Goal: Task Accomplishment & Management: Complete application form

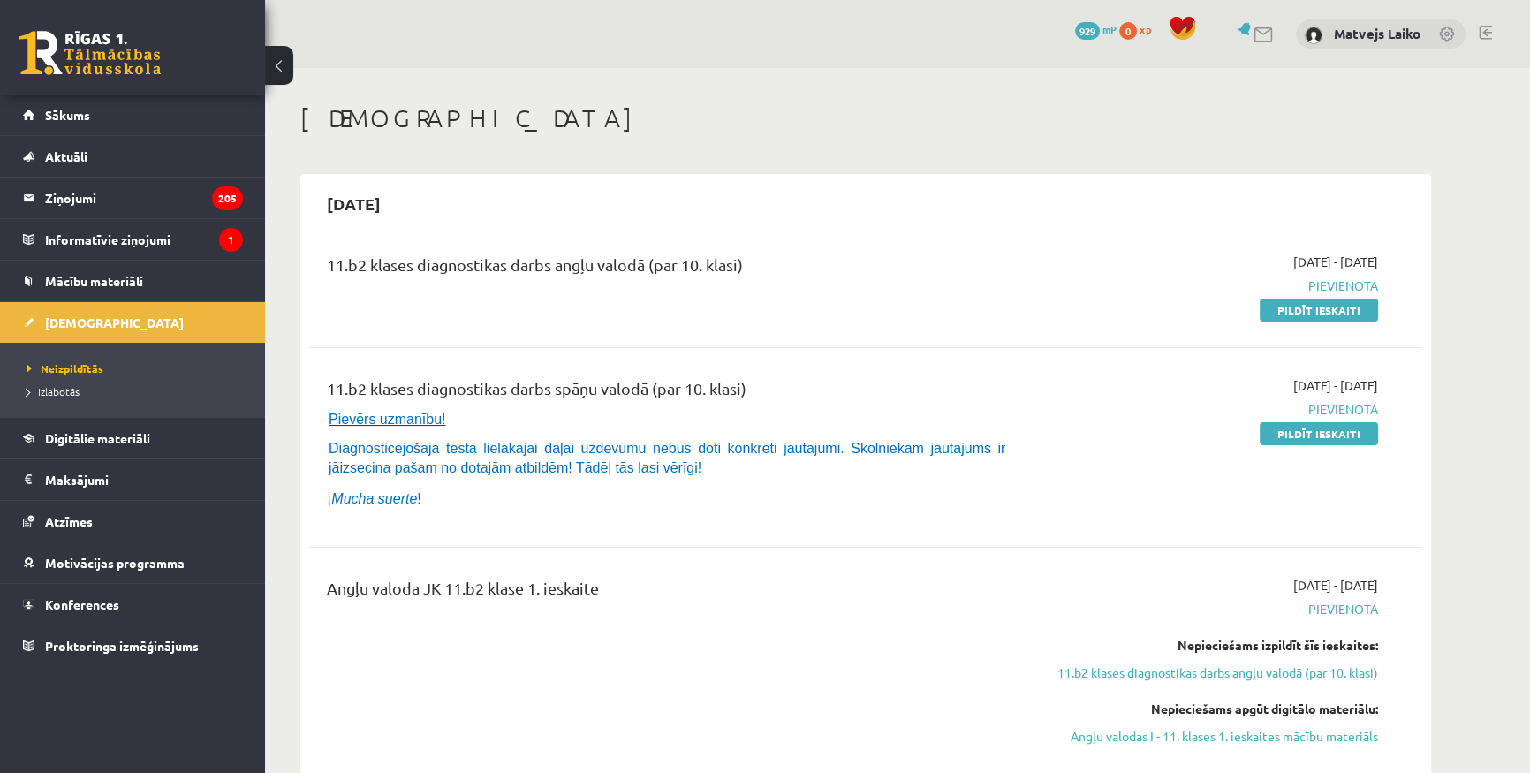
click at [799, 199] on div "2025-09-15" at bounding box center [865, 204] width 1113 height 42
click at [1341, 305] on link "Pildīt ieskaiti" at bounding box center [1318, 309] width 118 height 23
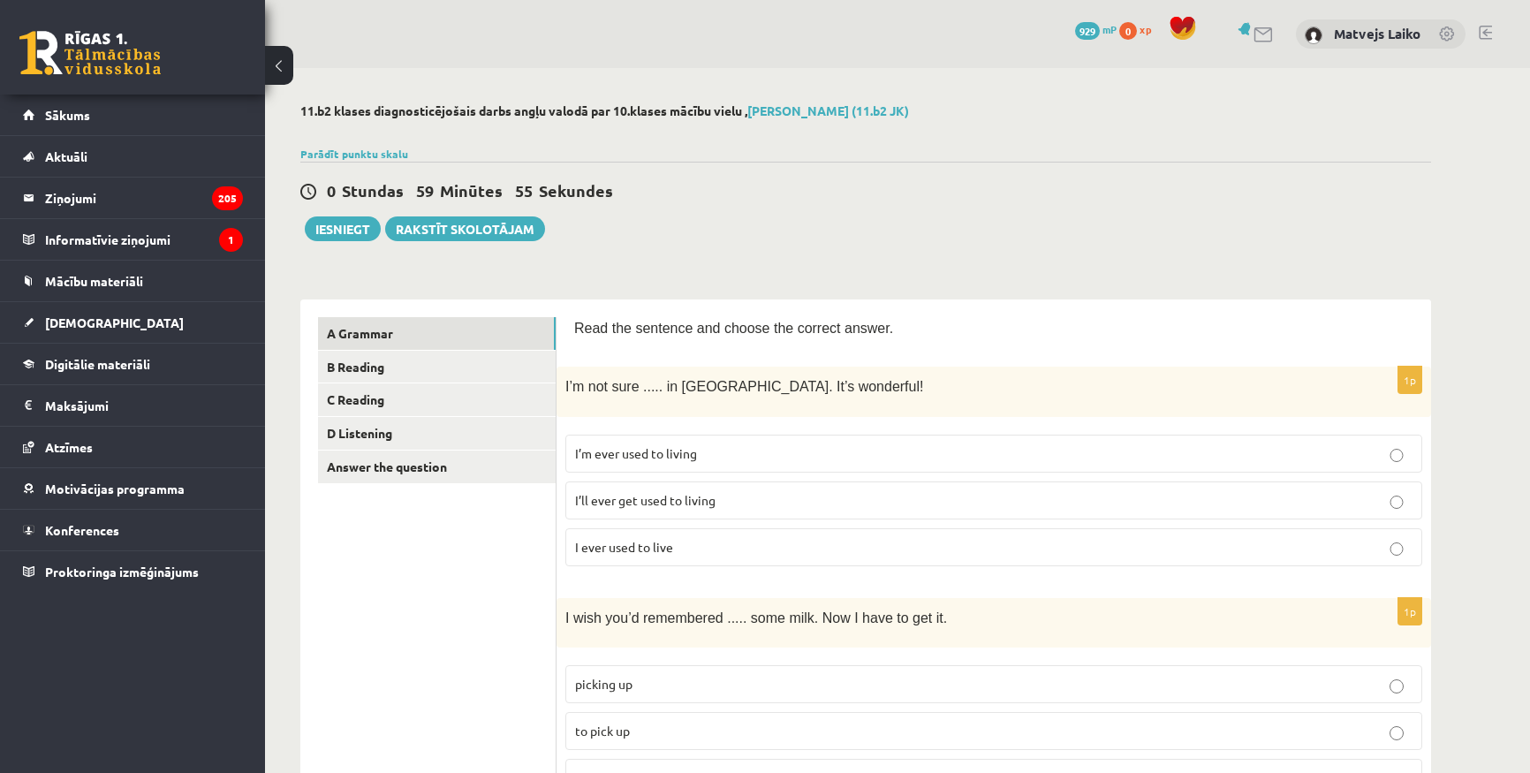
scroll to position [79, 0]
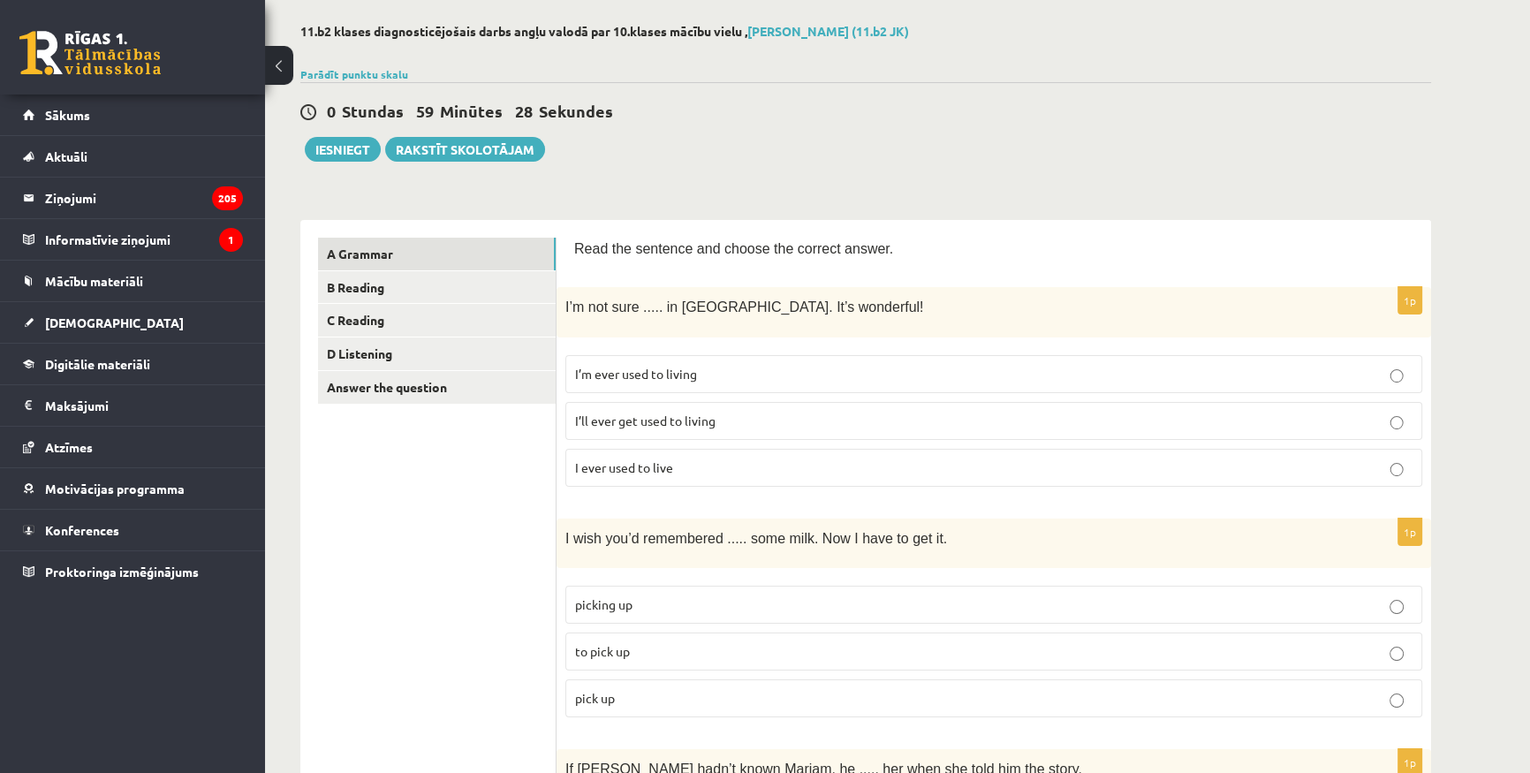
click at [719, 365] on p "I’m ever used to living" at bounding box center [993, 374] width 837 height 19
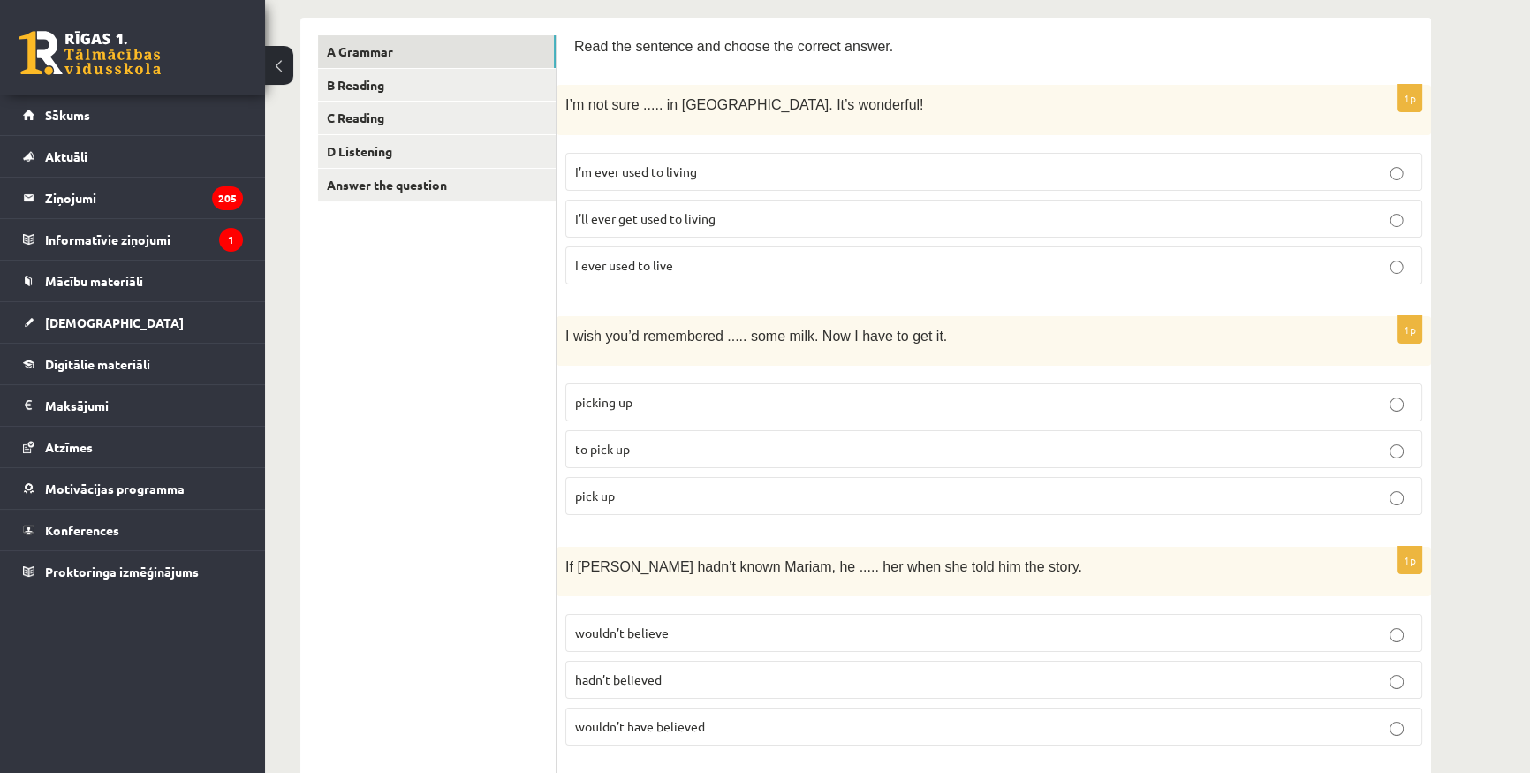
scroll to position [321, 0]
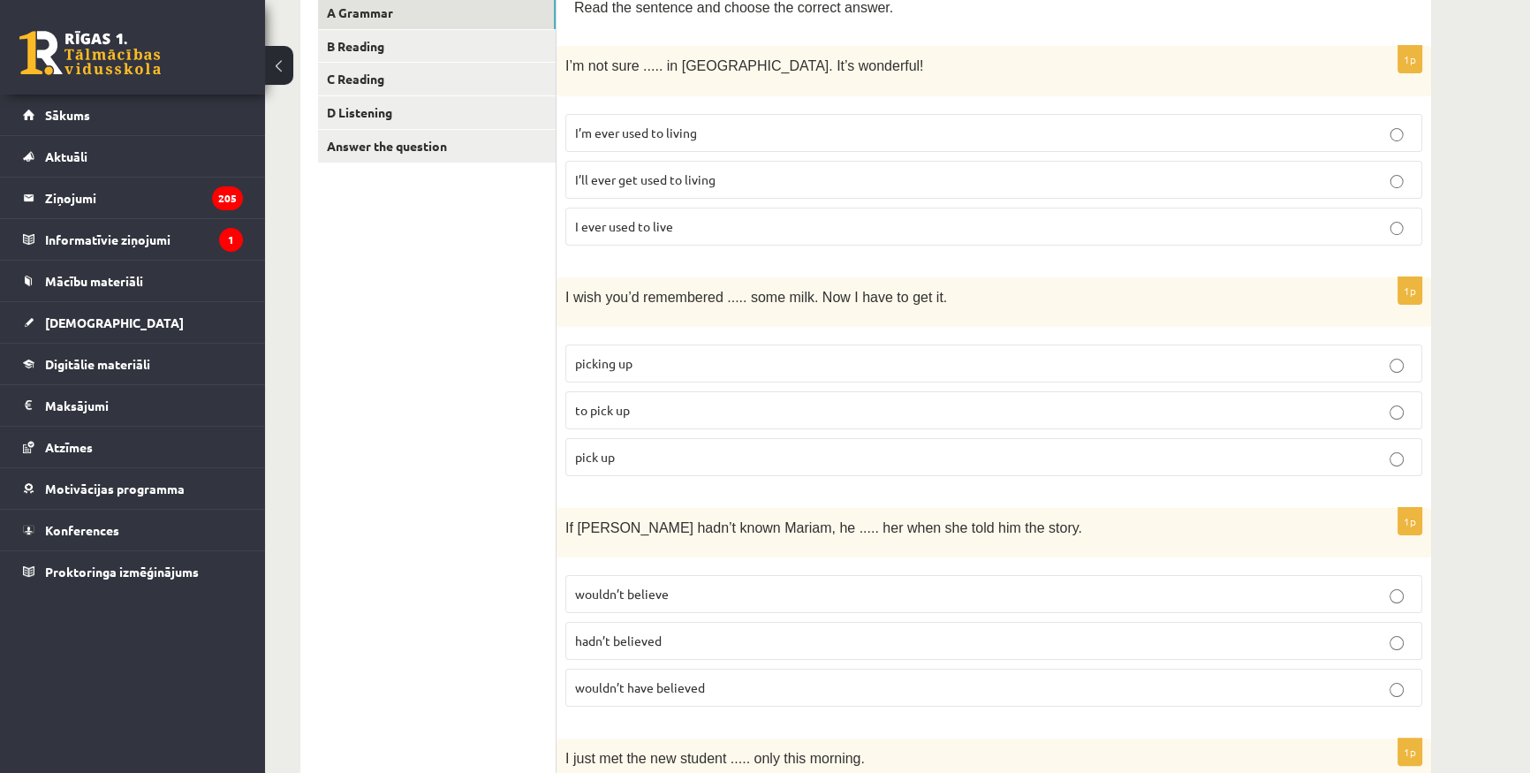
click at [679, 449] on p "pick up" at bounding box center [993, 457] width 837 height 19
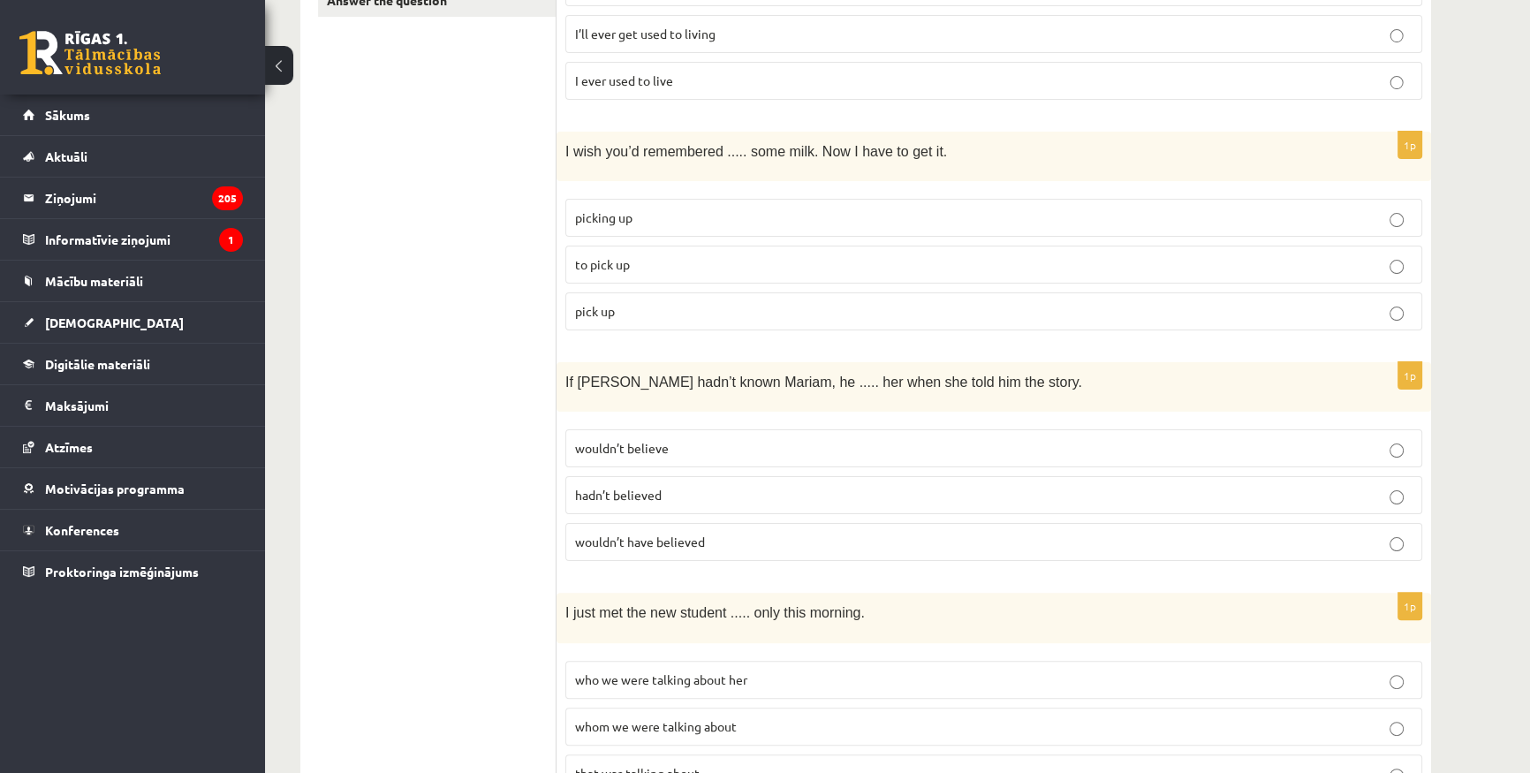
scroll to position [562, 0]
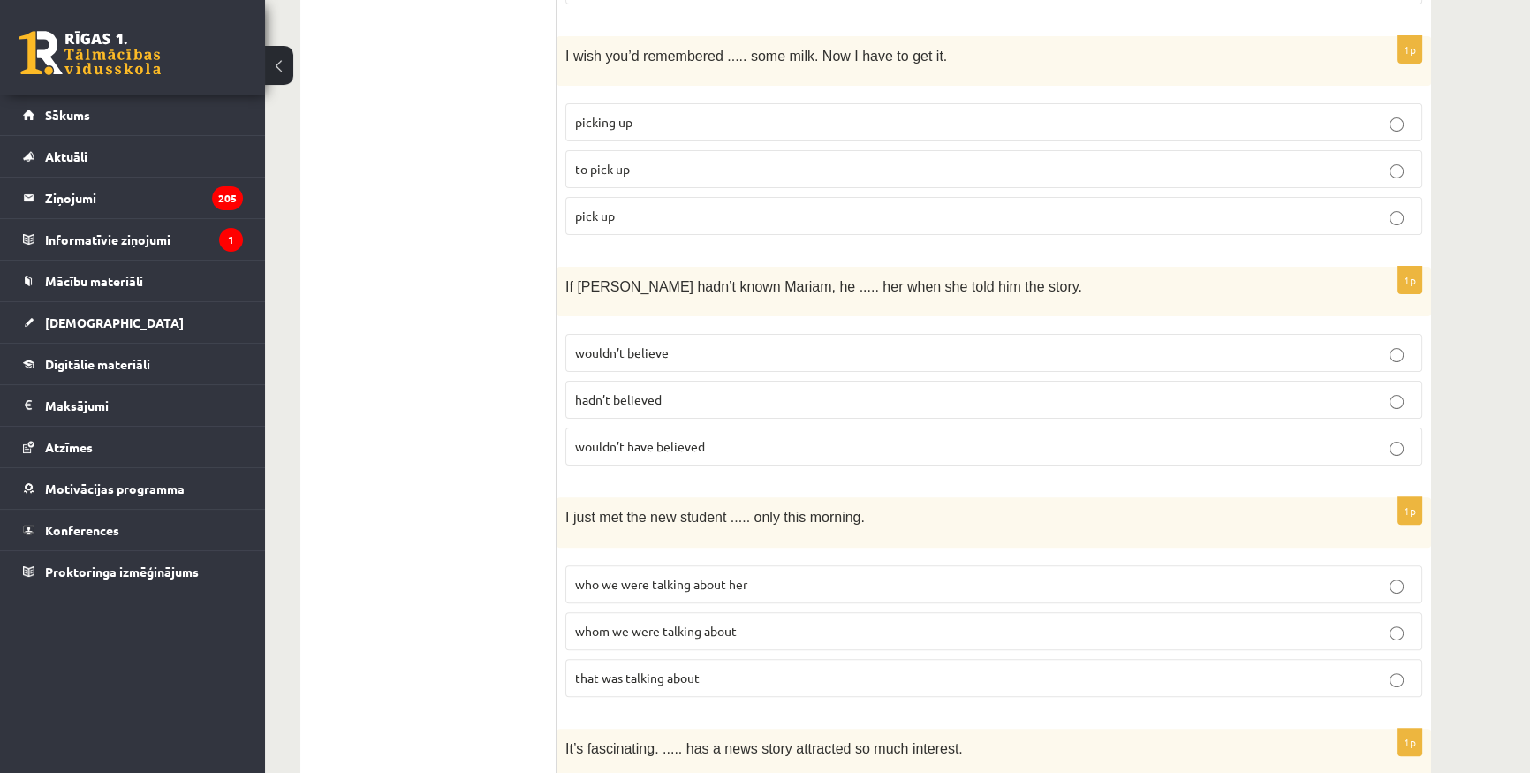
click at [609, 344] on span "wouldn’t believe" at bounding box center [622, 352] width 94 height 16
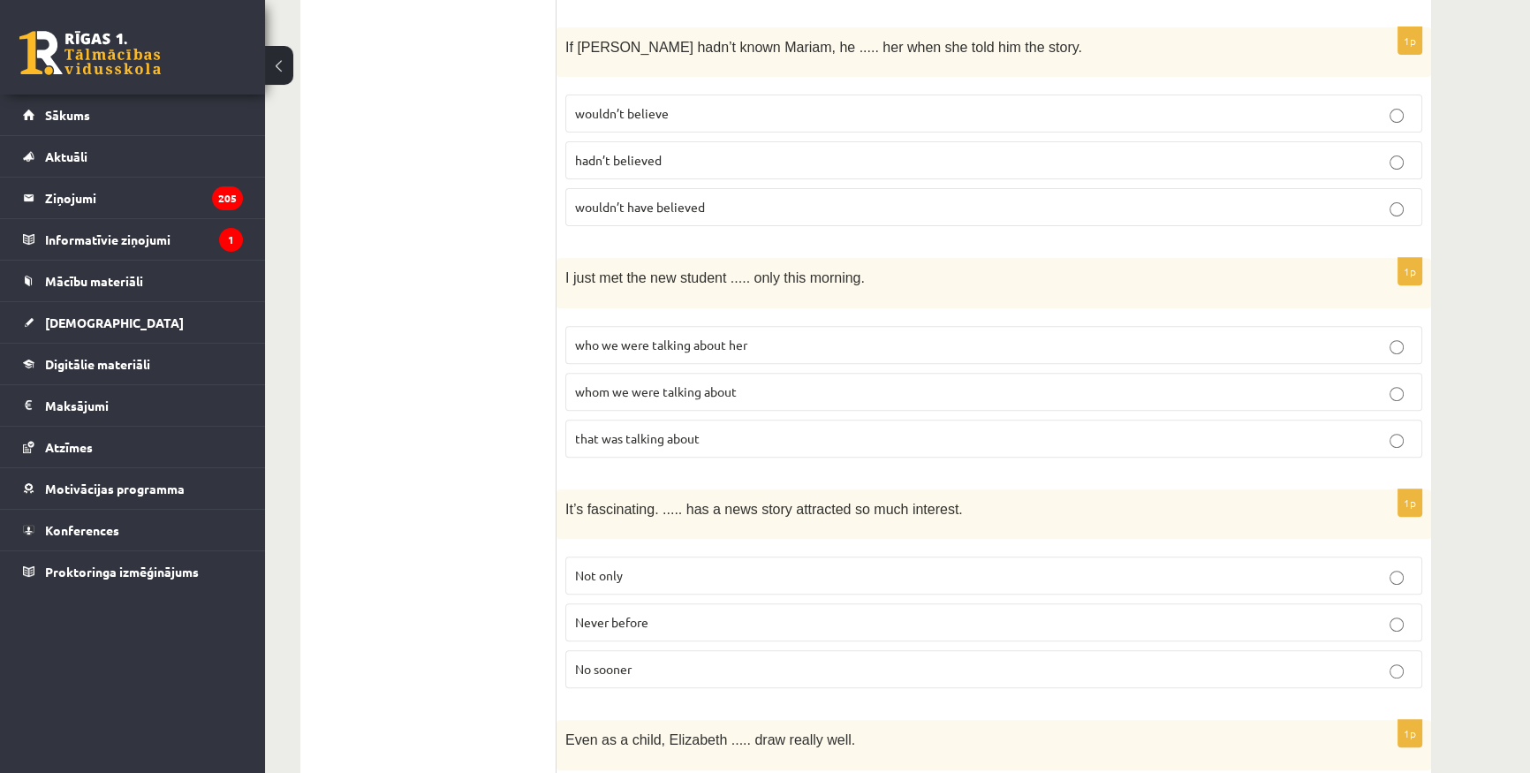
scroll to position [803, 0]
click at [656, 418] on label "that was talking about" at bounding box center [993, 437] width 857 height 38
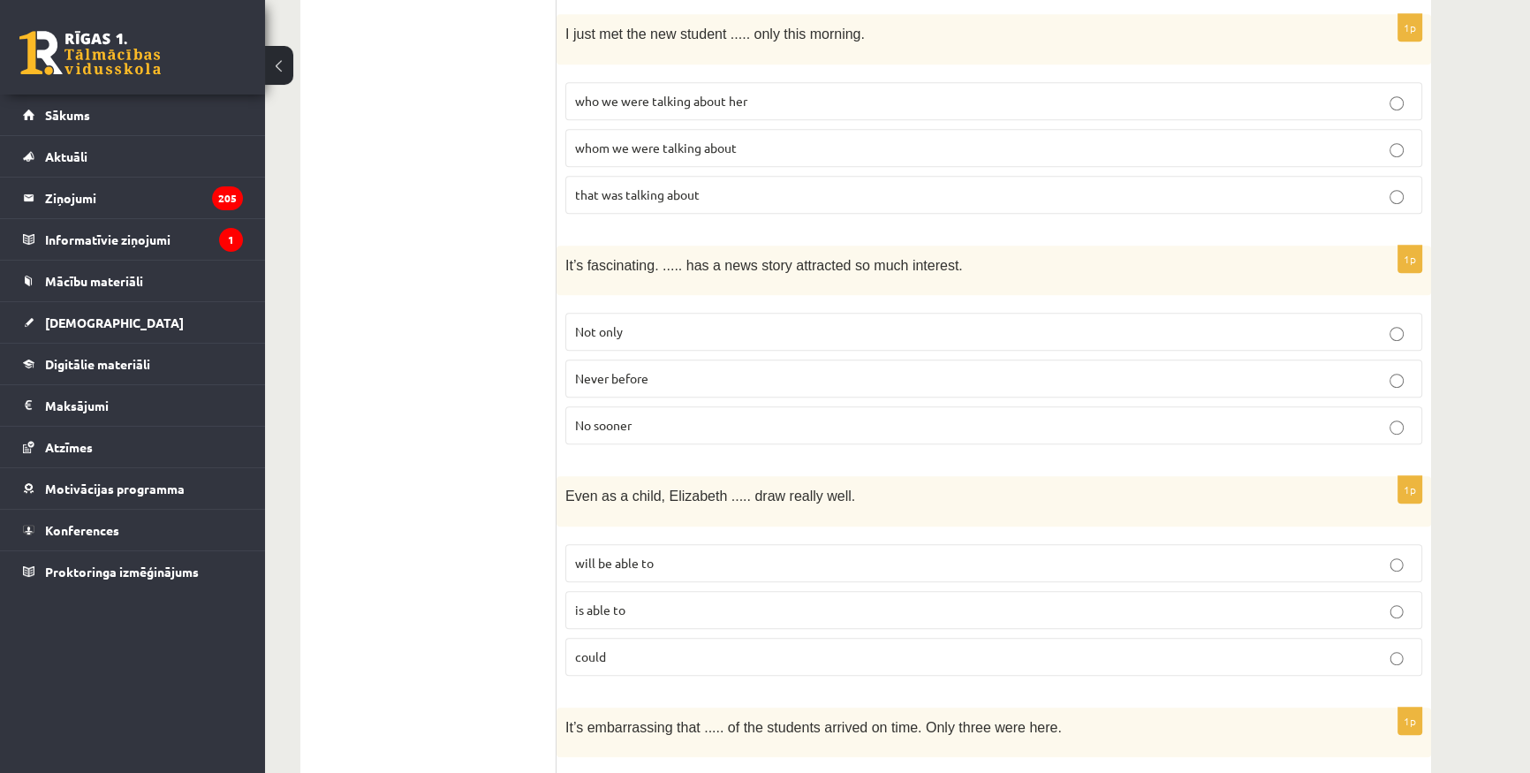
scroll to position [1123, 0]
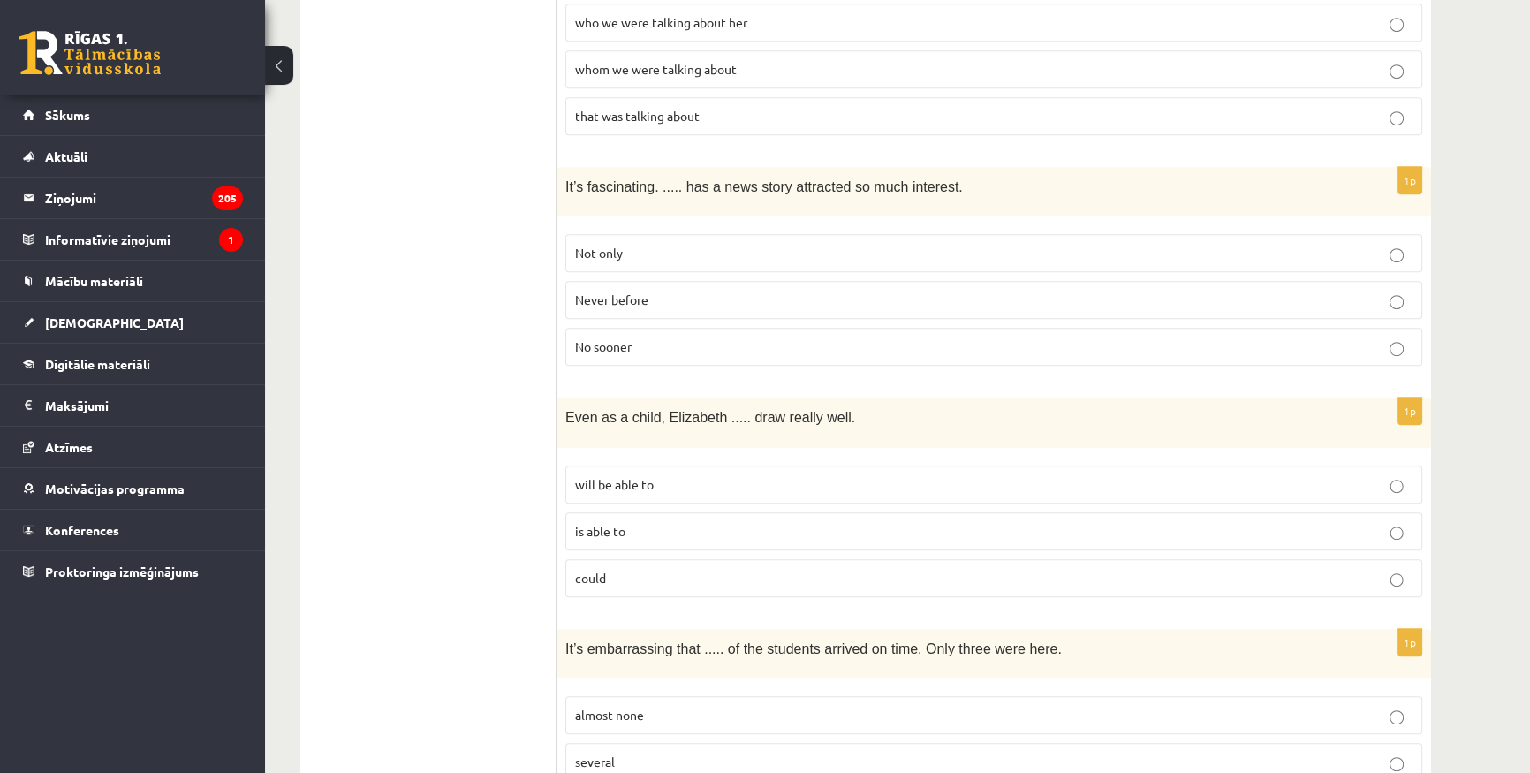
click at [604, 292] on span "Never before" at bounding box center [611, 299] width 73 height 16
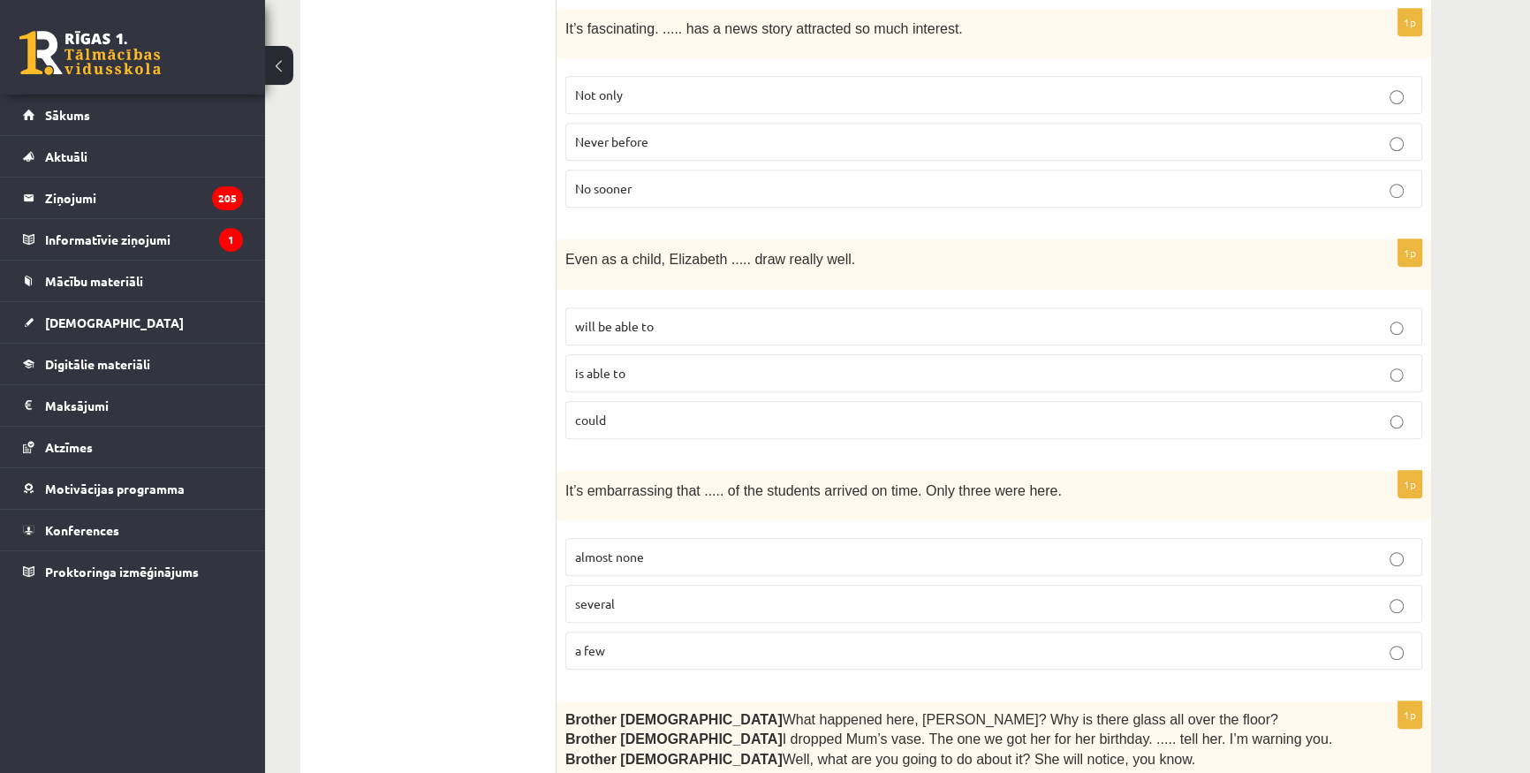
scroll to position [1284, 0]
click at [630, 408] on p "could" at bounding box center [993, 417] width 837 height 19
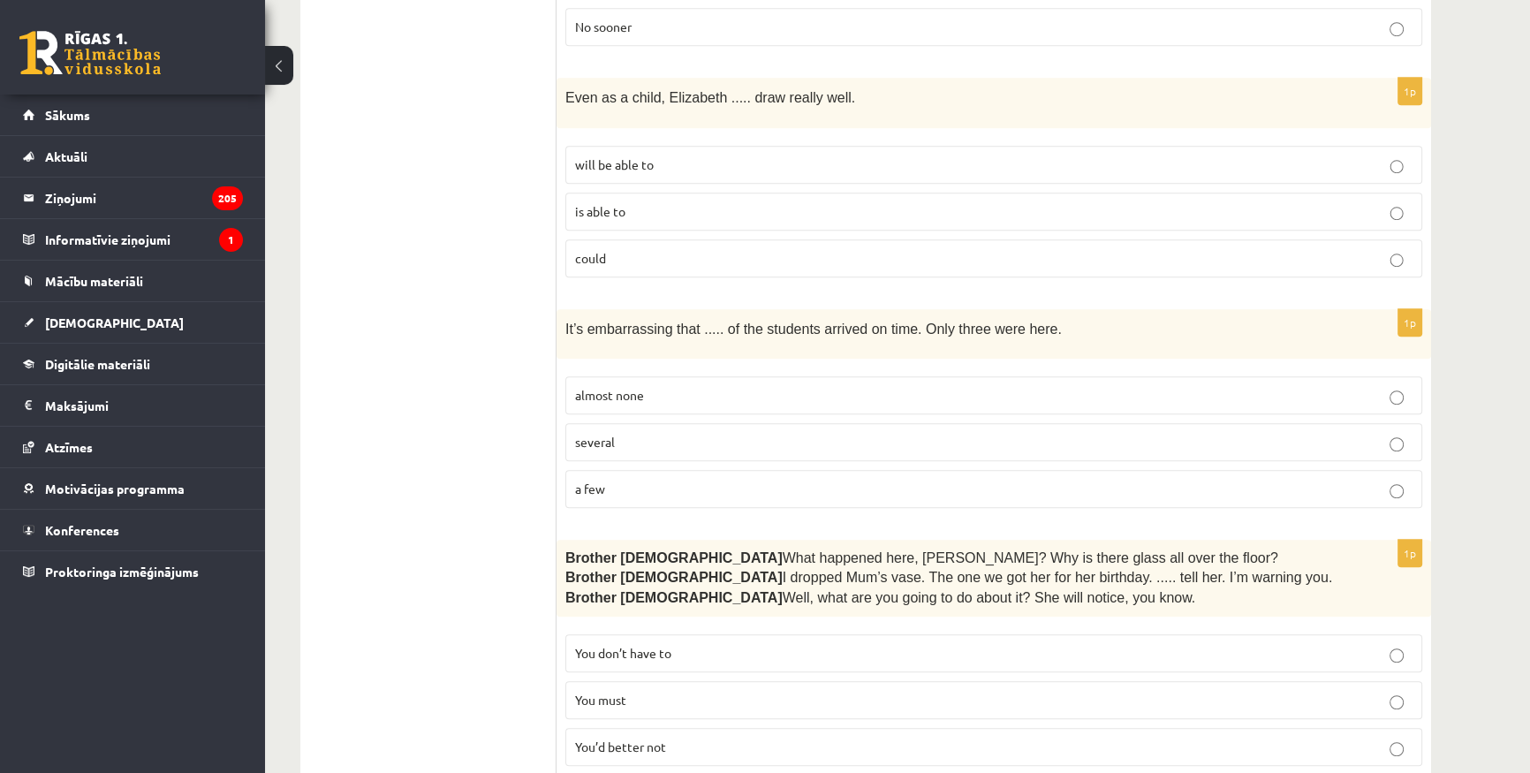
scroll to position [1445, 0]
click at [599, 402] on fieldset "almost none several a few" at bounding box center [993, 439] width 857 height 146
click at [599, 421] on label "several" at bounding box center [993, 440] width 857 height 38
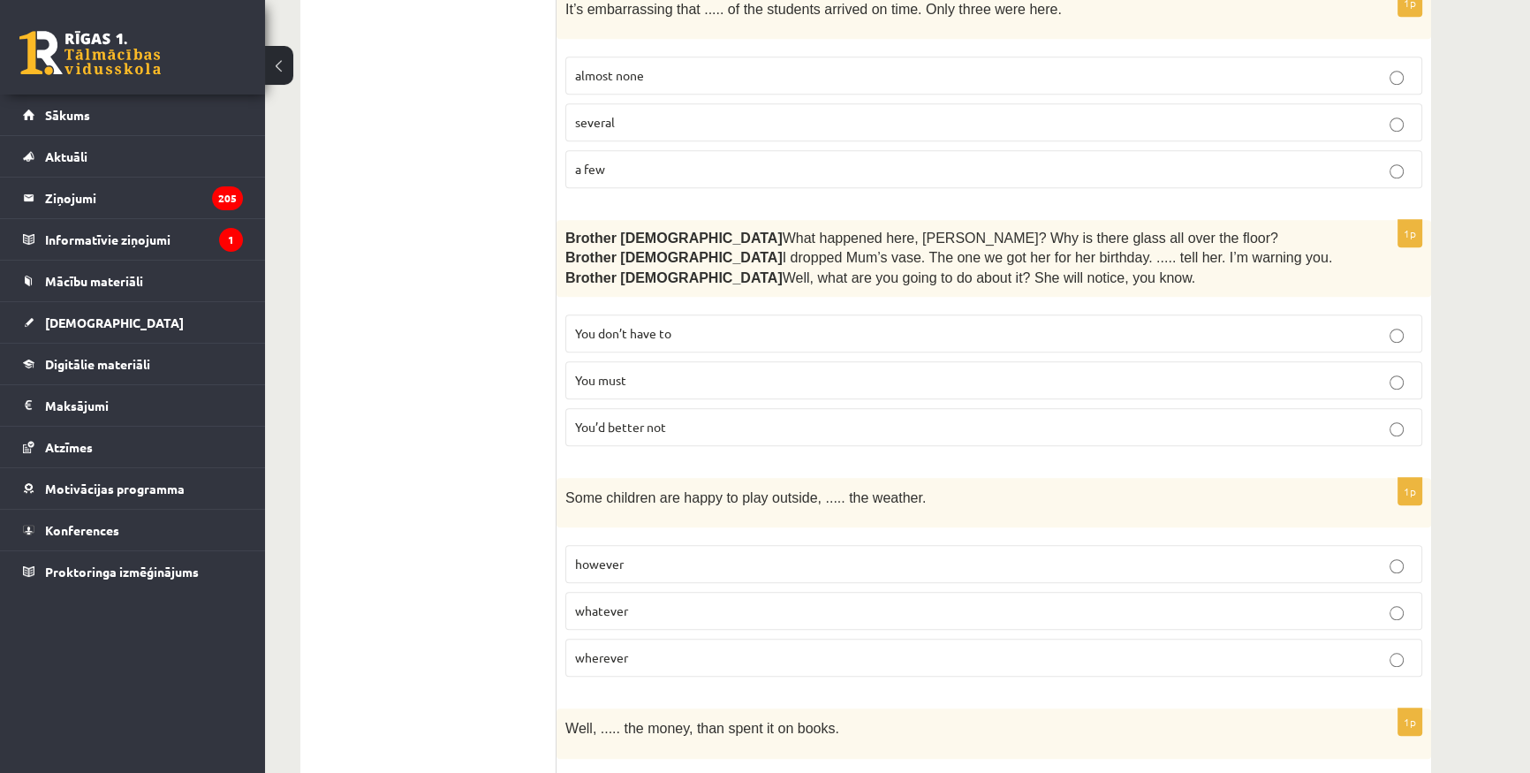
scroll to position [1766, 0]
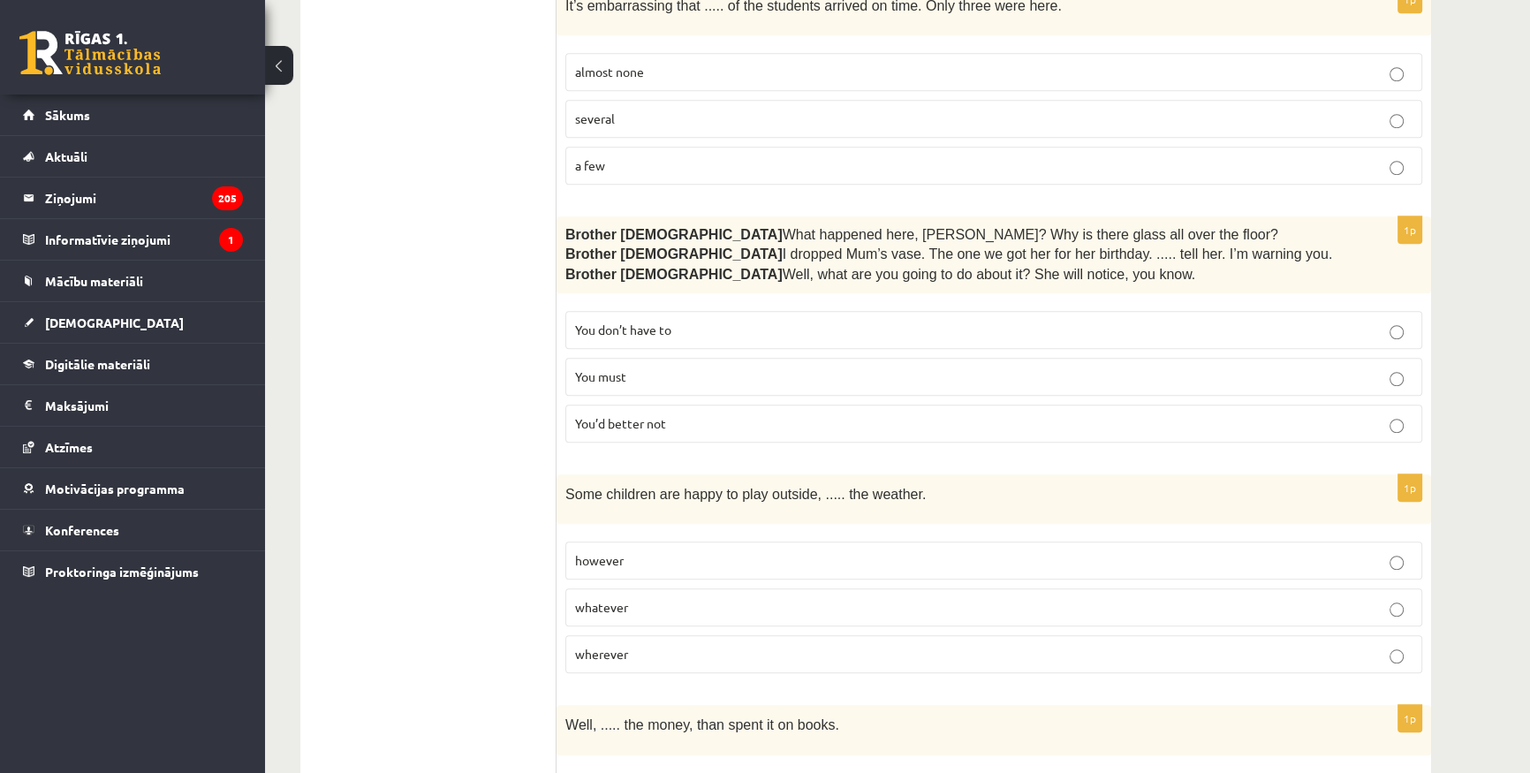
click at [680, 367] on p "You must" at bounding box center [993, 376] width 837 height 19
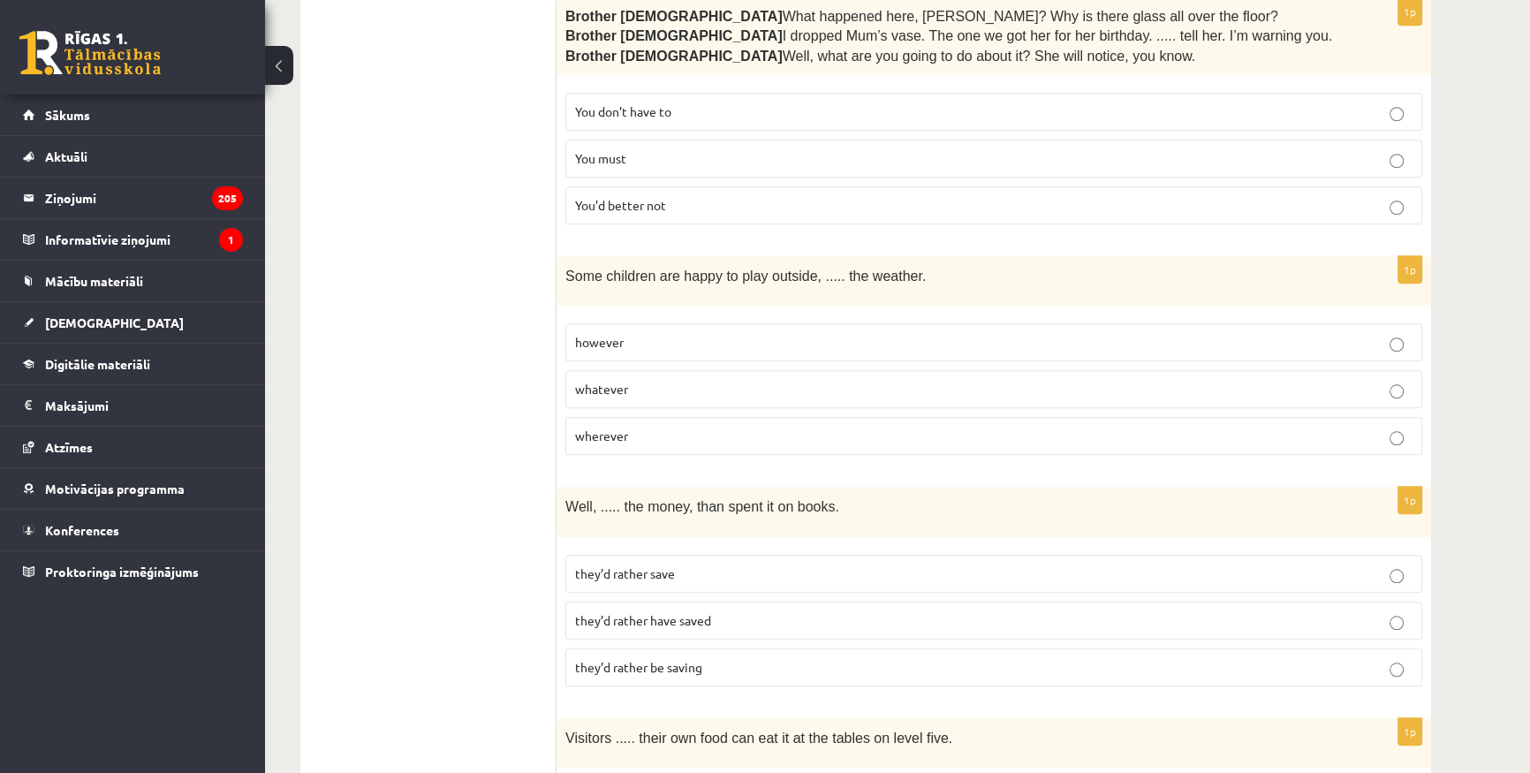
scroll to position [1926, 0]
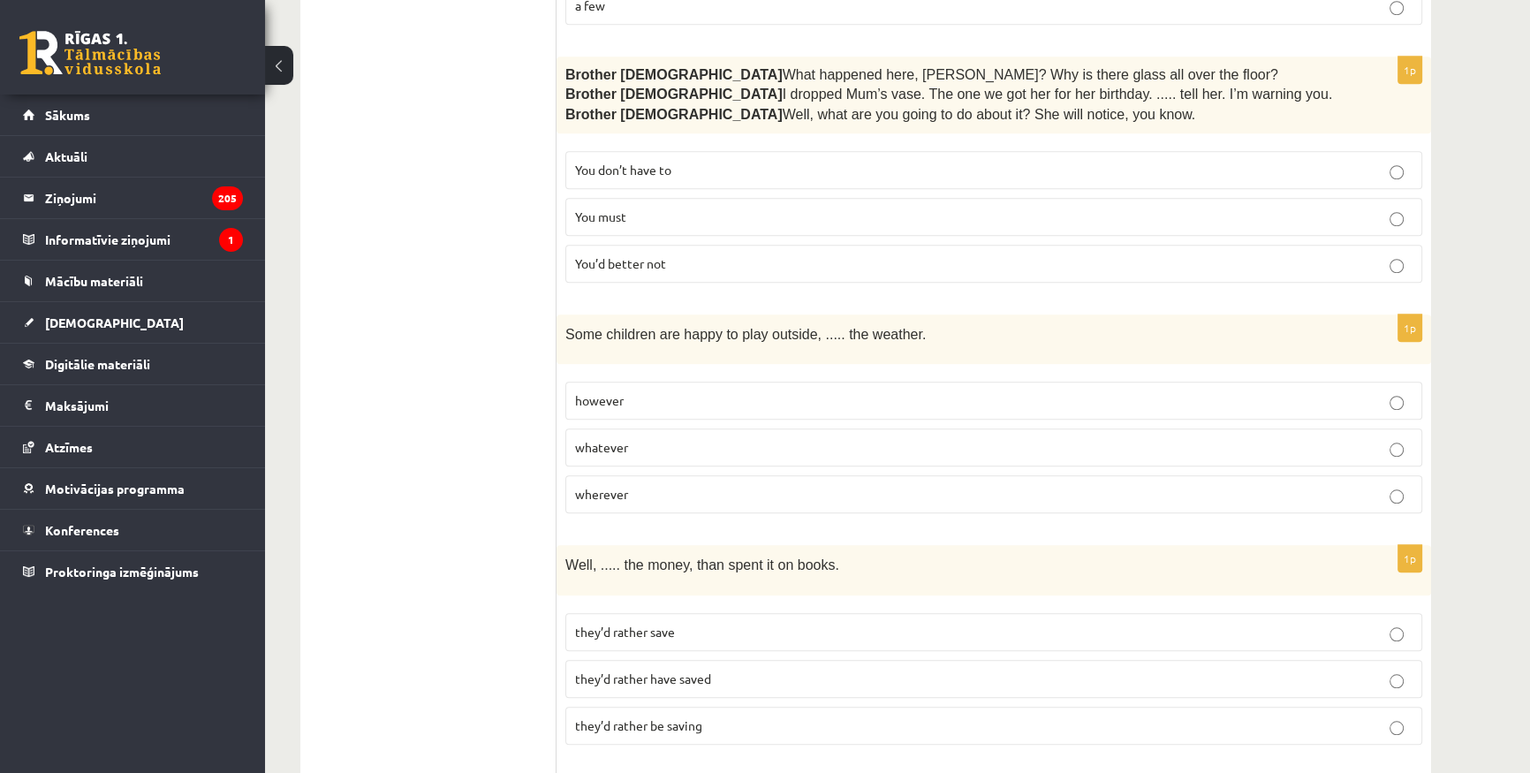
click at [472, 498] on ul "A Grammar B Reading C Reading D Listening Answer the question" at bounding box center [437, 756] width 238 height 4731
click at [646, 485] on p "wherever" at bounding box center [993, 494] width 837 height 19
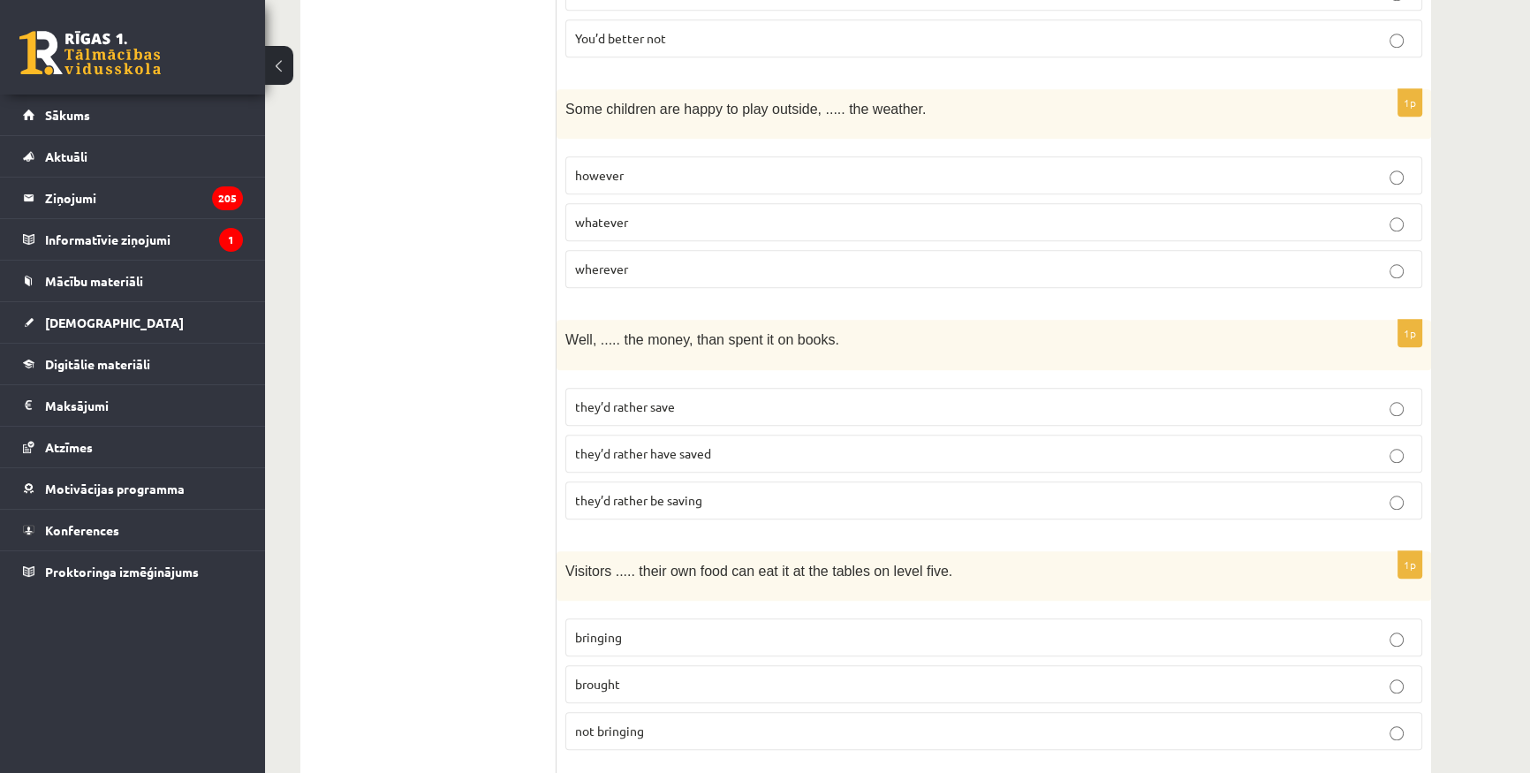
scroll to position [2167, 0]
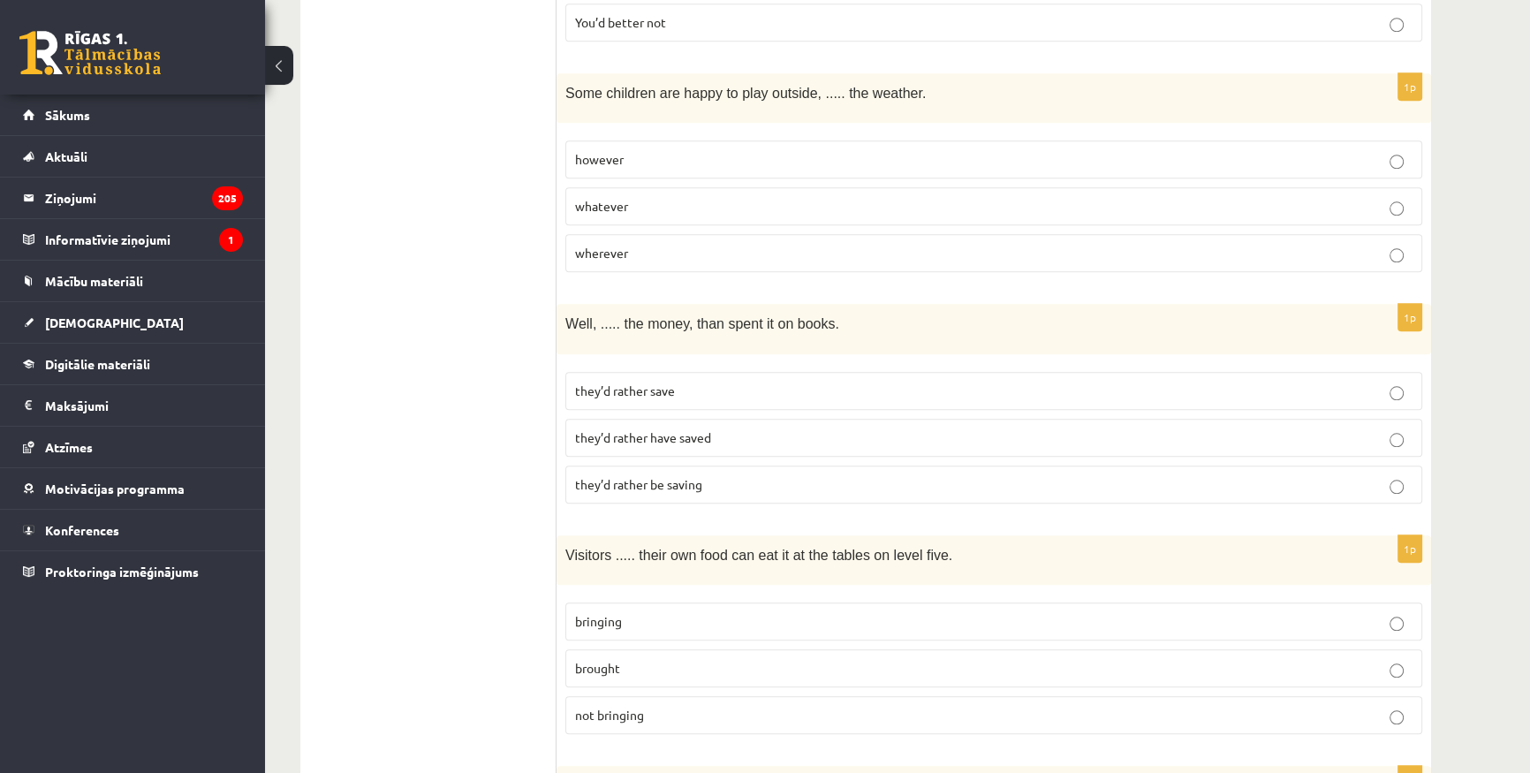
click at [641, 197] on p "whatever" at bounding box center [993, 206] width 837 height 19
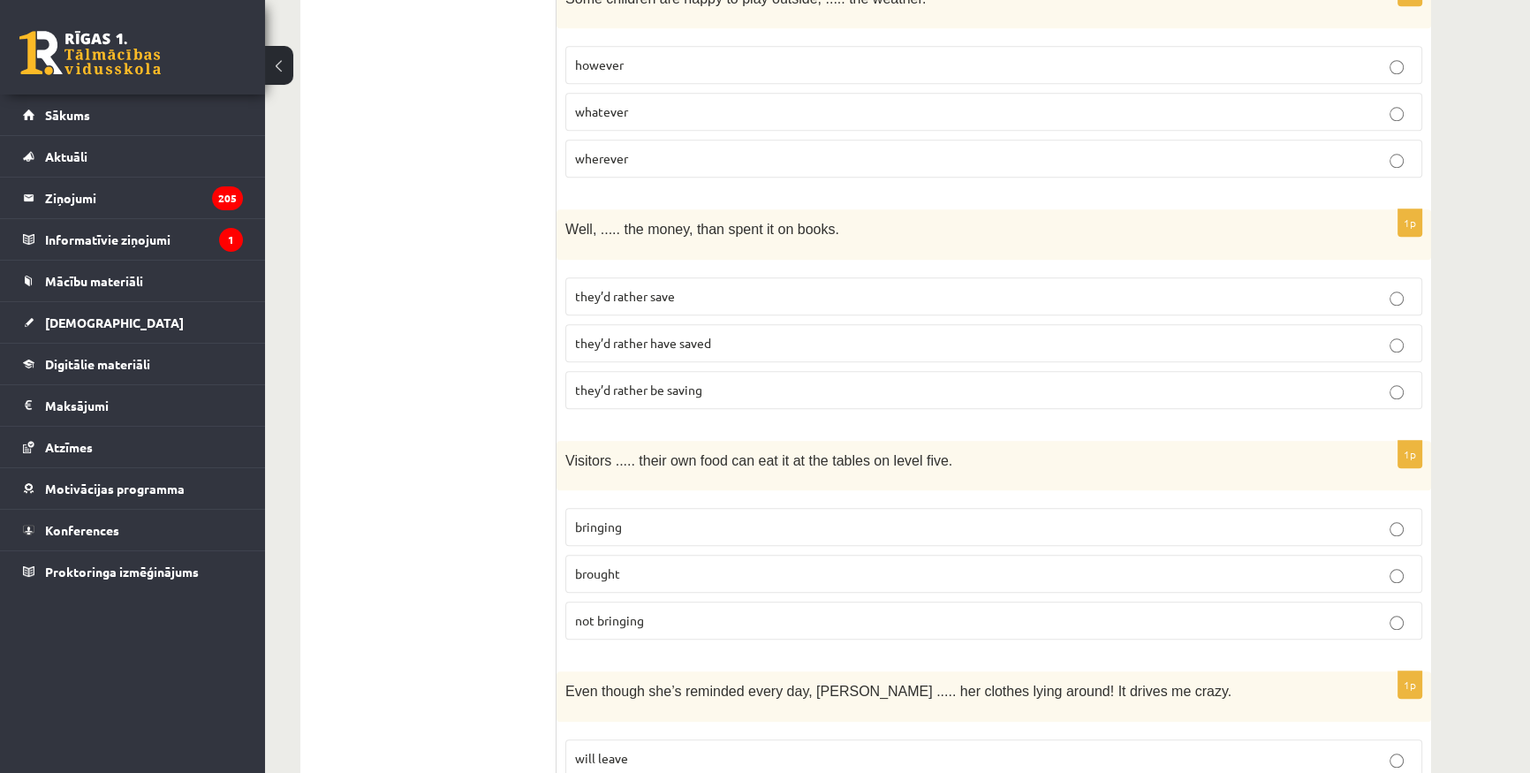
scroll to position [2247, 0]
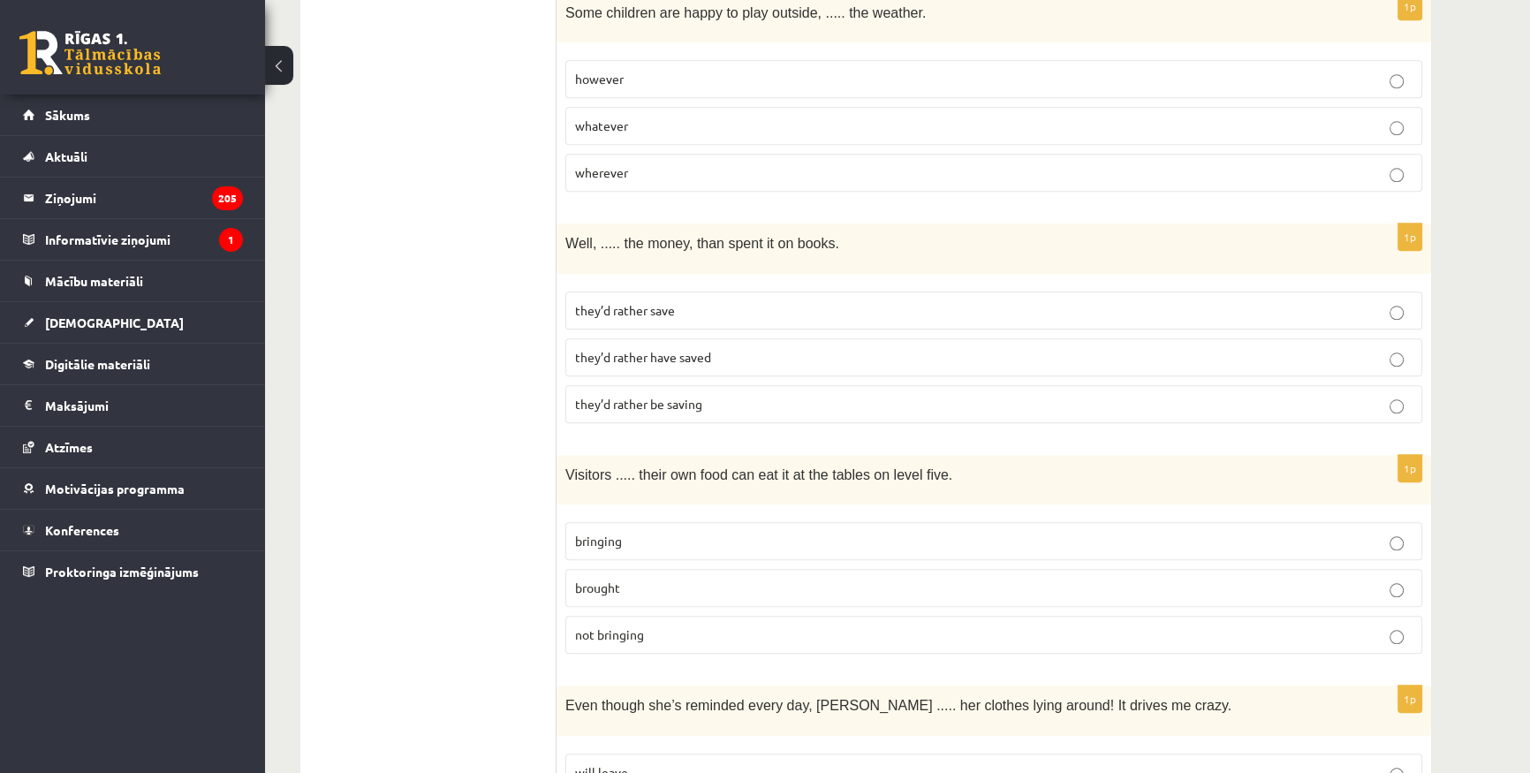
click at [691, 301] on p "they’d rather save" at bounding box center [993, 310] width 837 height 19
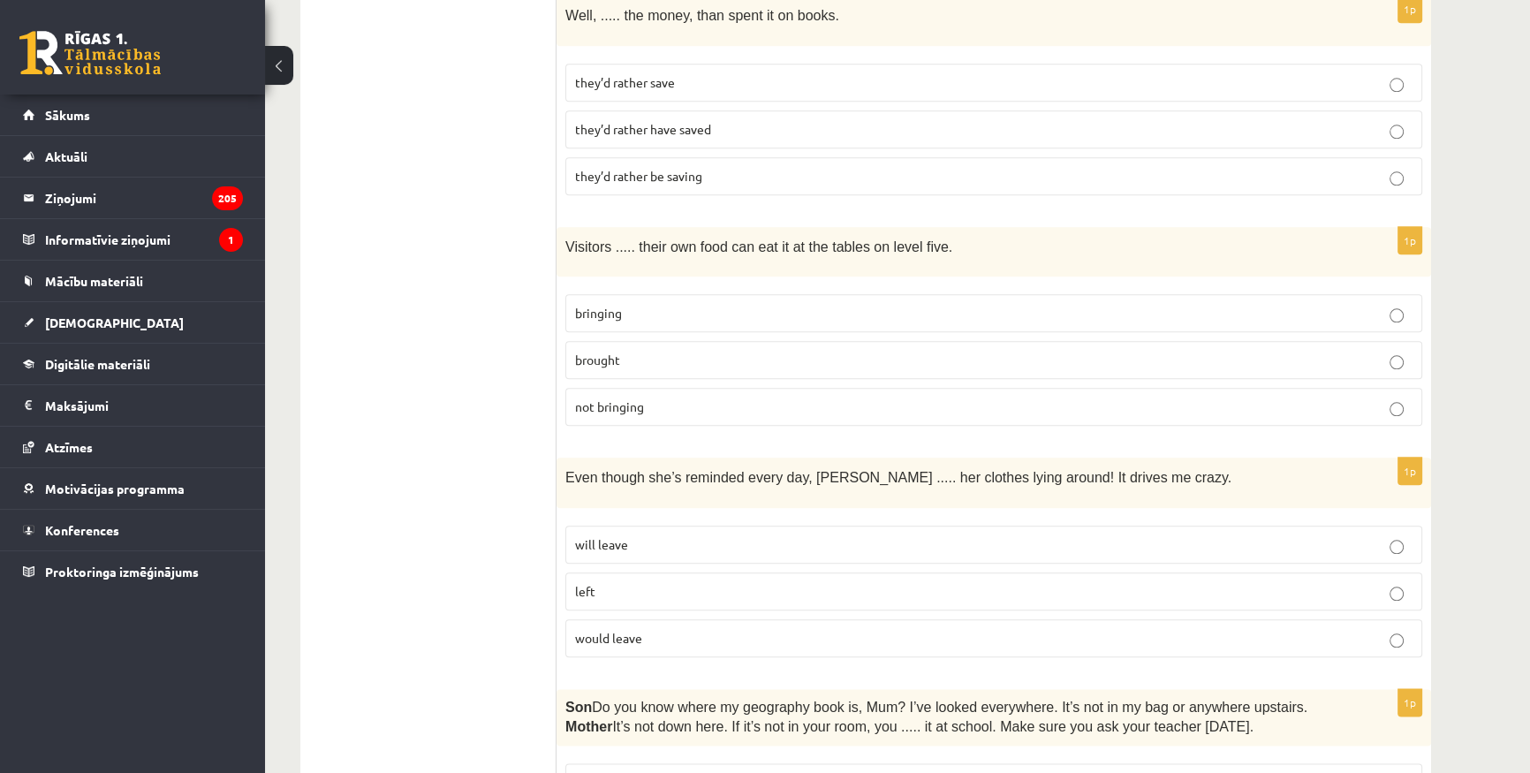
scroll to position [2489, 0]
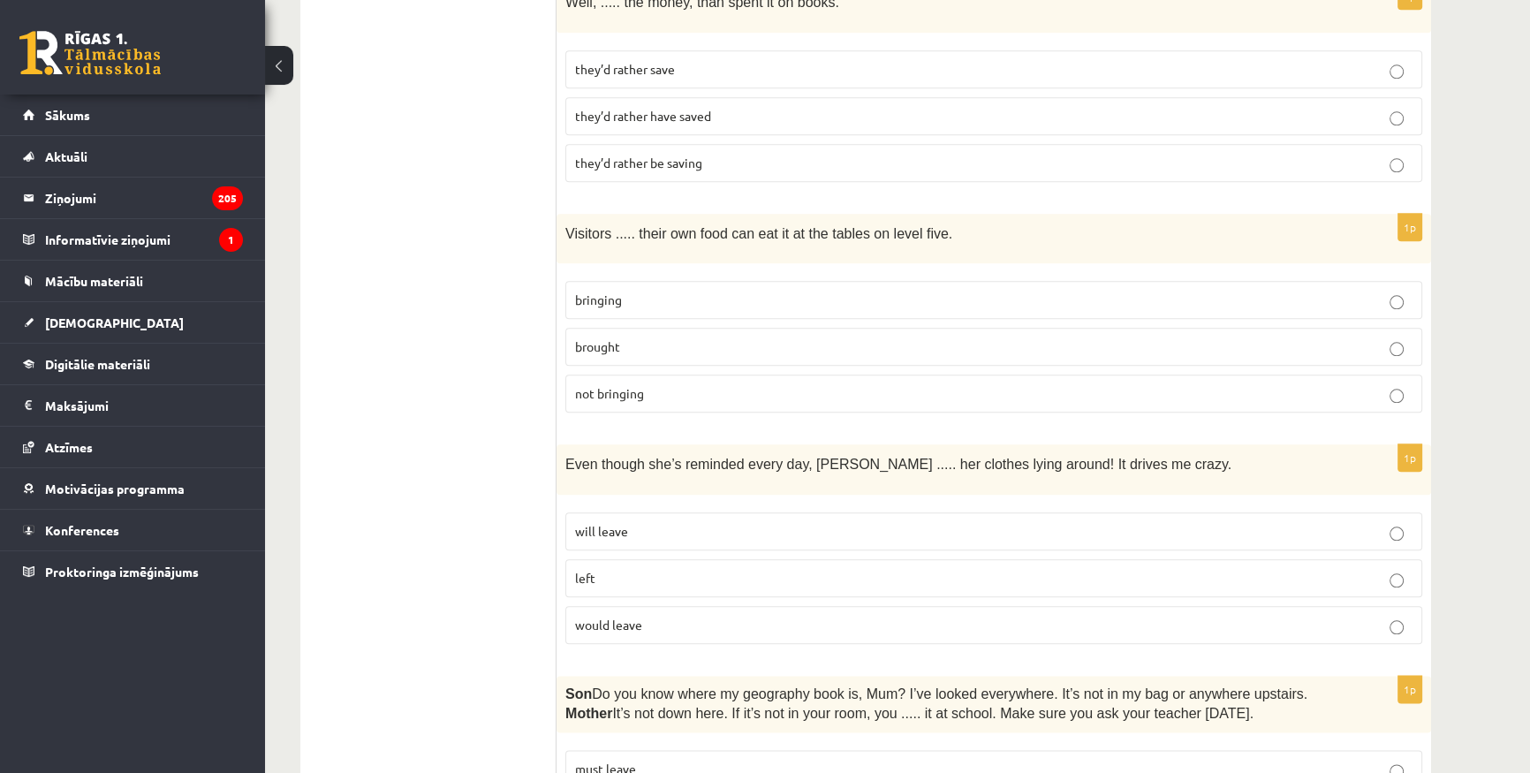
click at [589, 338] on span "brought" at bounding box center [597, 346] width 45 height 16
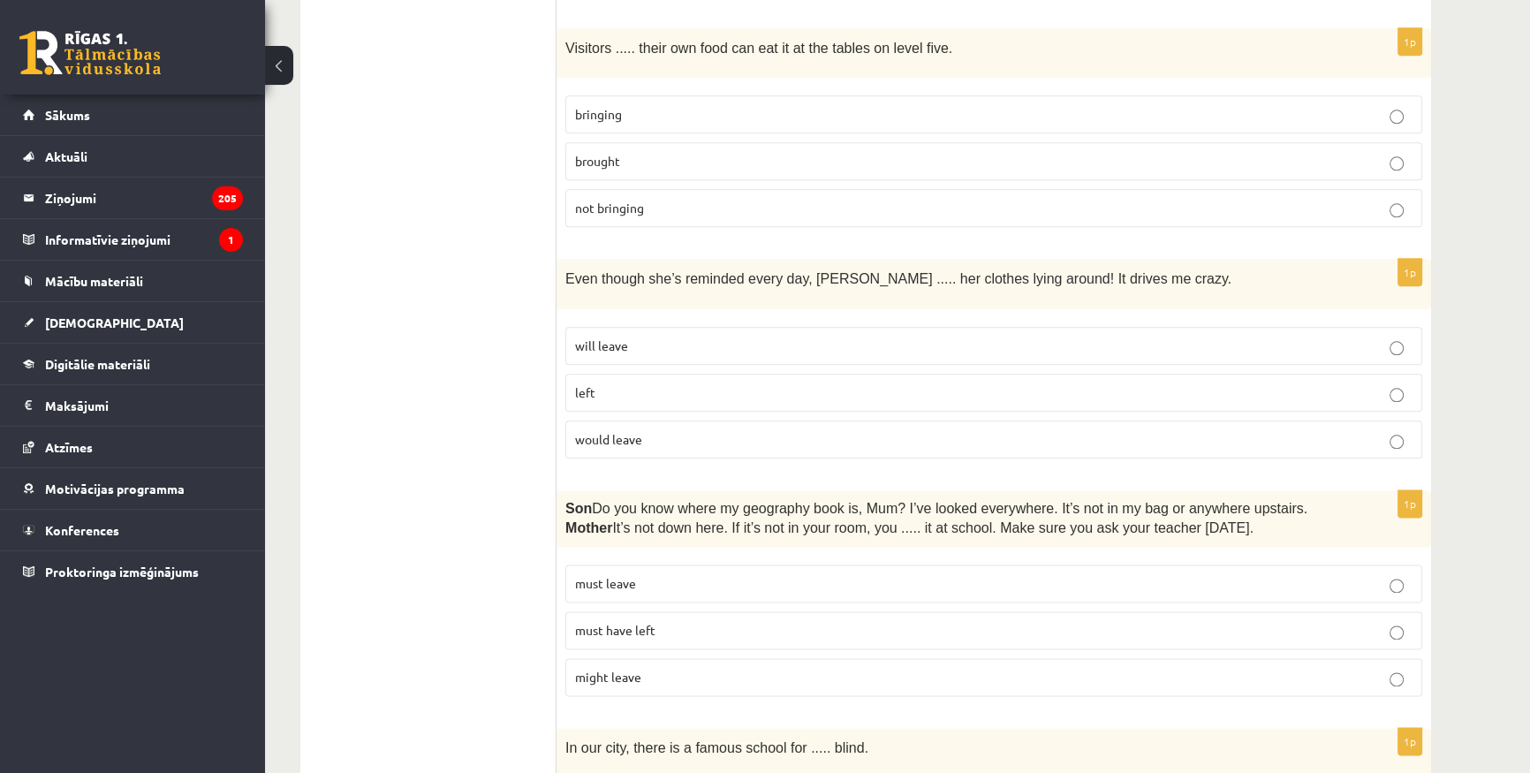
scroll to position [2729, 0]
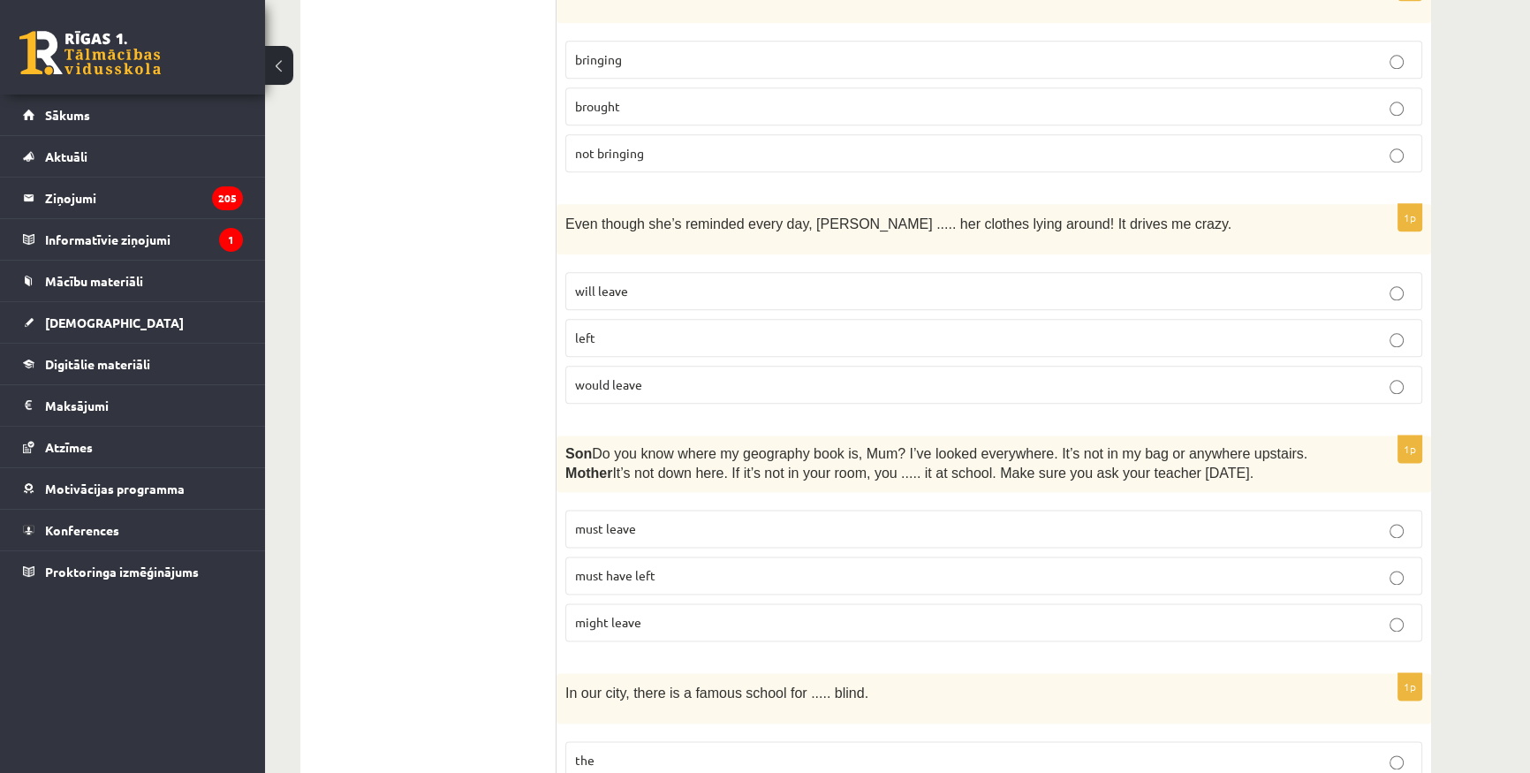
click at [678, 375] on p "would leave" at bounding box center [993, 384] width 837 height 19
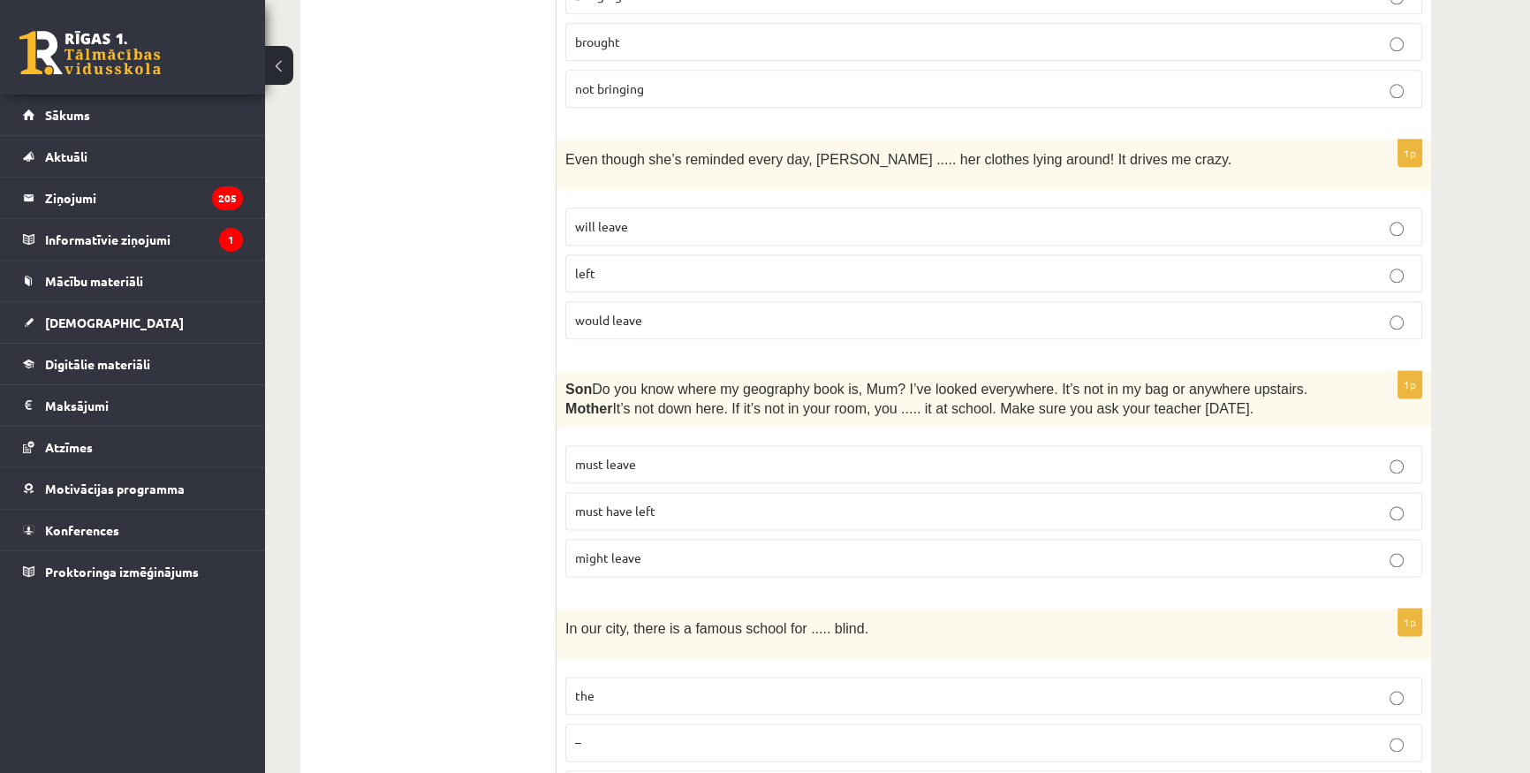
scroll to position [2809, 0]
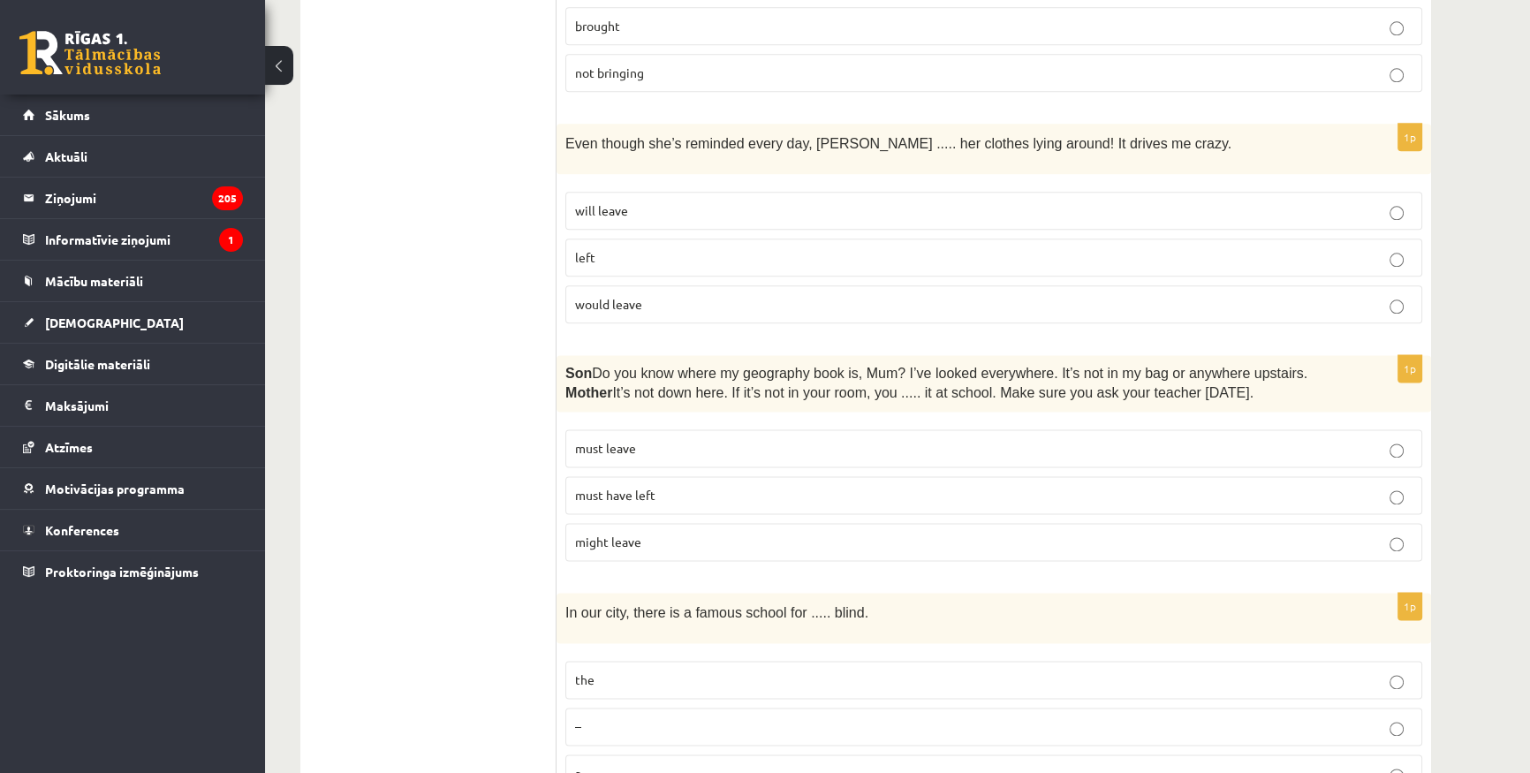
drag, startPoint x: 450, startPoint y: 304, endPoint x: 487, endPoint y: 249, distance: 66.1
click at [664, 533] on p "might leave" at bounding box center [993, 542] width 837 height 19
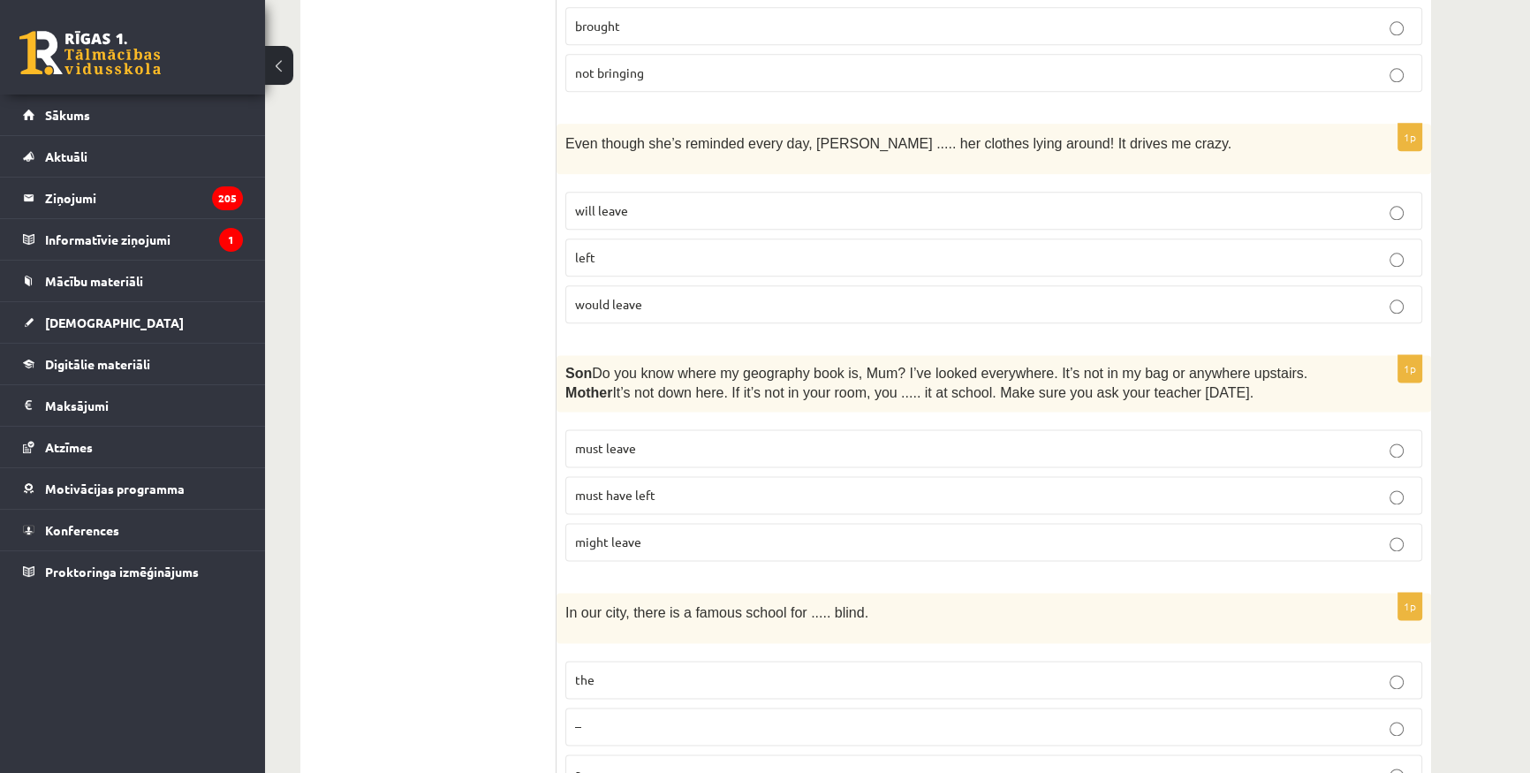
drag, startPoint x: 486, startPoint y: 445, endPoint x: 362, endPoint y: 593, distance: 193.1
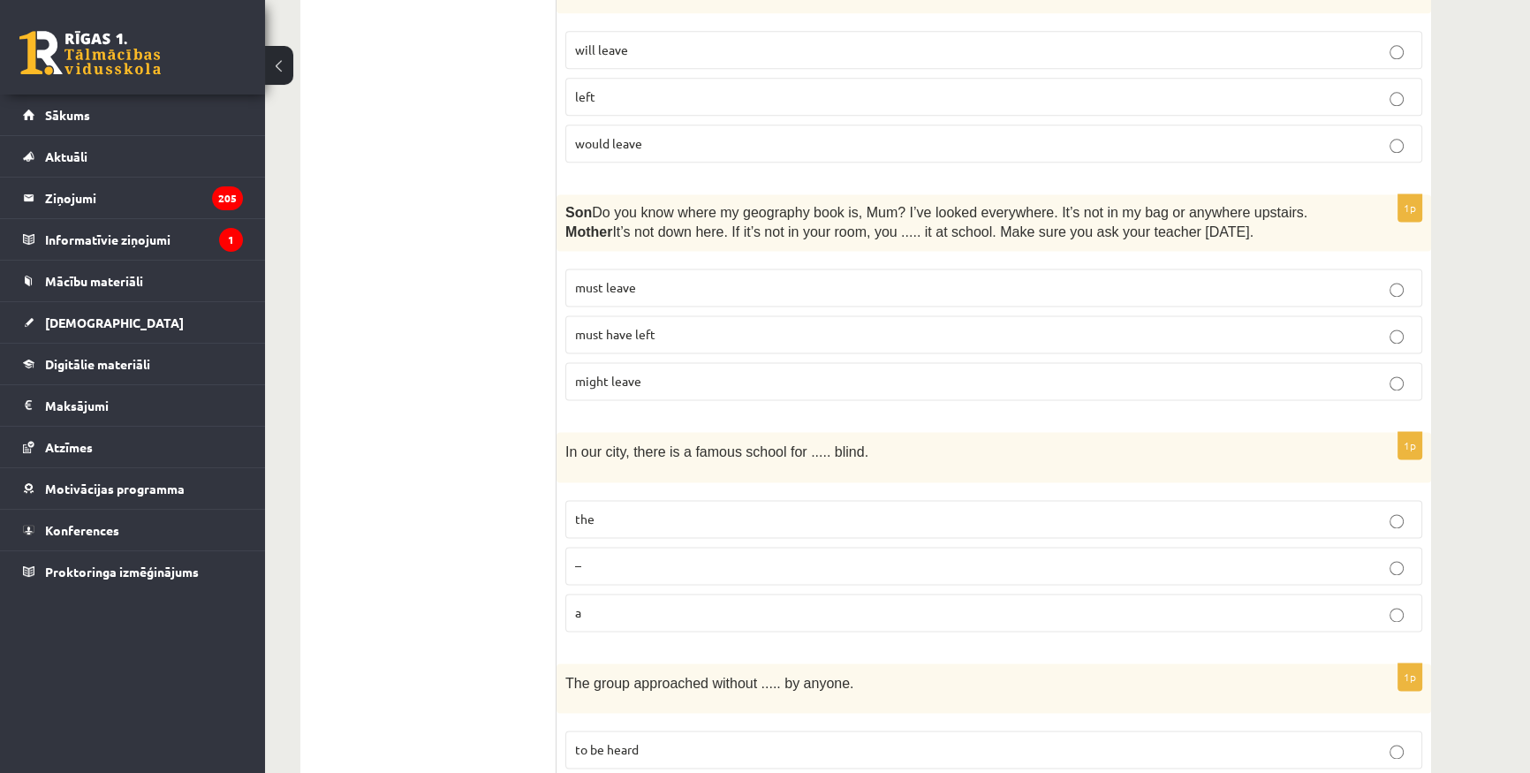
scroll to position [3050, 0]
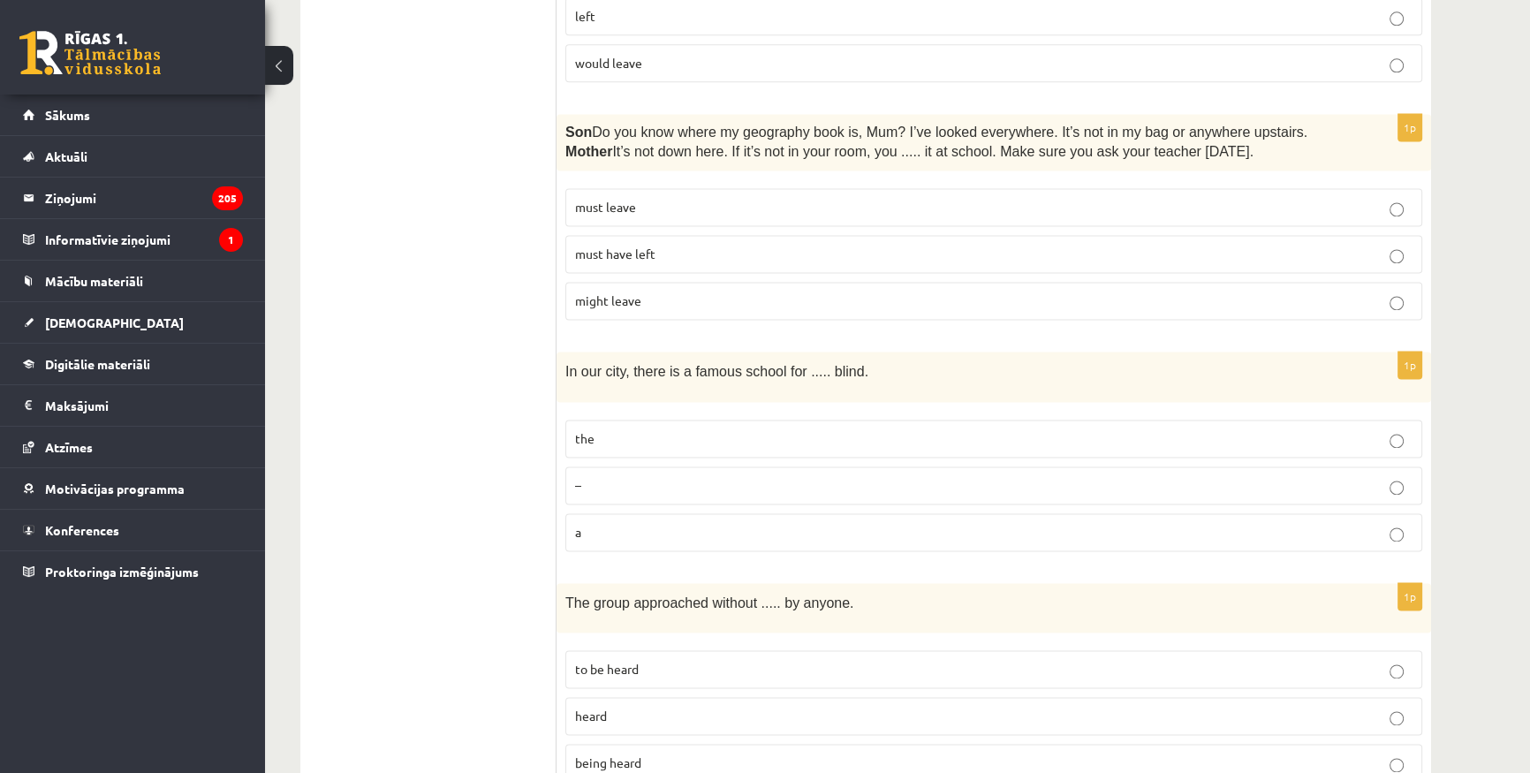
click at [721, 429] on p "the" at bounding box center [993, 438] width 837 height 19
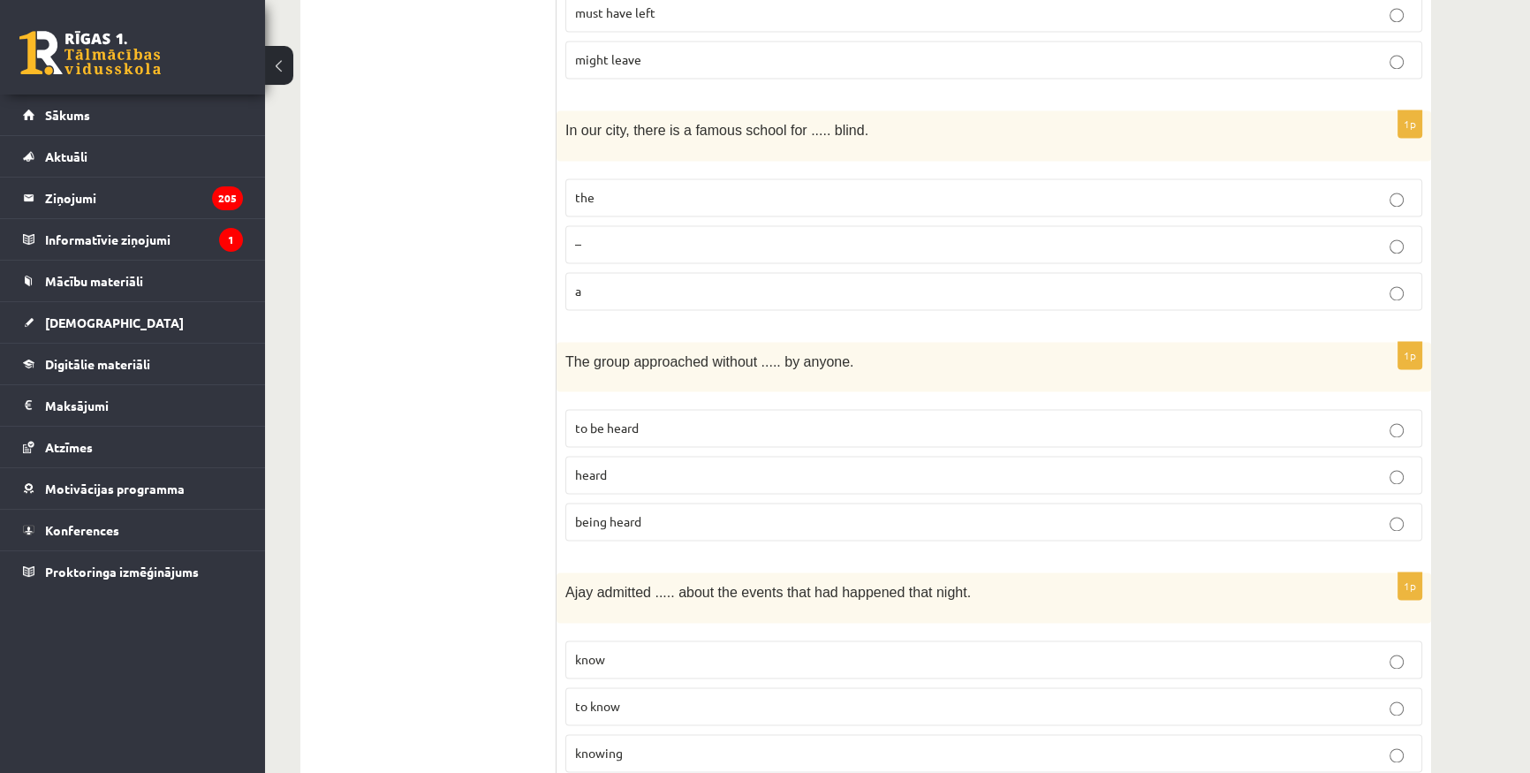
click at [655, 512] on p "being heard" at bounding box center [993, 521] width 837 height 19
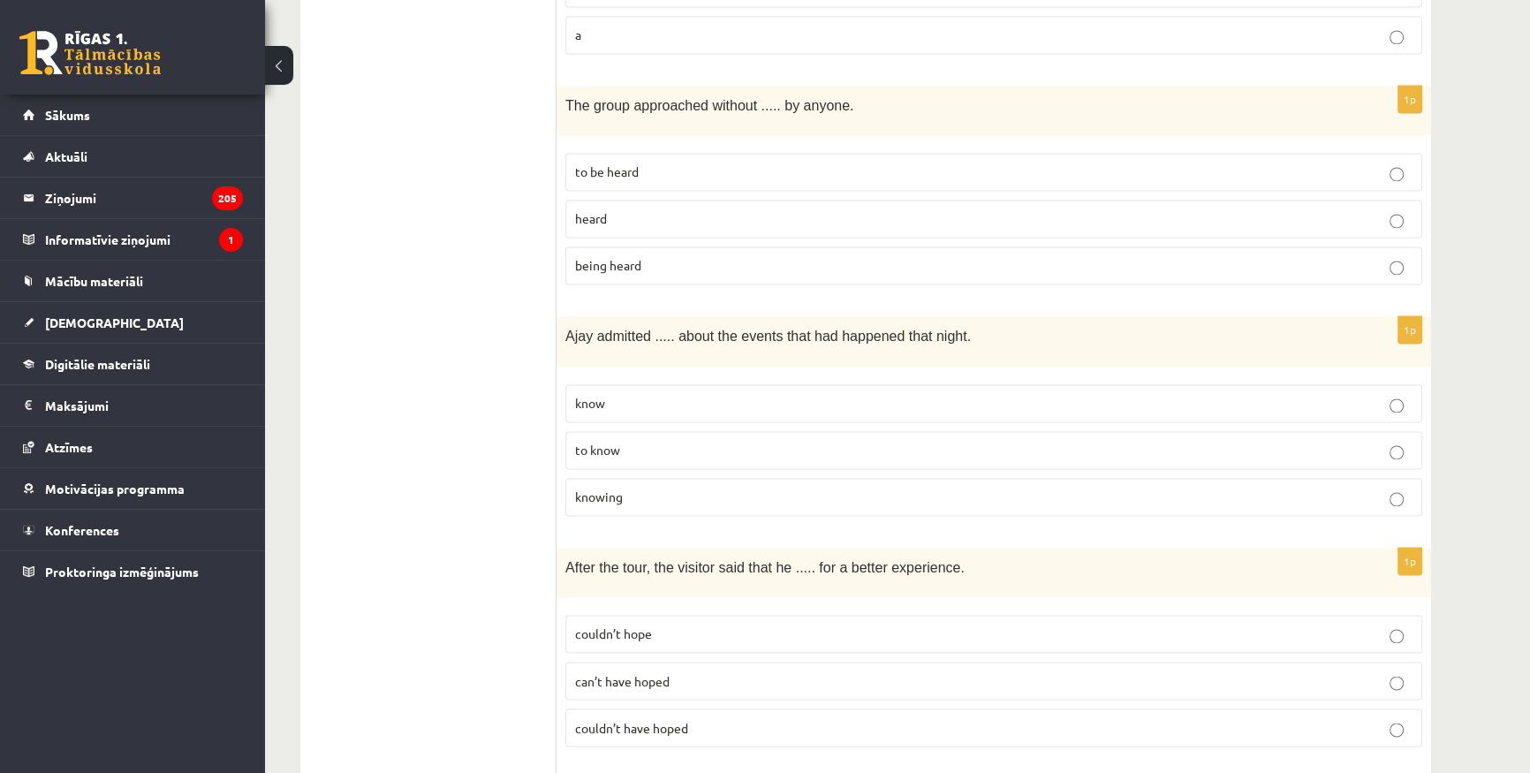
scroll to position [3532, 0]
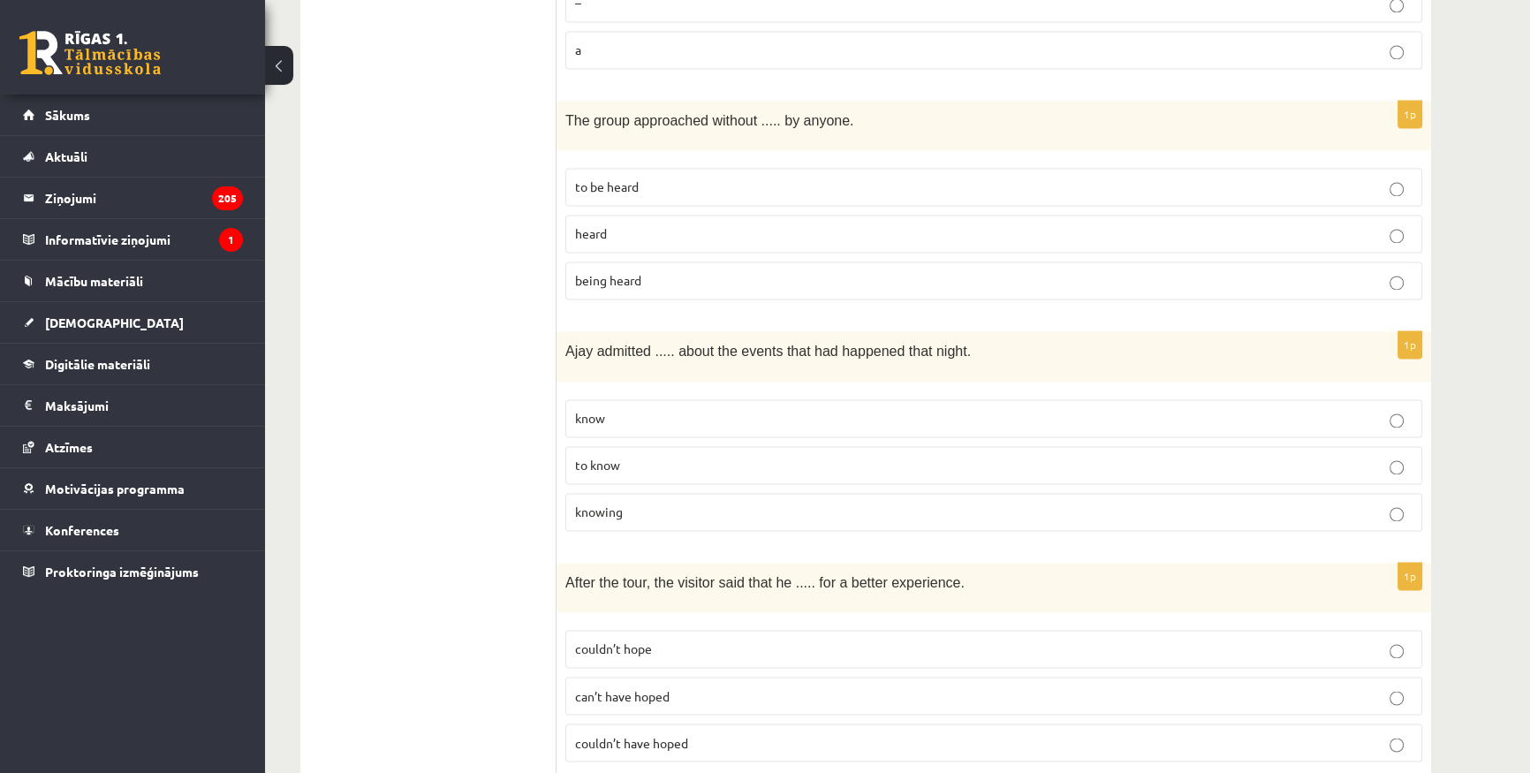
click at [655, 456] on p "to know" at bounding box center [993, 465] width 837 height 19
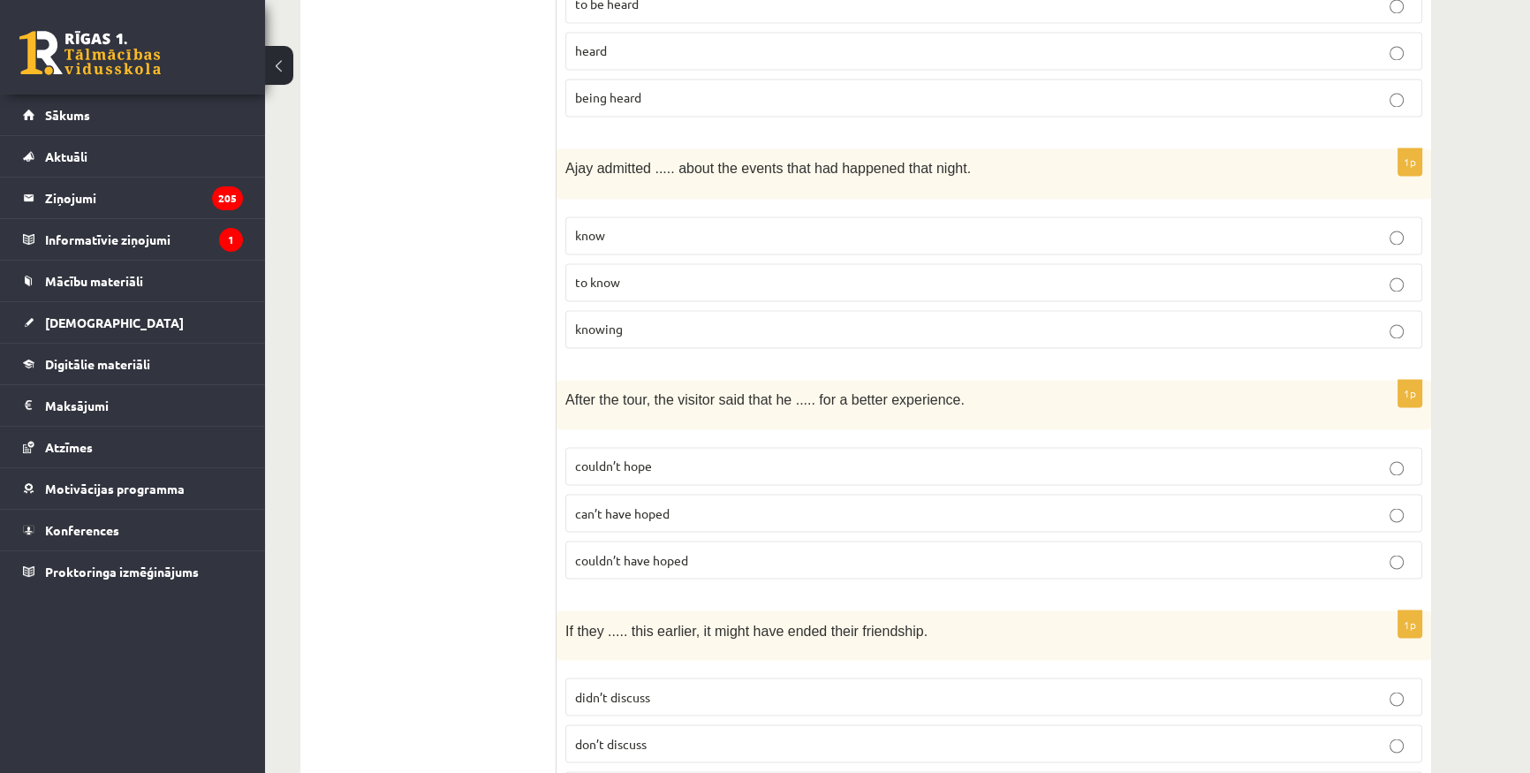
scroll to position [3773, 0]
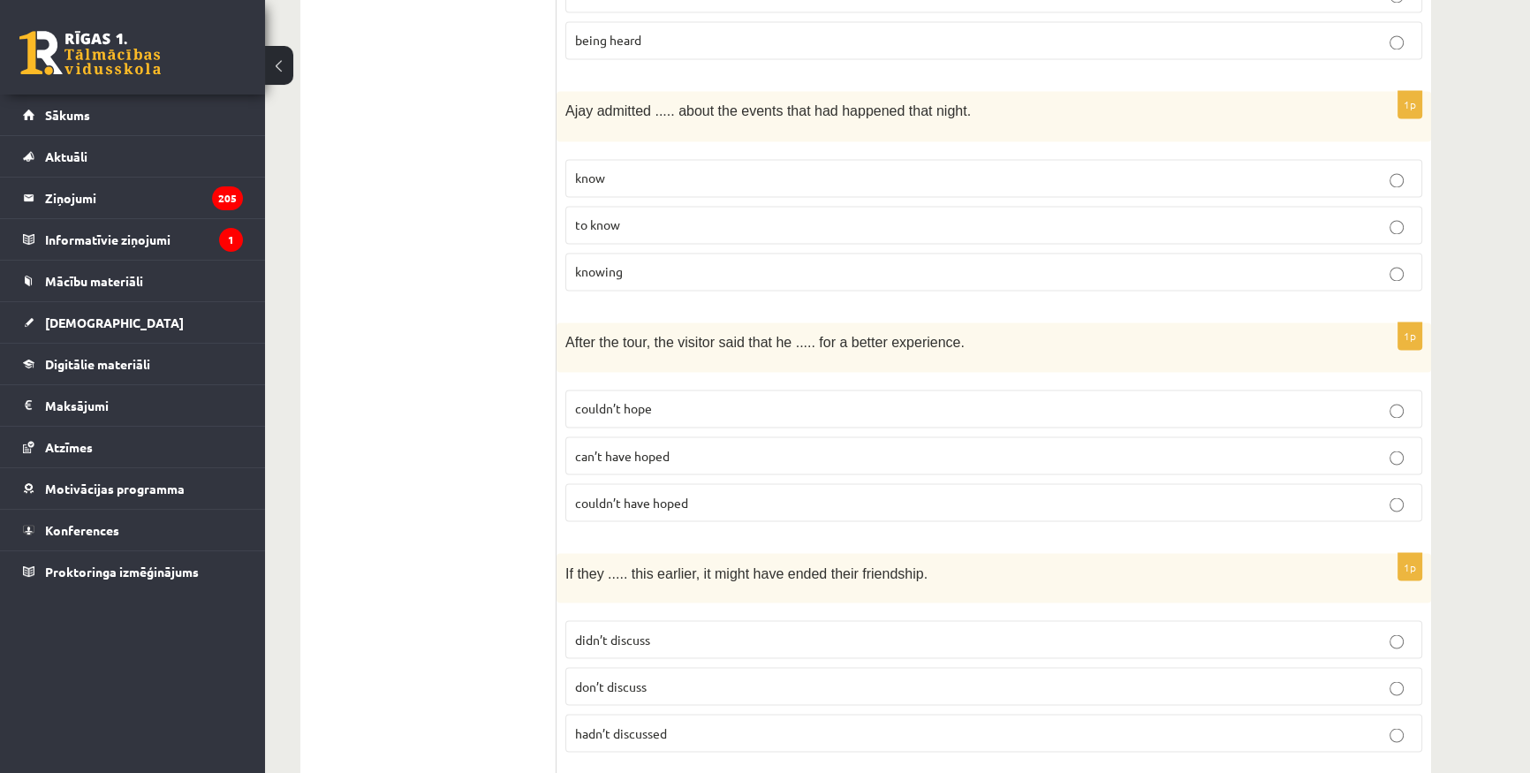
click at [656, 399] on p "couldn’t hope" at bounding box center [993, 408] width 837 height 19
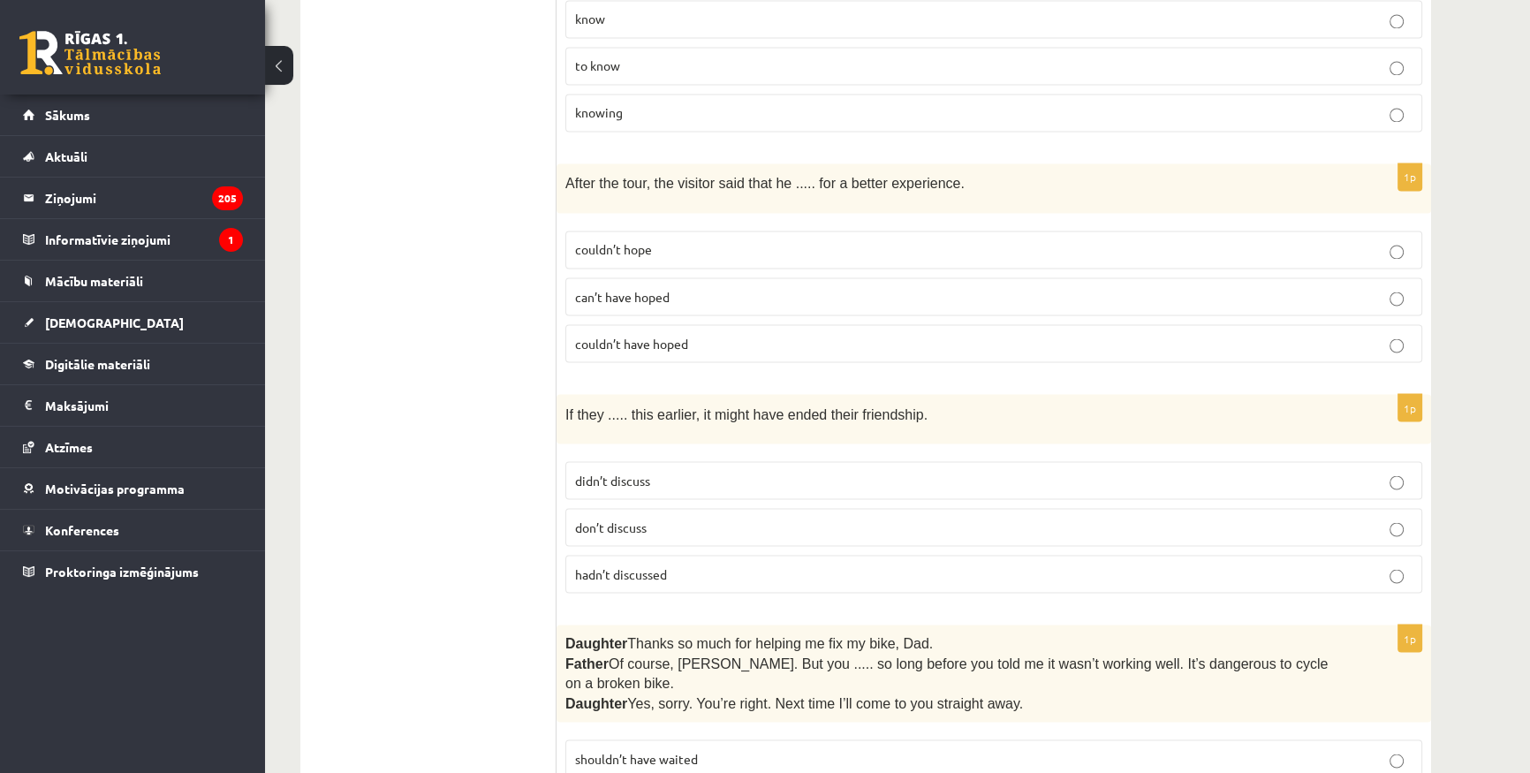
scroll to position [3933, 0]
click at [720, 469] on p "didn’t discuss" at bounding box center [993, 478] width 837 height 19
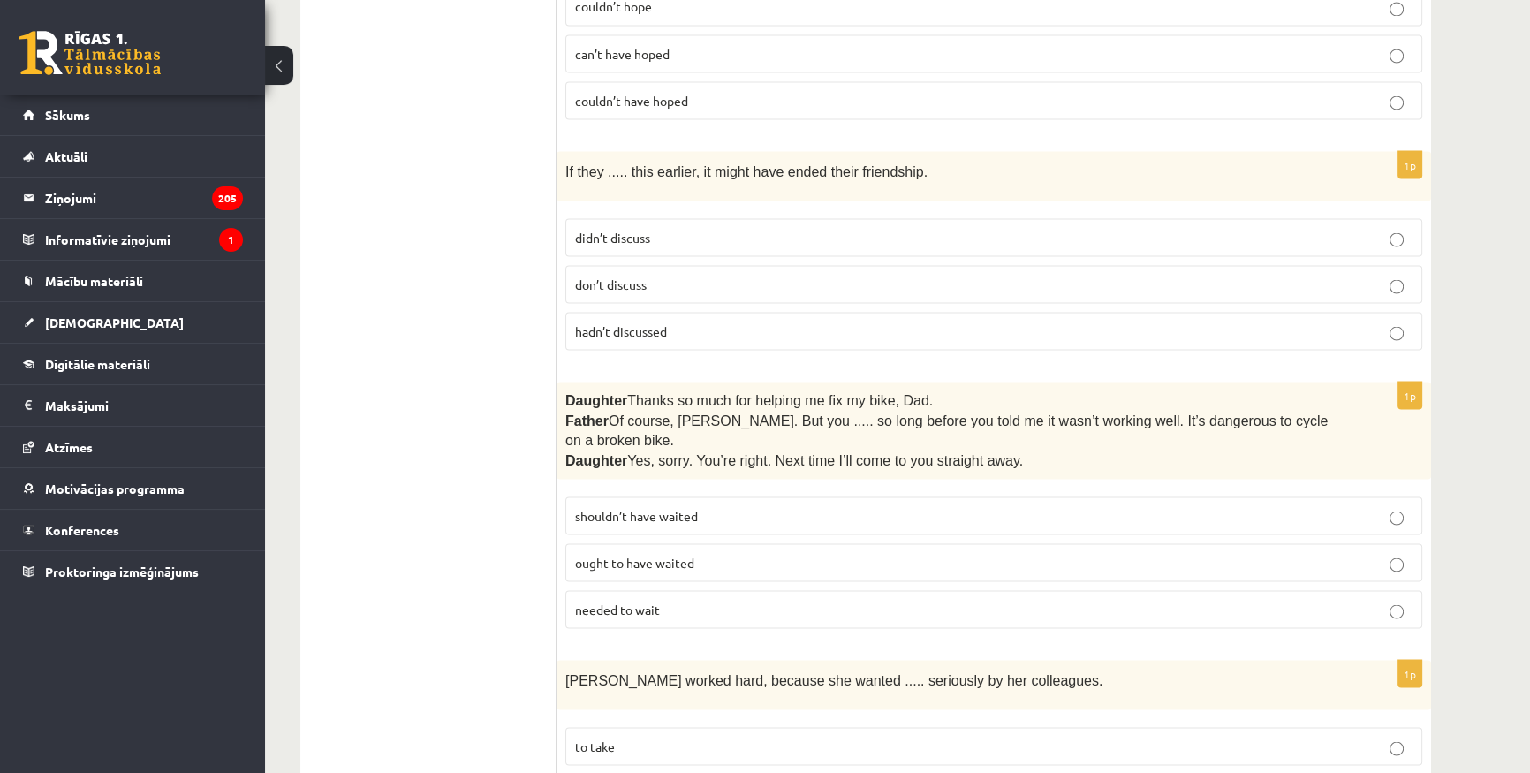
scroll to position [4094, 0]
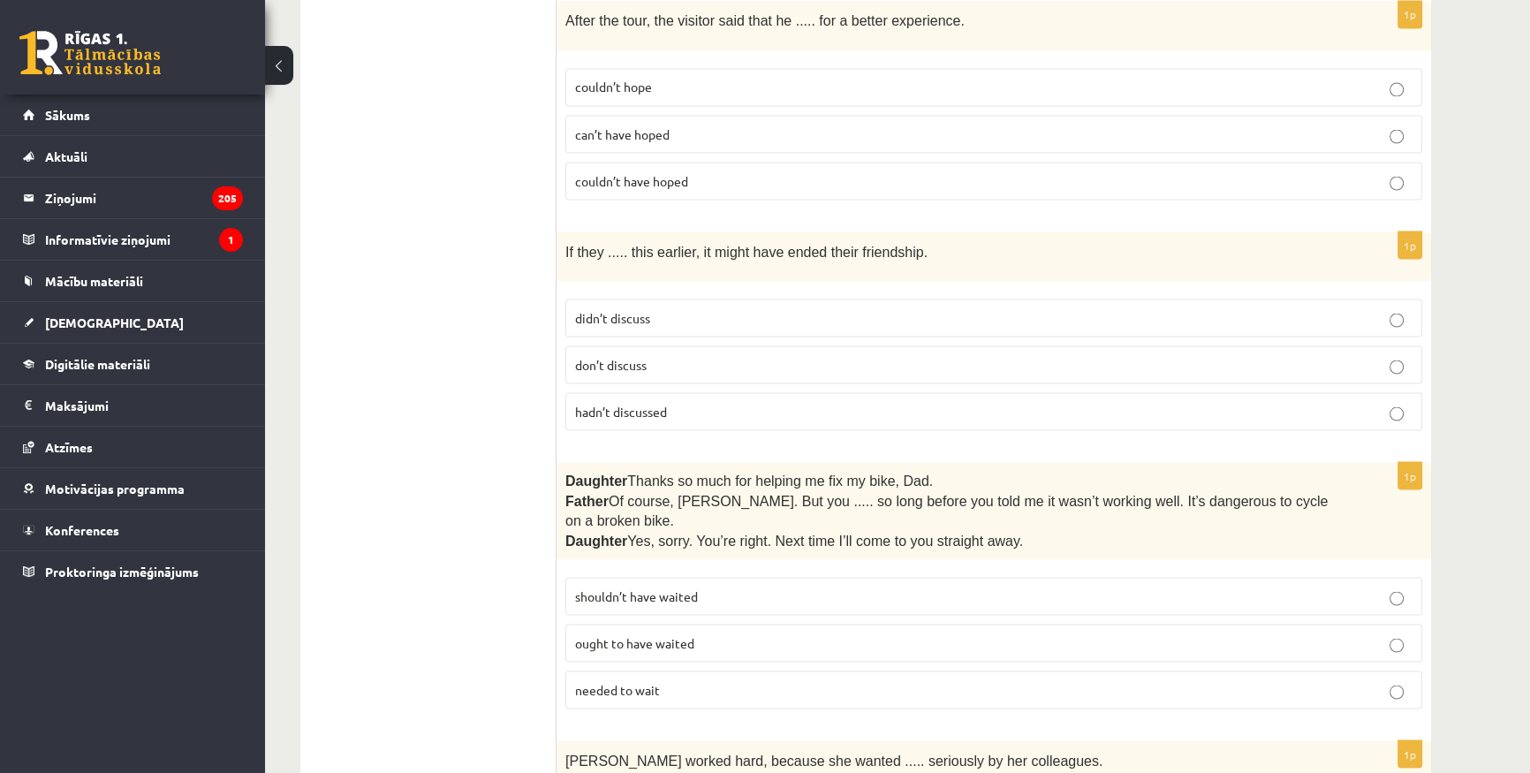
click at [612, 356] on span "don’t discuss" at bounding box center [611, 364] width 72 height 16
click at [686, 298] on label "didn’t discuss" at bounding box center [993, 317] width 857 height 38
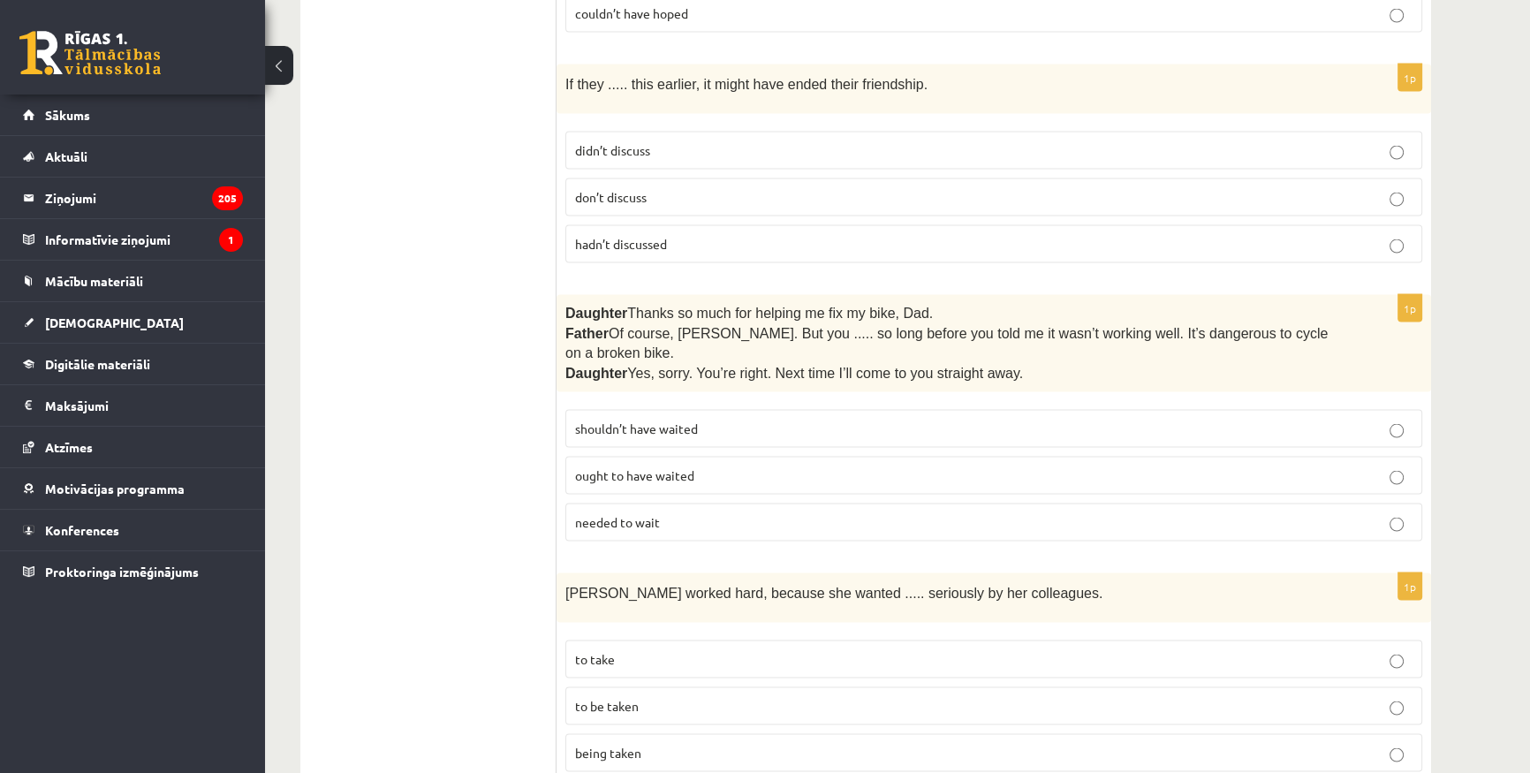
scroll to position [4265, 0]
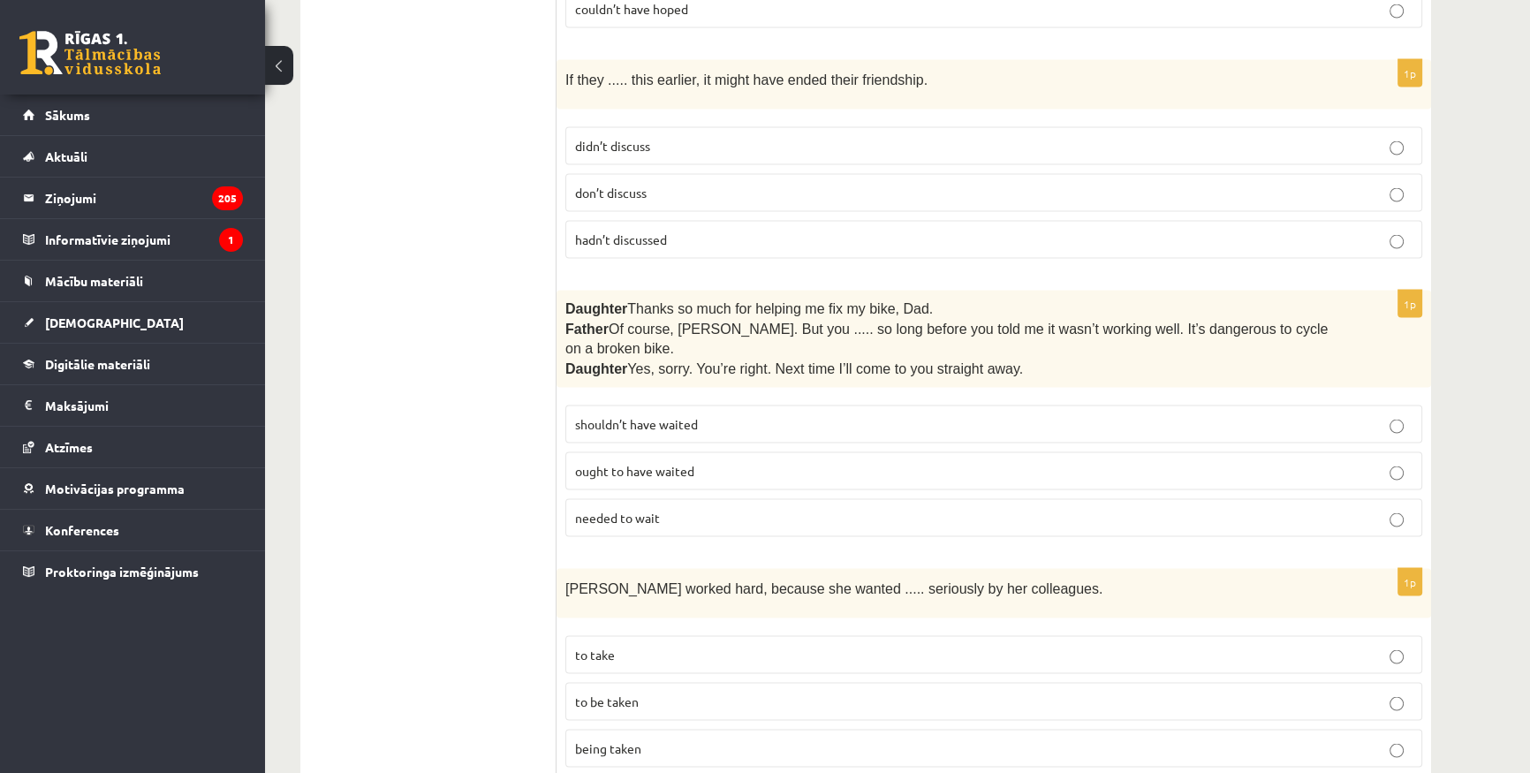
drag, startPoint x: 370, startPoint y: 388, endPoint x: 449, endPoint y: 522, distance: 156.0
click at [698, 415] on p "shouldn’t have waited" at bounding box center [993, 424] width 837 height 19
click at [654, 692] on p "to be taken" at bounding box center [993, 701] width 837 height 19
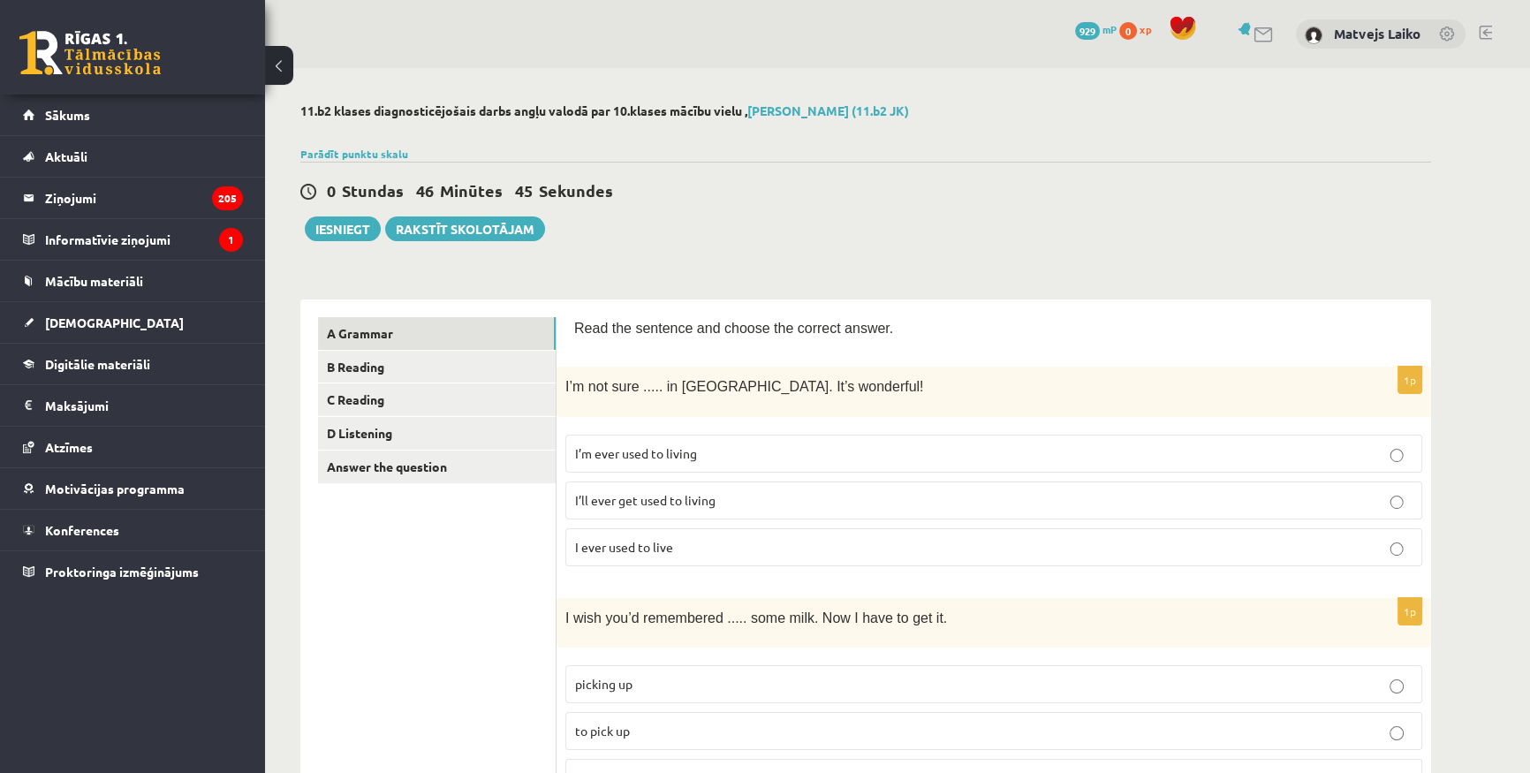
scroll to position [0, 0]
click at [399, 367] on link "B Reading" at bounding box center [437, 367] width 238 height 33
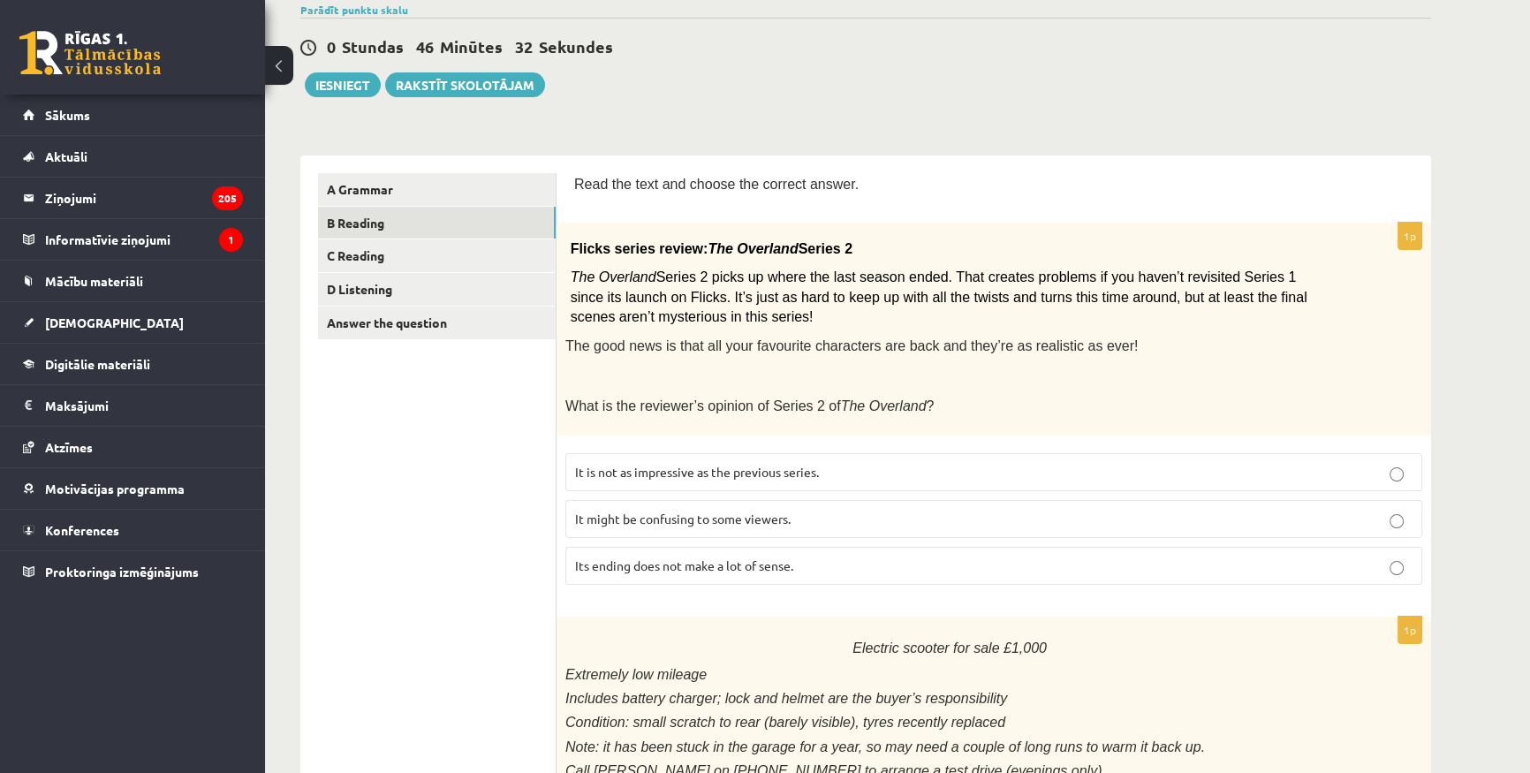
scroll to position [160, 0]
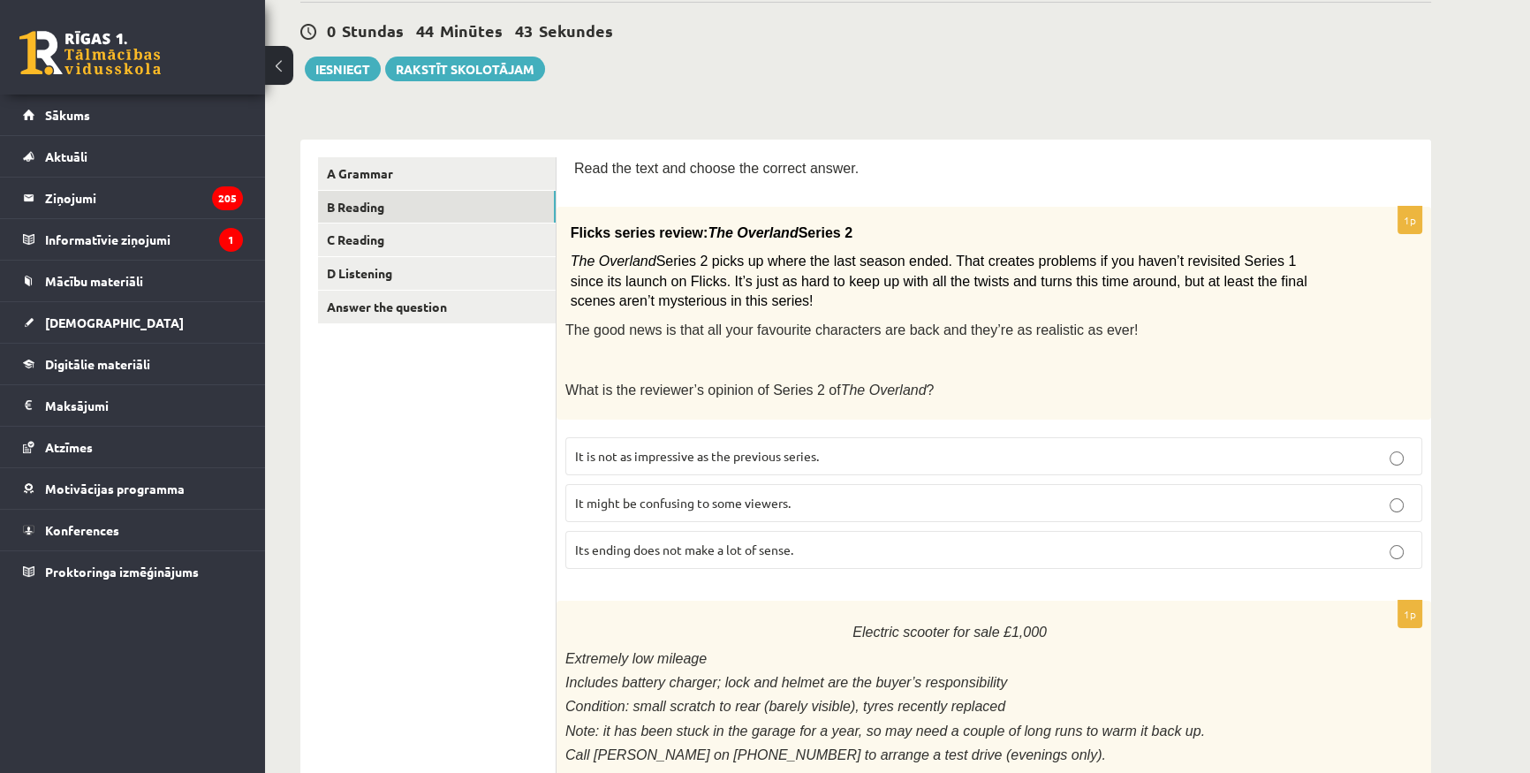
click at [812, 506] on label "It might be confusing to some viewers." at bounding box center [993, 503] width 857 height 38
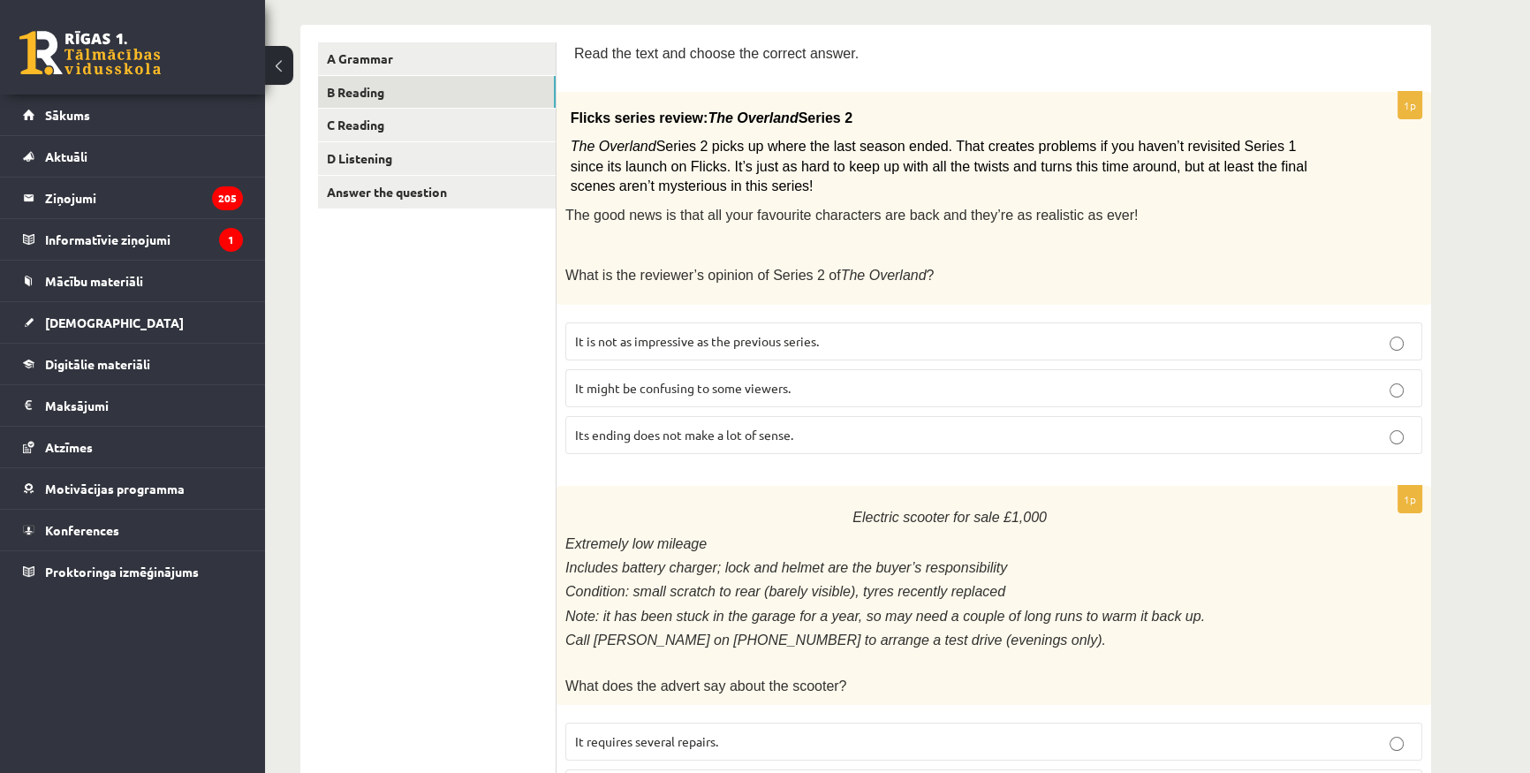
scroll to position [642, 0]
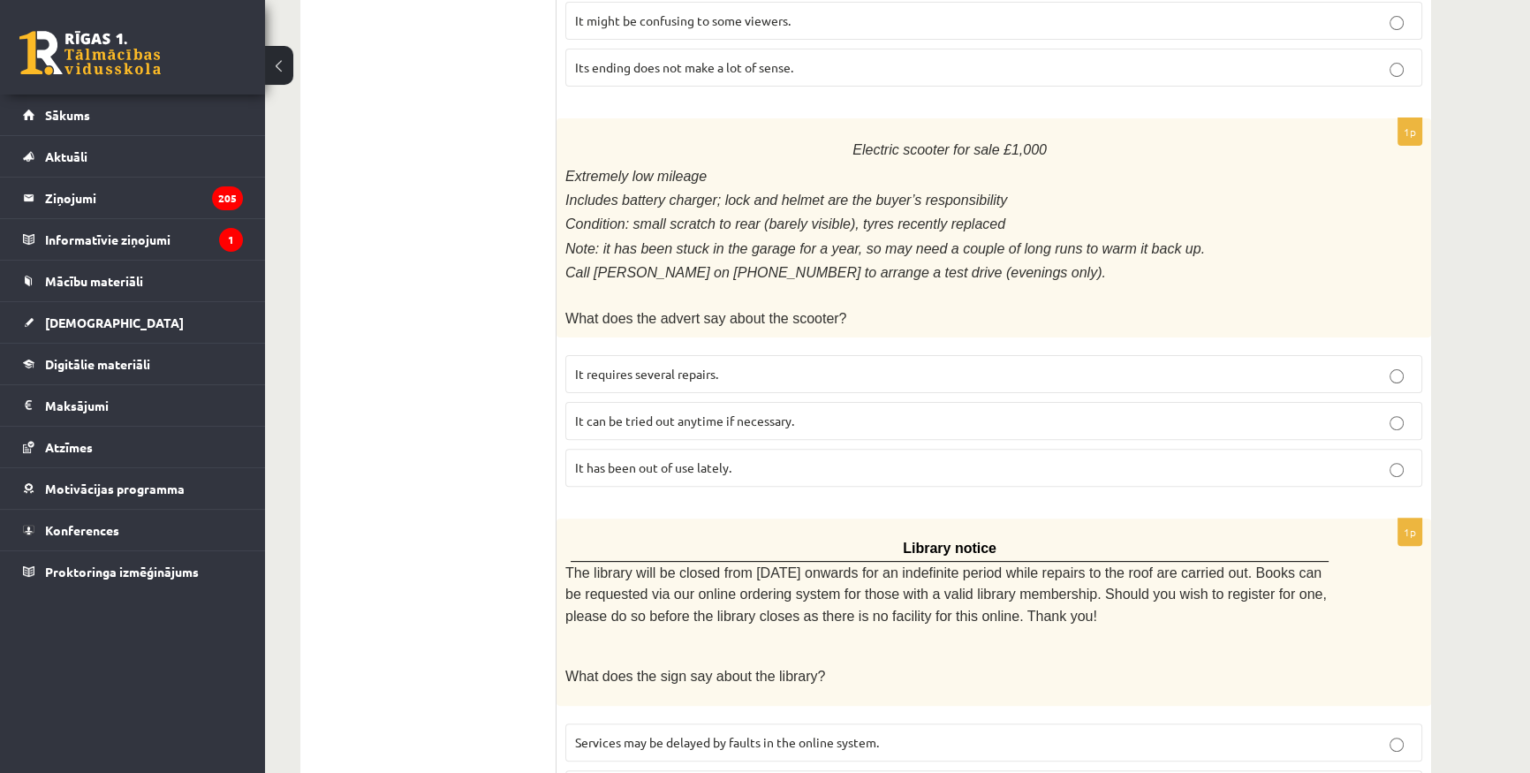
click at [770, 458] on p "It has been out of use lately." at bounding box center [993, 467] width 837 height 19
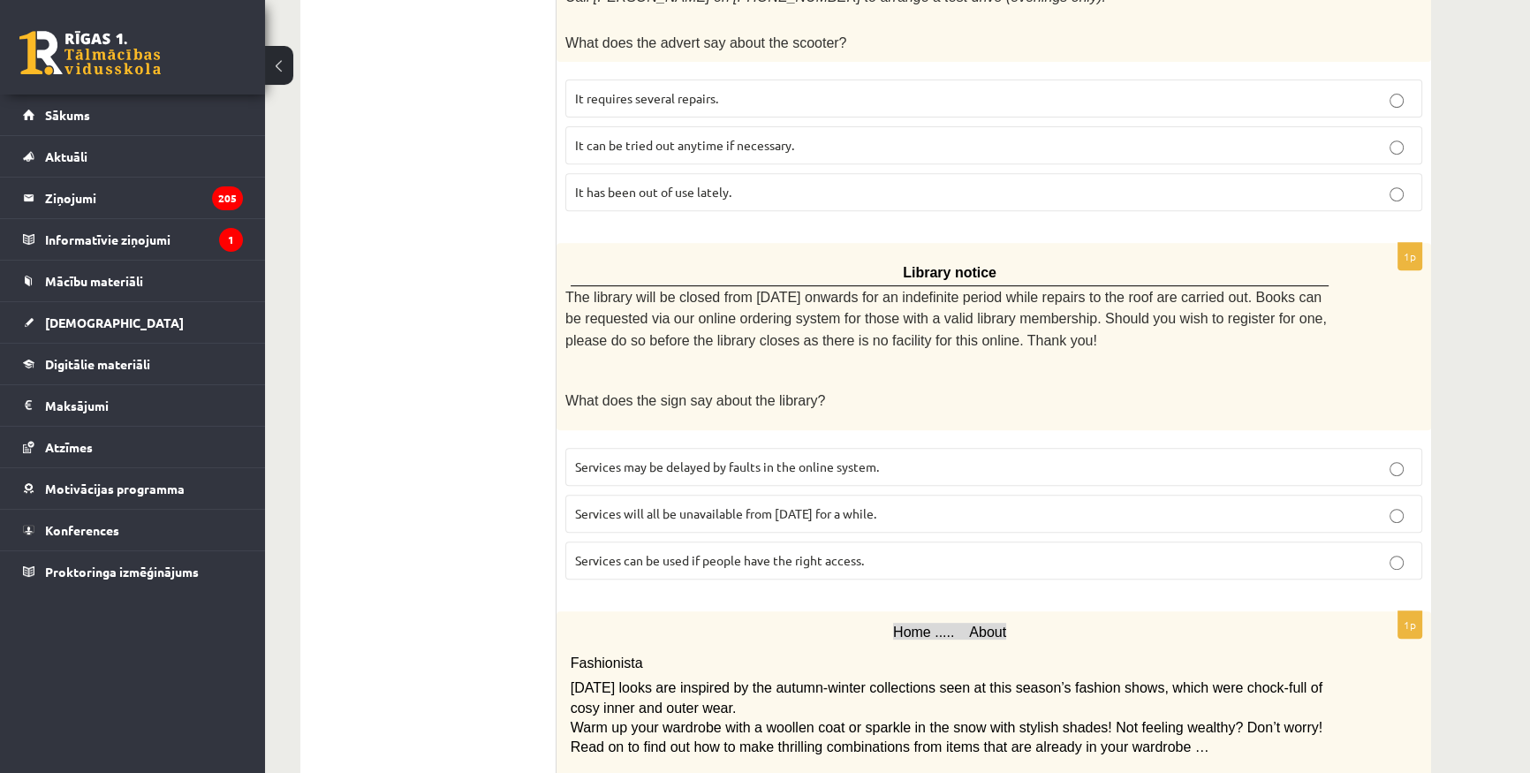
scroll to position [963, 0]
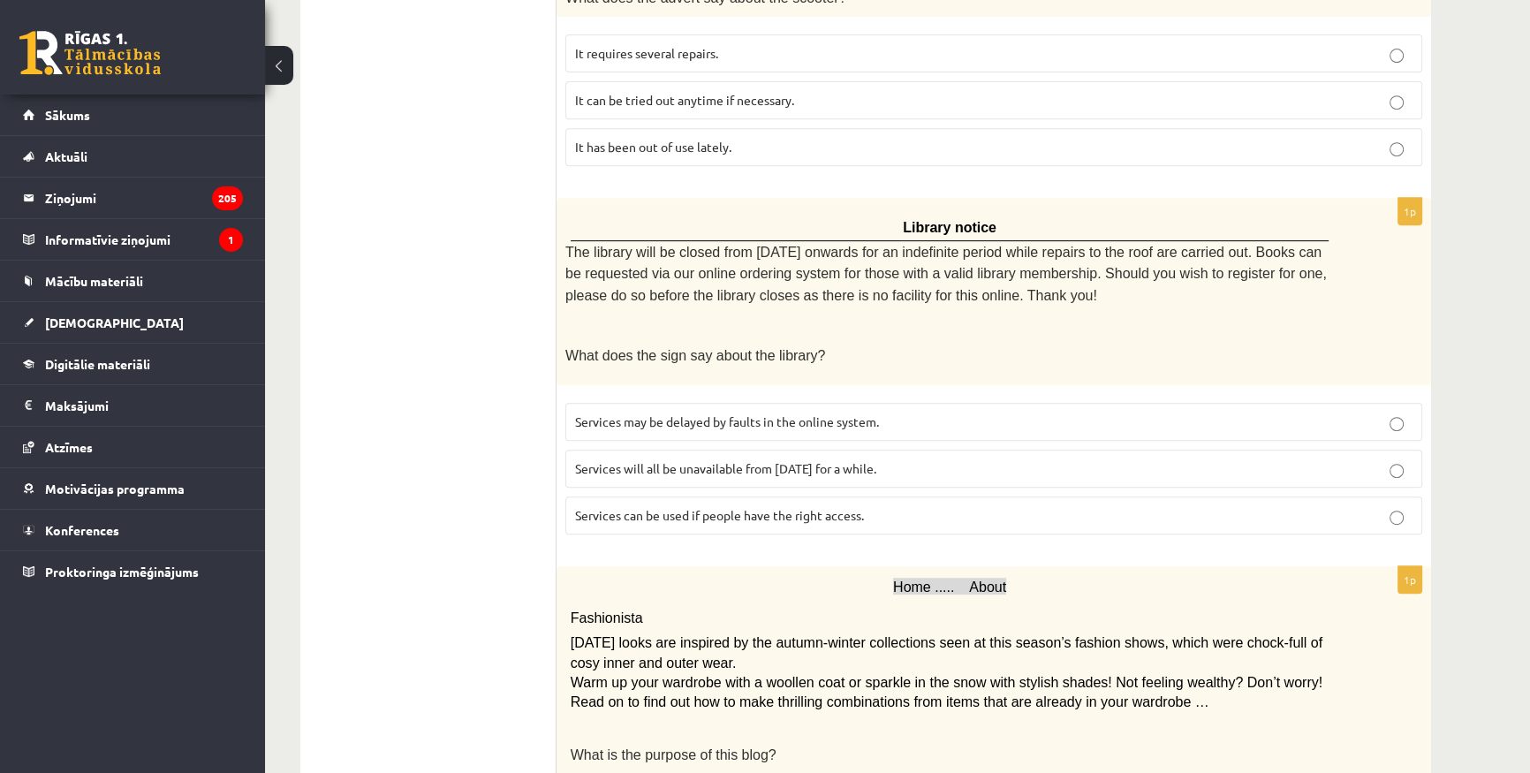
drag, startPoint x: 486, startPoint y: 404, endPoint x: 373, endPoint y: 427, distance: 115.3
click at [373, 427] on ul "A Grammar B Reading C Reading D Listening Answer the question" at bounding box center [437, 530] width 238 height 2353
click at [833, 506] on p "Services can be used if people have the right access." at bounding box center [993, 515] width 837 height 19
click at [863, 460] on span "Services will all be unavailable from [DATE] for a while." at bounding box center [725, 468] width 301 height 16
click at [851, 507] on span "Services can be used if people have the right access." at bounding box center [719, 515] width 289 height 16
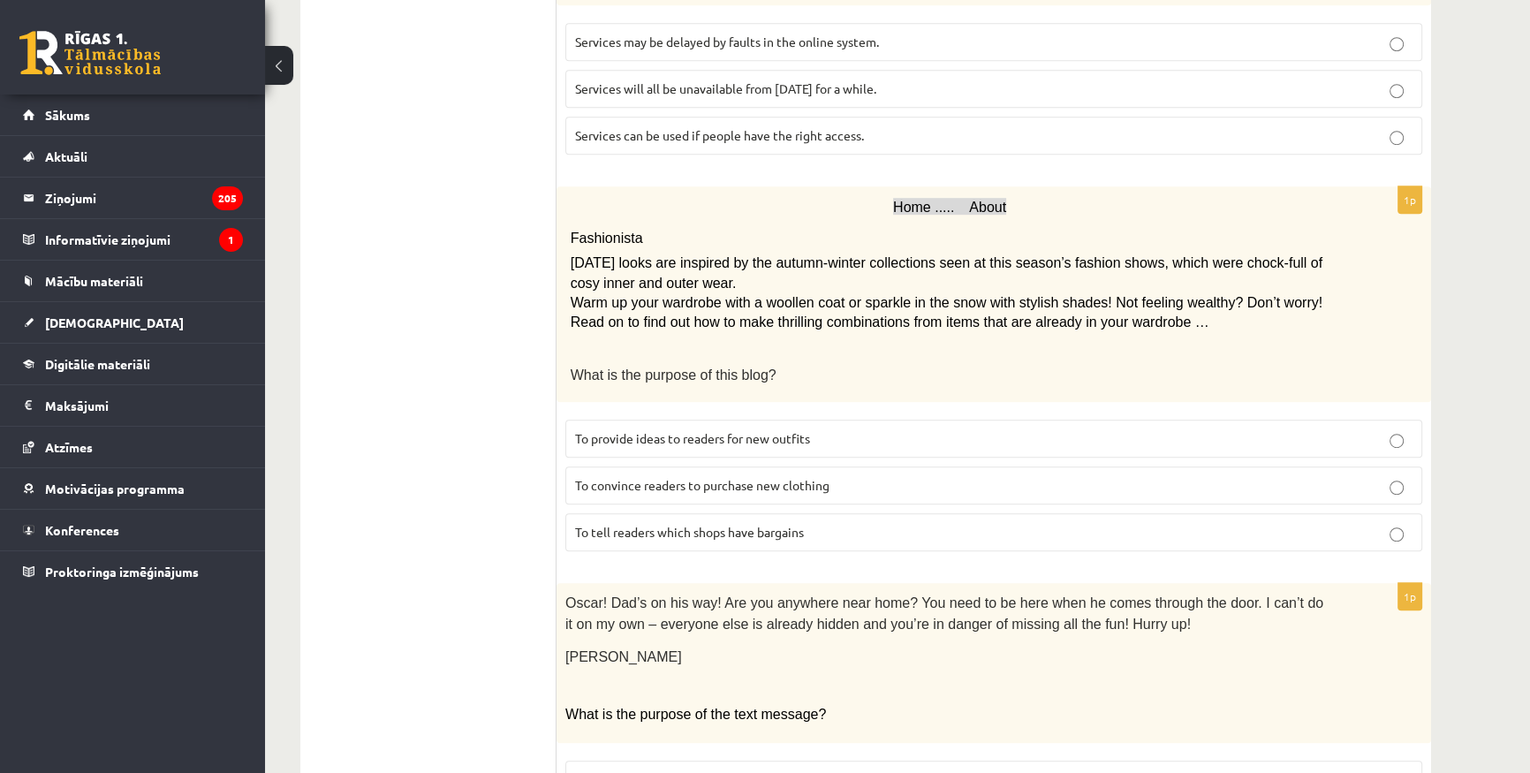
scroll to position [1364, 0]
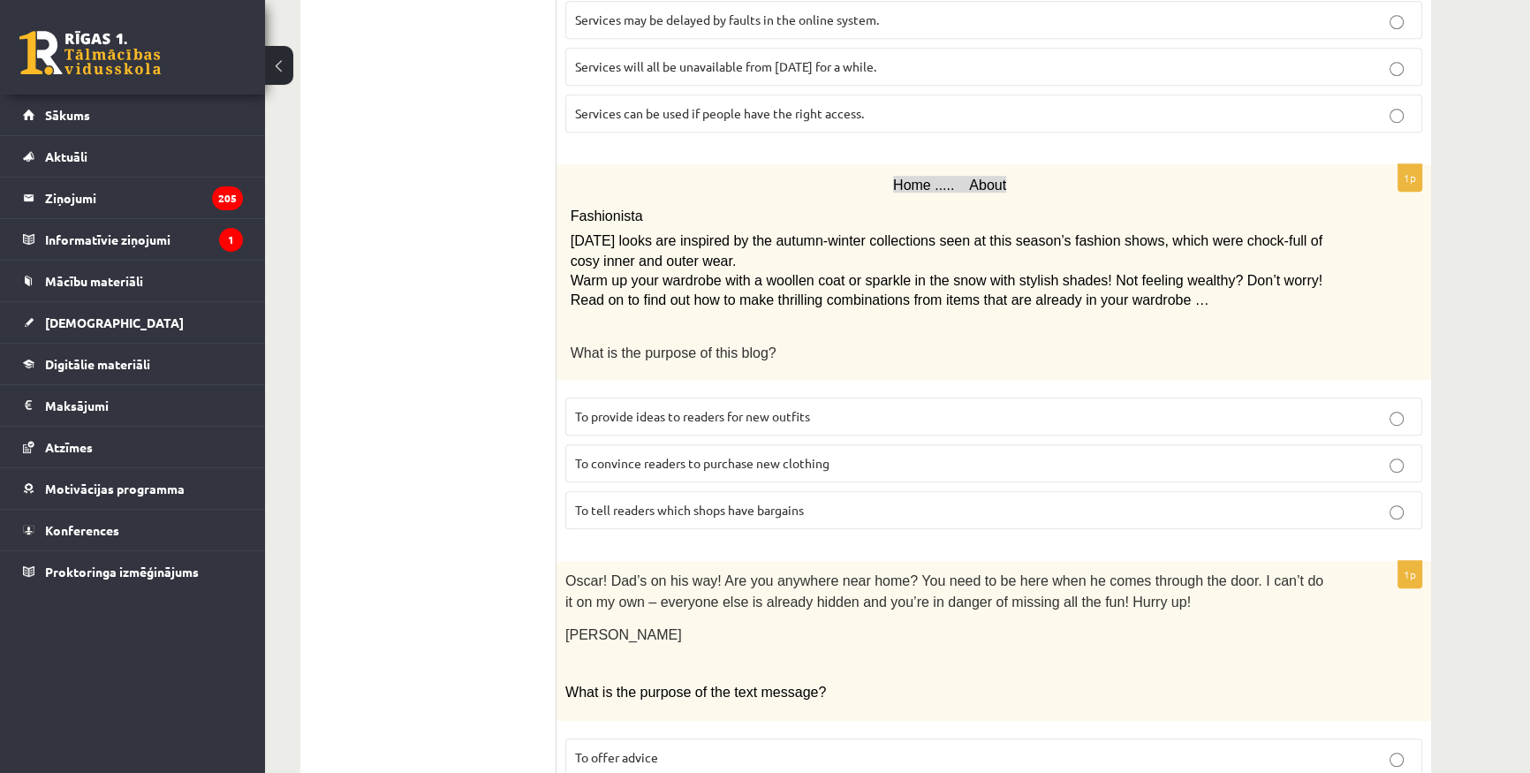
click at [793, 455] on span "To convince readers to purchase new clothing" at bounding box center [702, 463] width 254 height 16
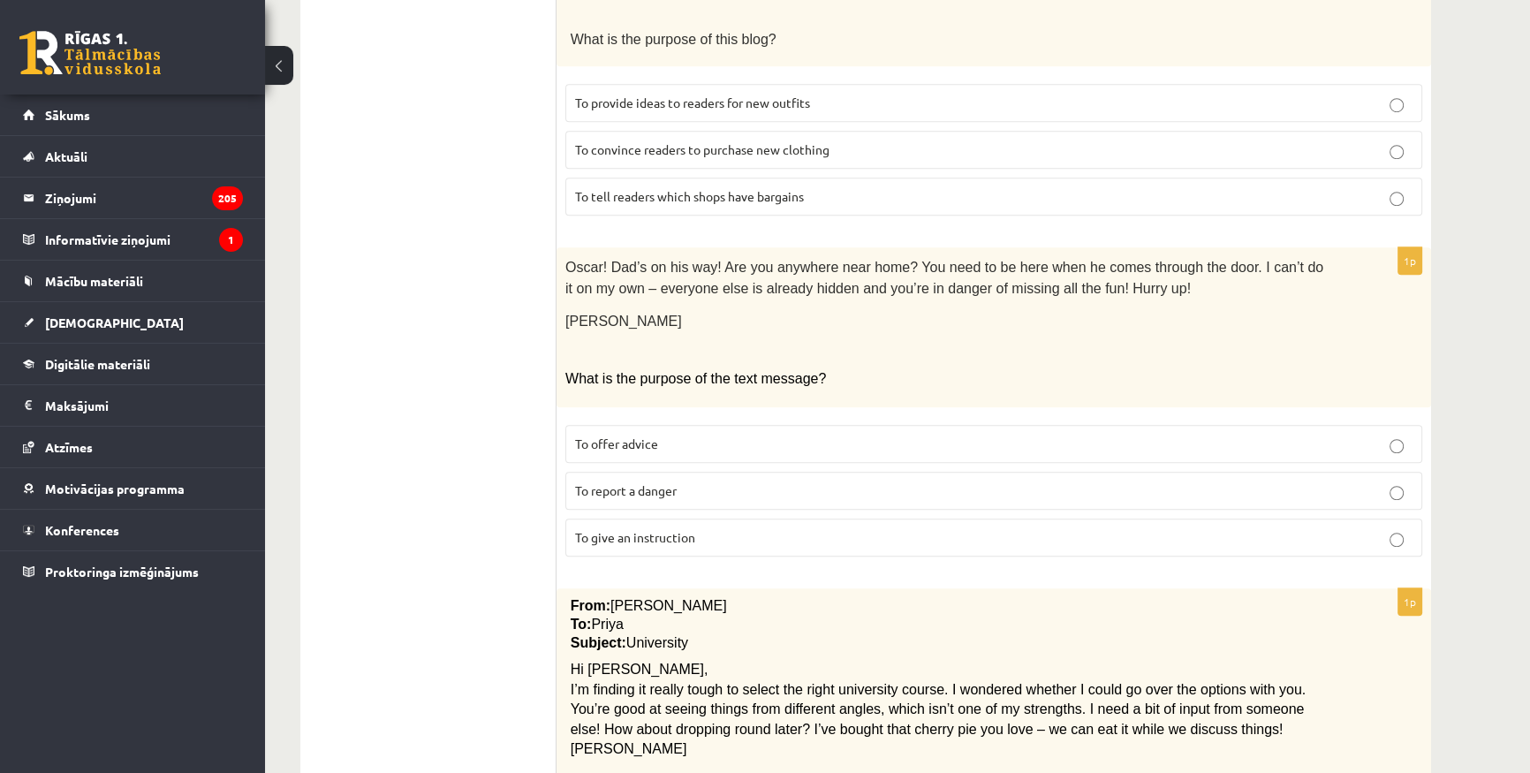
scroll to position [1686, 0]
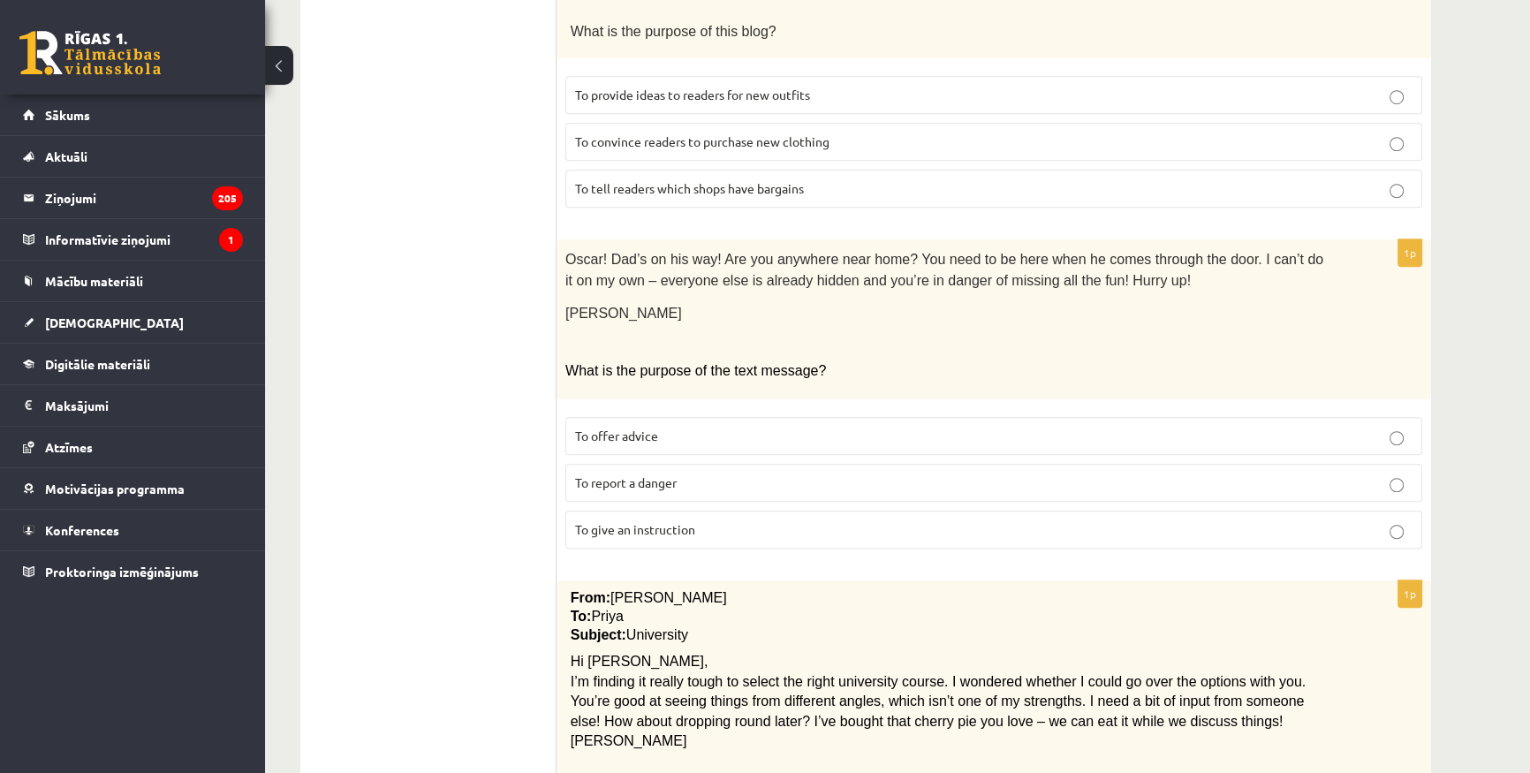
click at [861, 358] on div "Oscar! Dad’s on his way! Are you anywhere near home? You need to be here when h…" at bounding box center [993, 319] width 874 height 161
click at [749, 427] on p "To offer advice" at bounding box center [993, 436] width 837 height 19
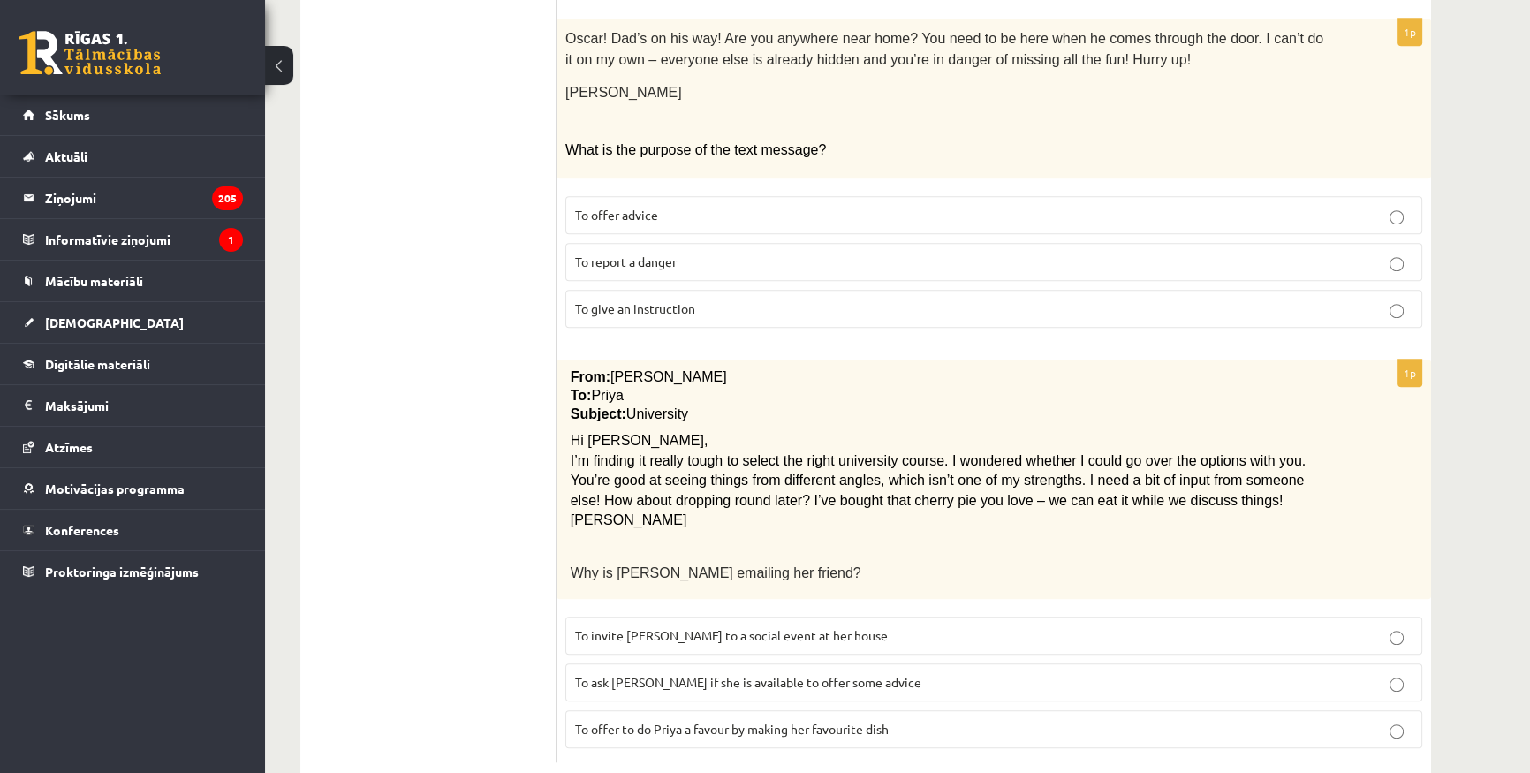
scroll to position [1908, 0]
click at [887, 671] on p "To ask [PERSON_NAME] if she is available to offer some advice" at bounding box center [993, 680] width 837 height 19
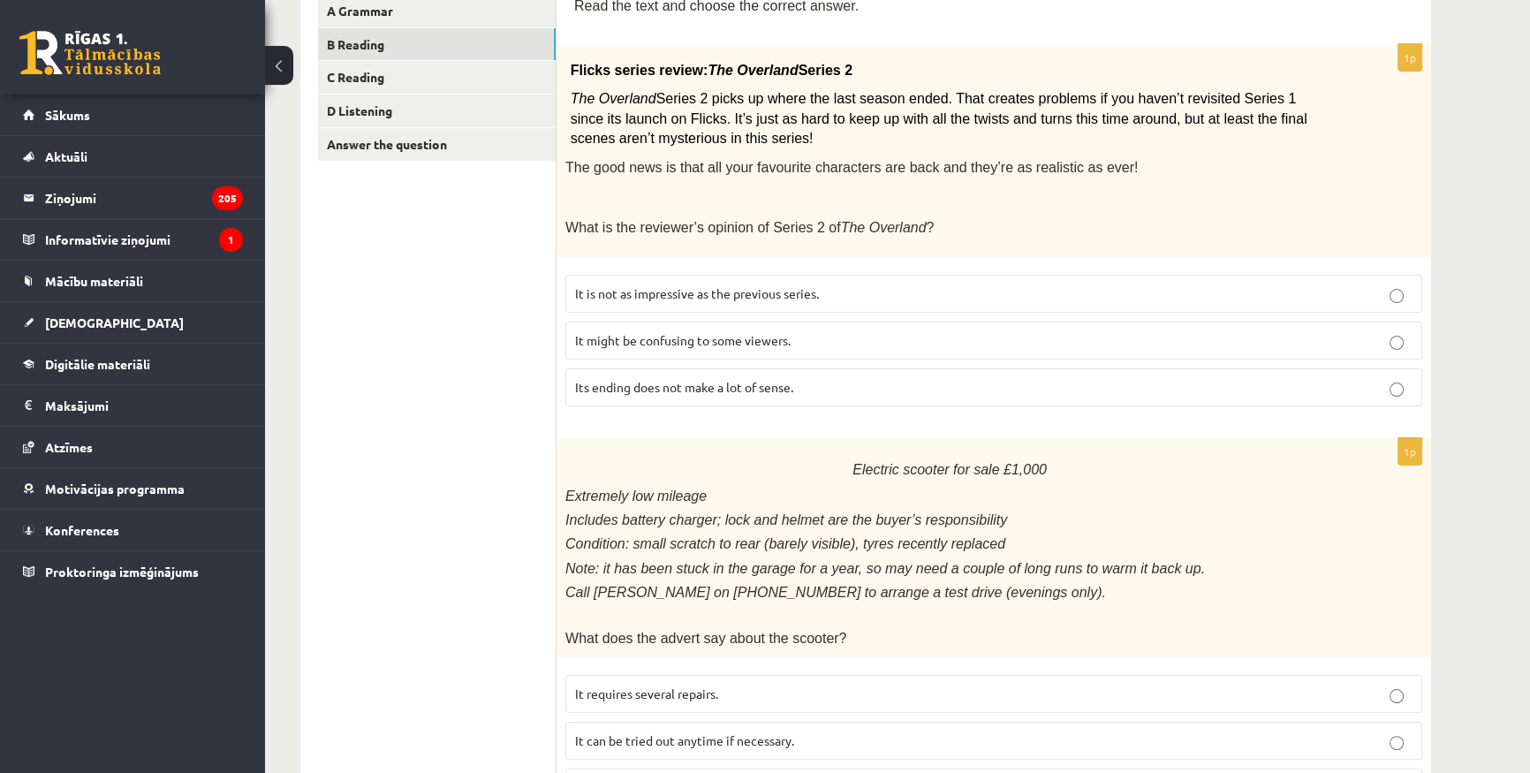
scroll to position [0, 0]
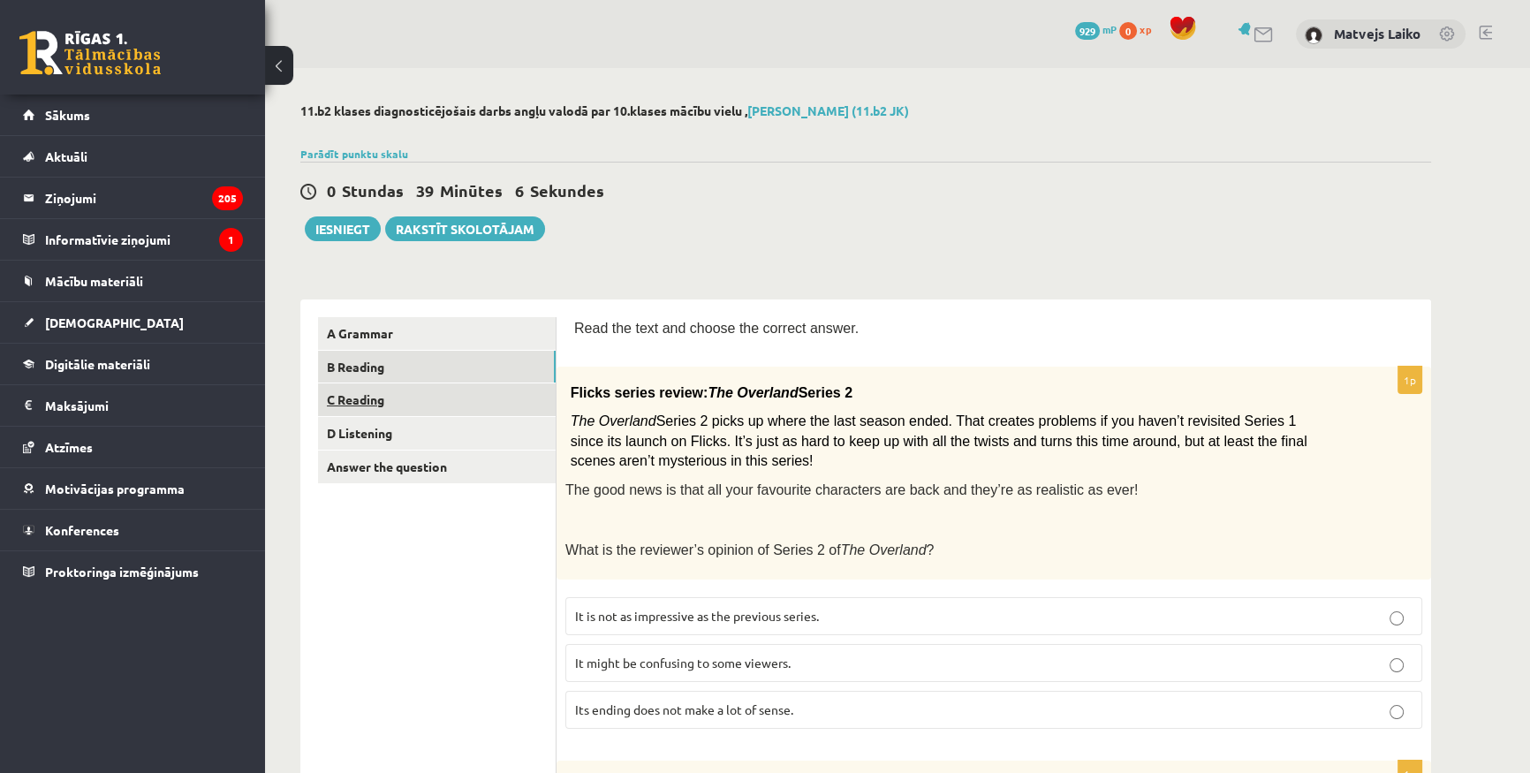
click at [372, 392] on link "C Reading" at bounding box center [437, 399] width 238 height 33
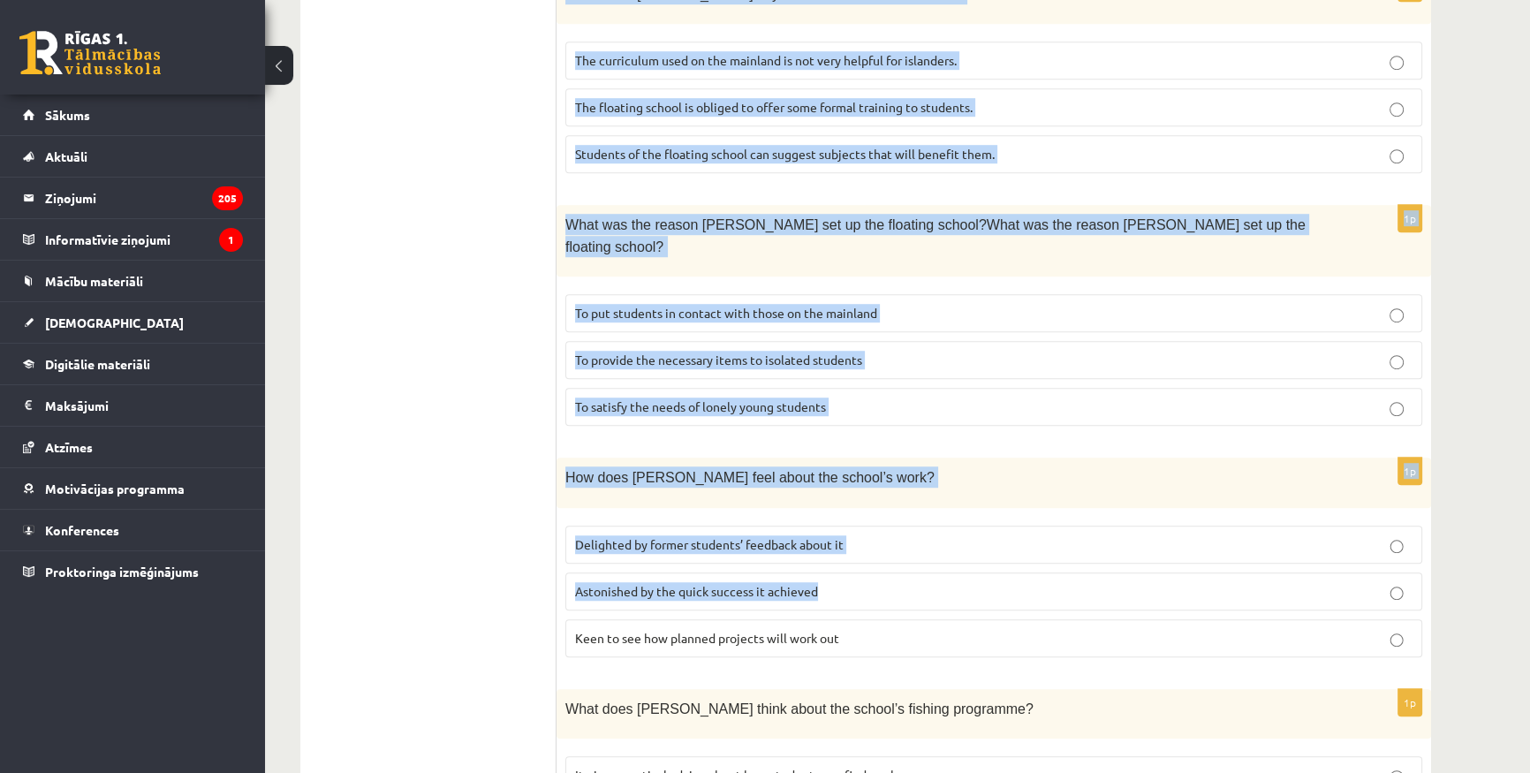
scroll to position [1525, 0]
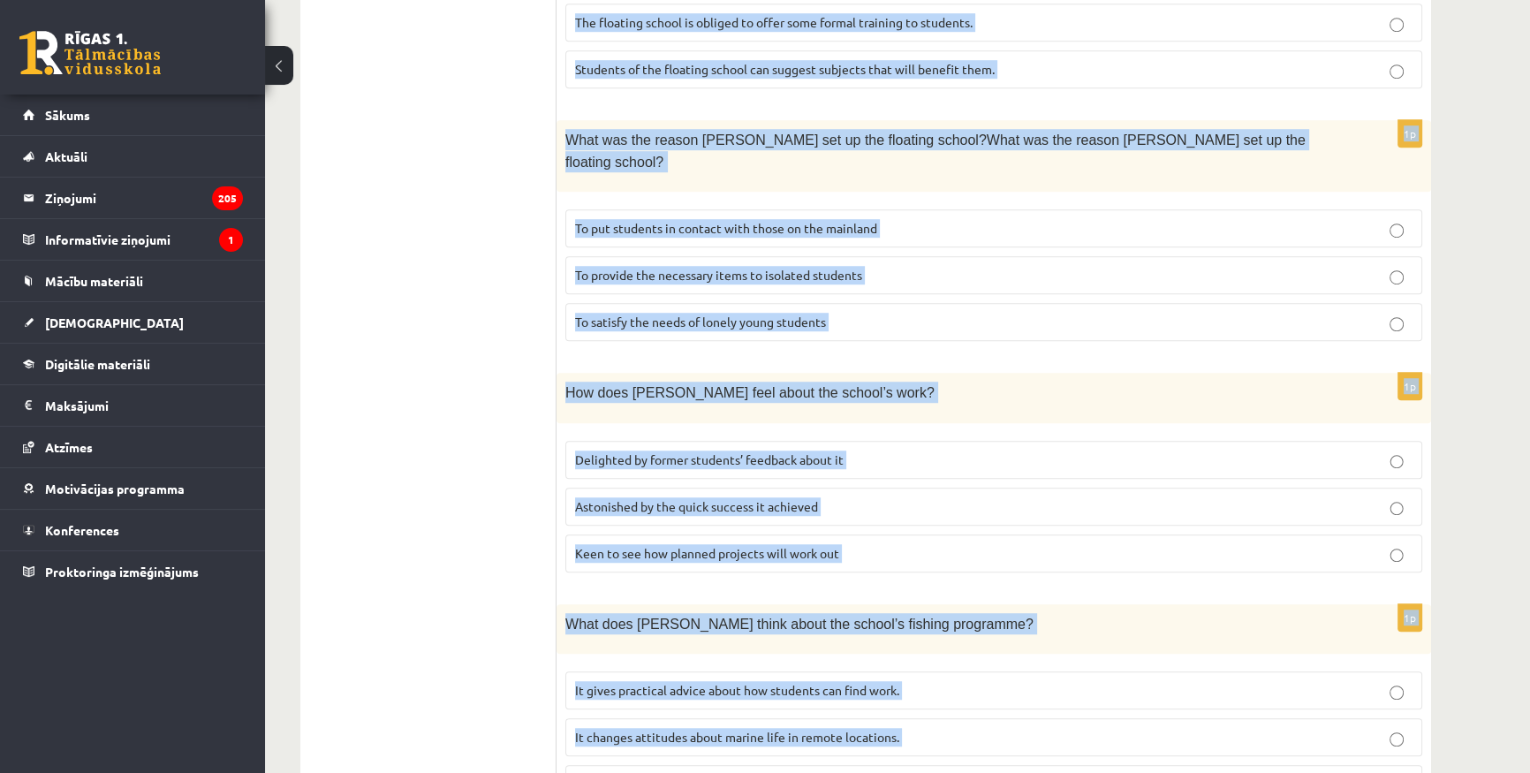
drag, startPoint x: 581, startPoint y: 145, endPoint x: 1209, endPoint y: 695, distance: 834.8
copy form "L ipsumdol sitame Co adipisc, Elit Seddoei T incididunt u laboreet dolore magna…"
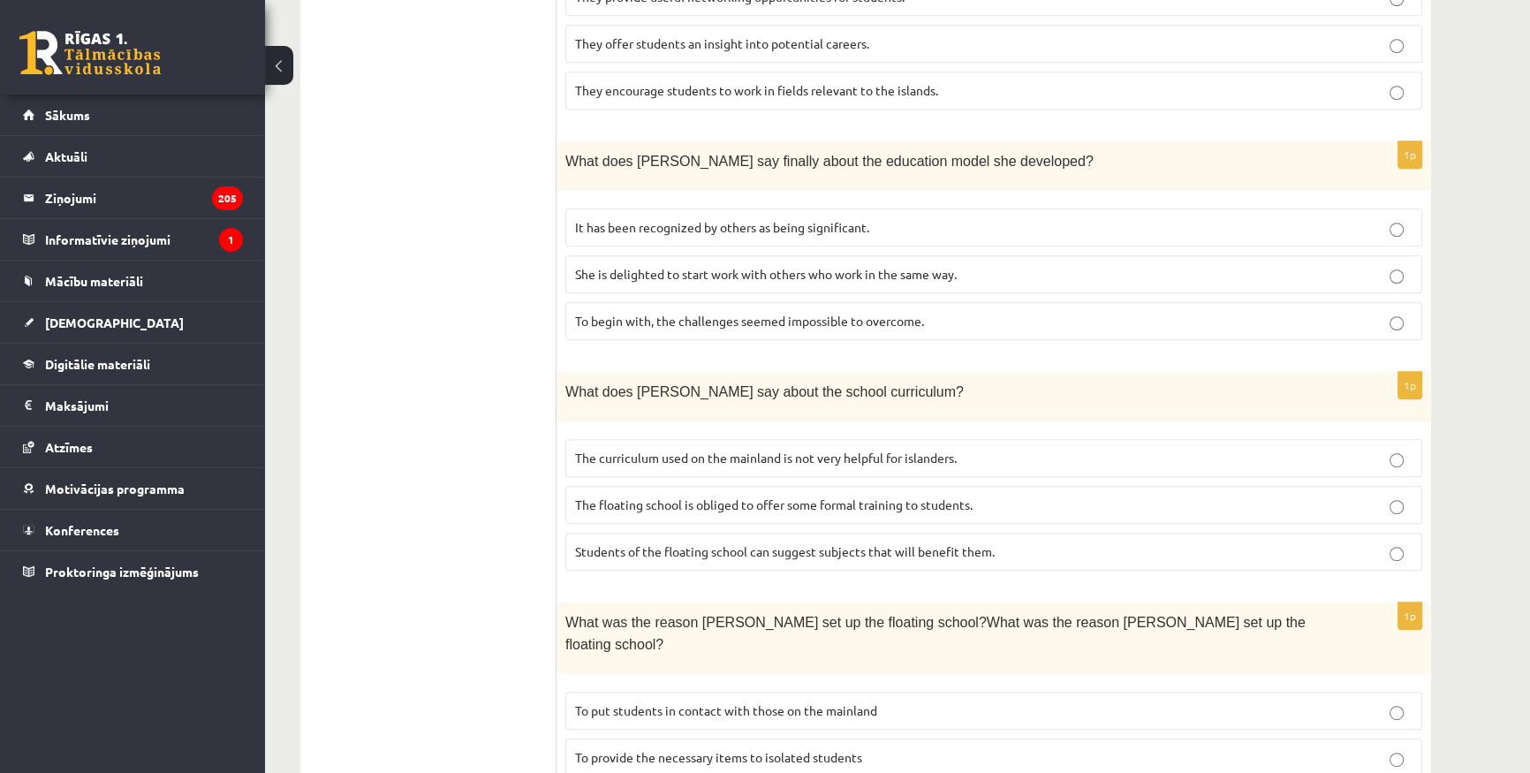
click at [480, 383] on ul "A Grammar B Reading C Reading D Listening Answer the question" at bounding box center [437, 286] width 238 height 2025
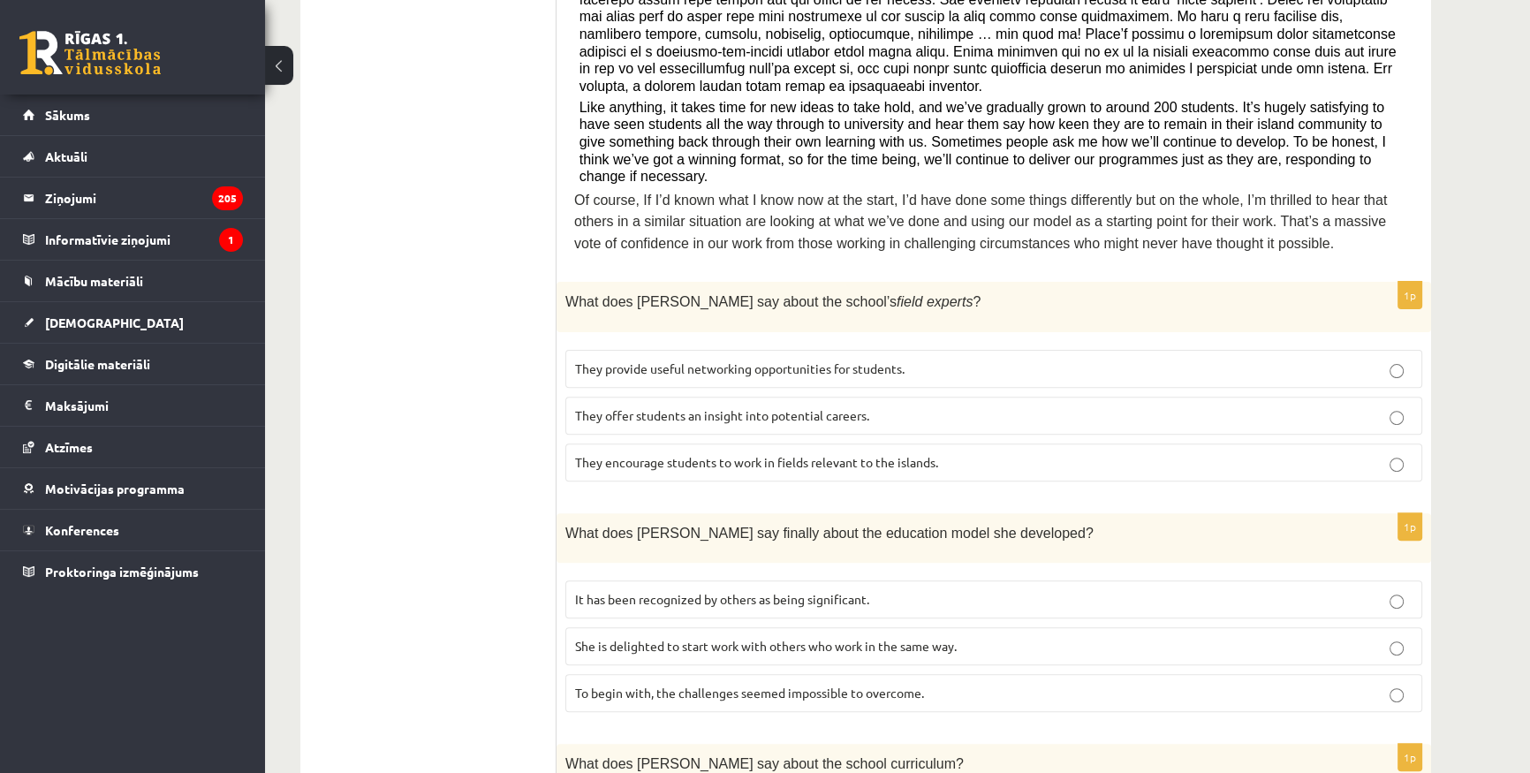
scroll to position [642, 0]
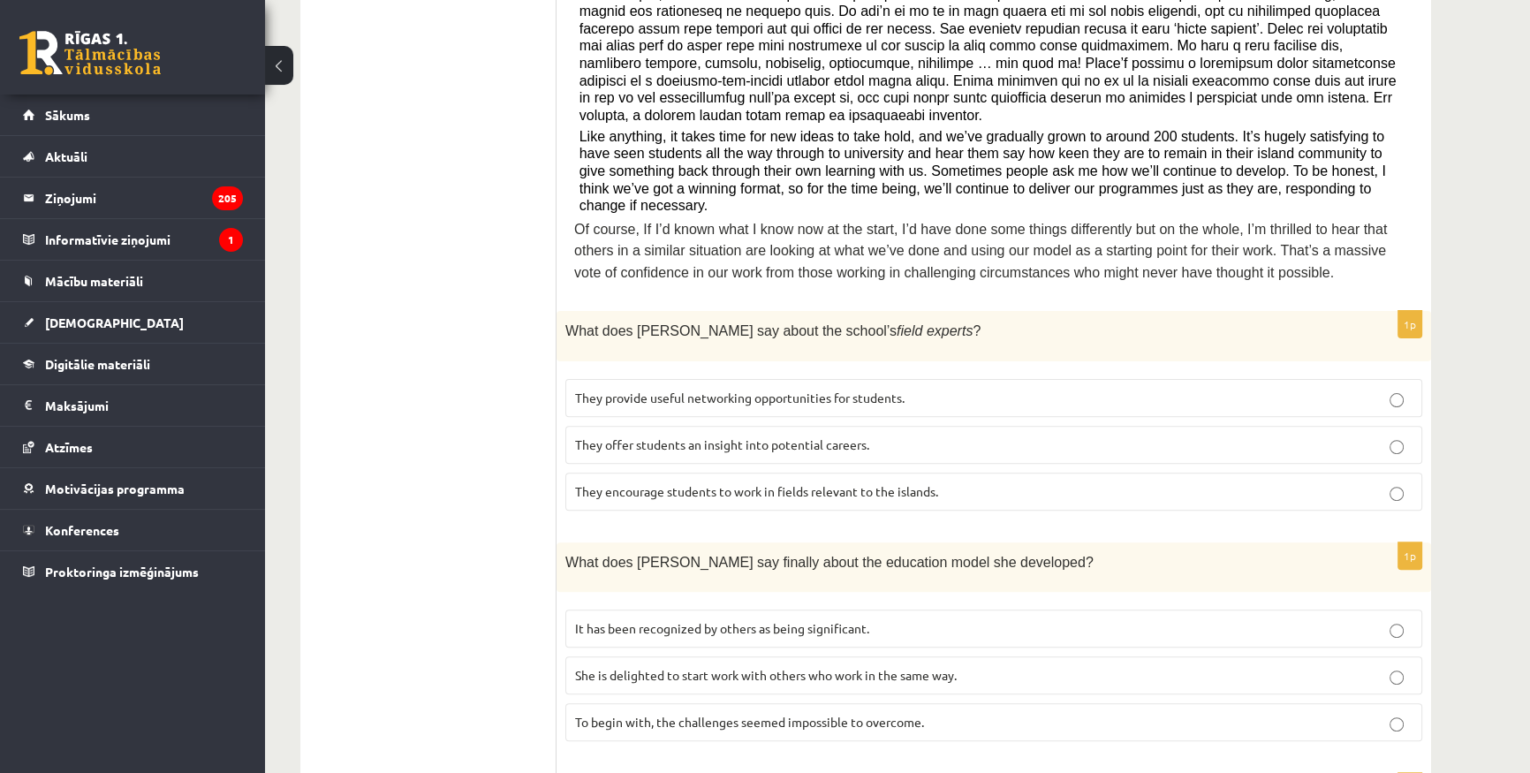
click at [869, 435] on p "They offer students an insight into potential careers." at bounding box center [993, 444] width 837 height 19
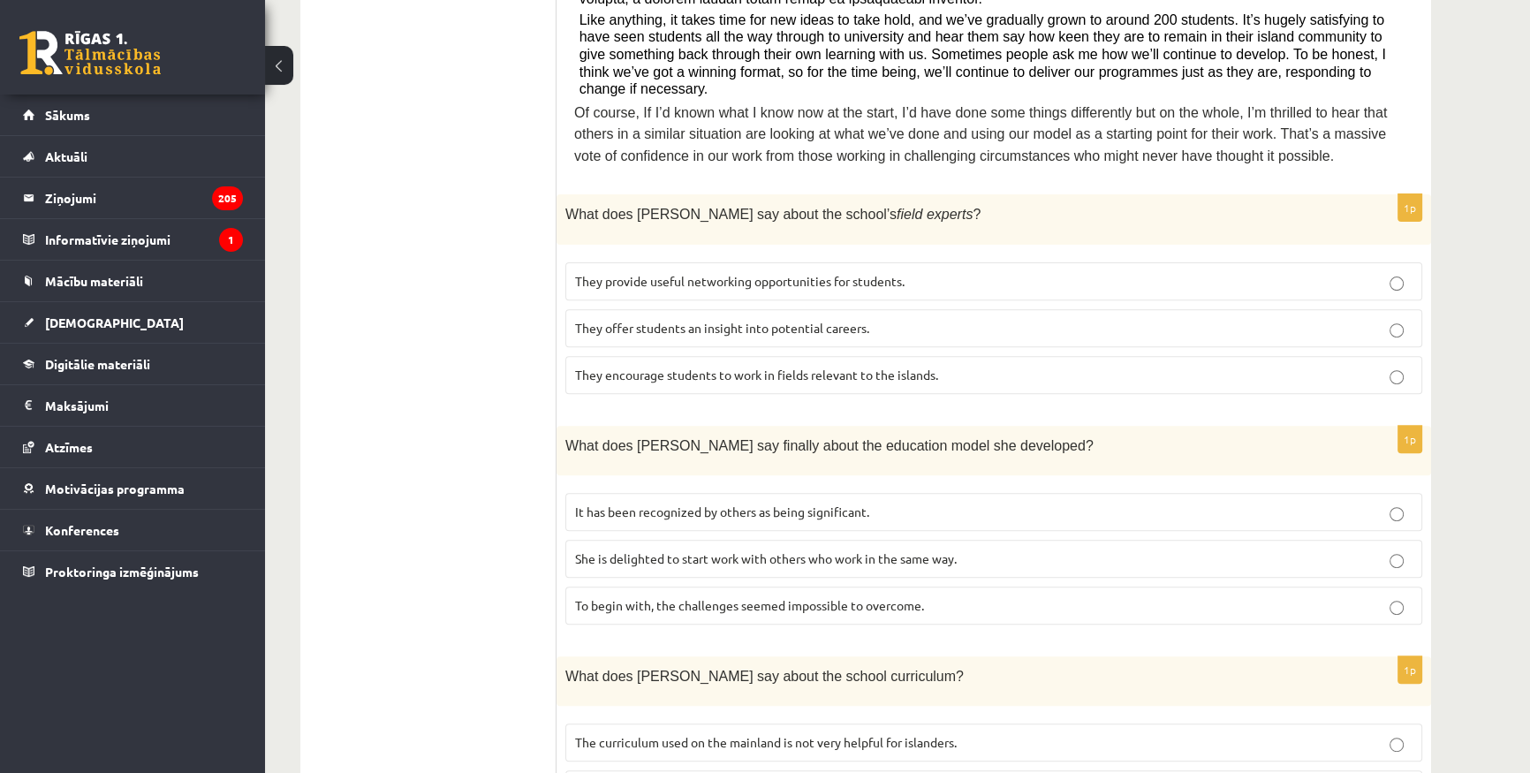
scroll to position [803, 0]
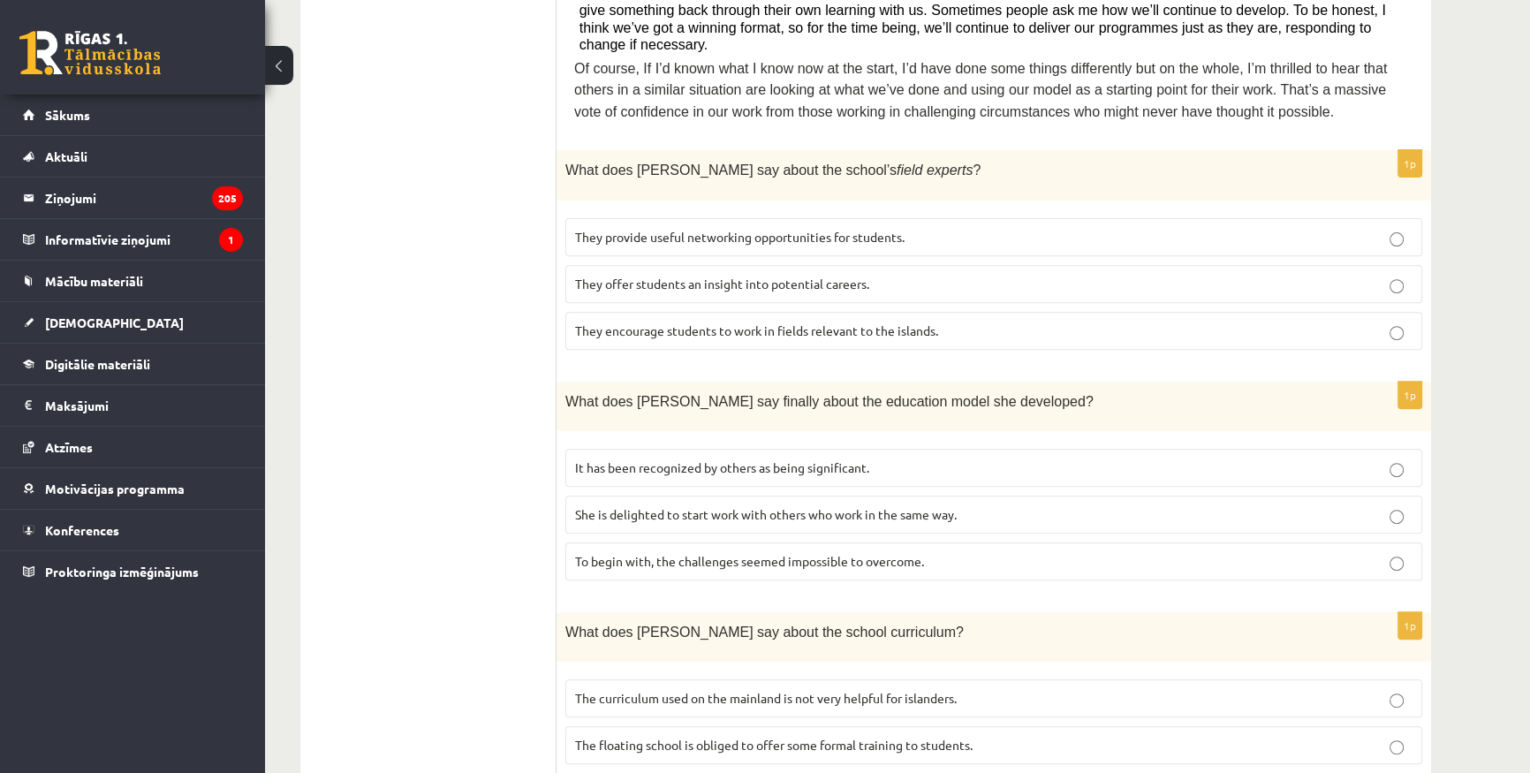
click at [863, 459] on span "It has been recognized by others as being significant." at bounding box center [722, 467] width 294 height 16
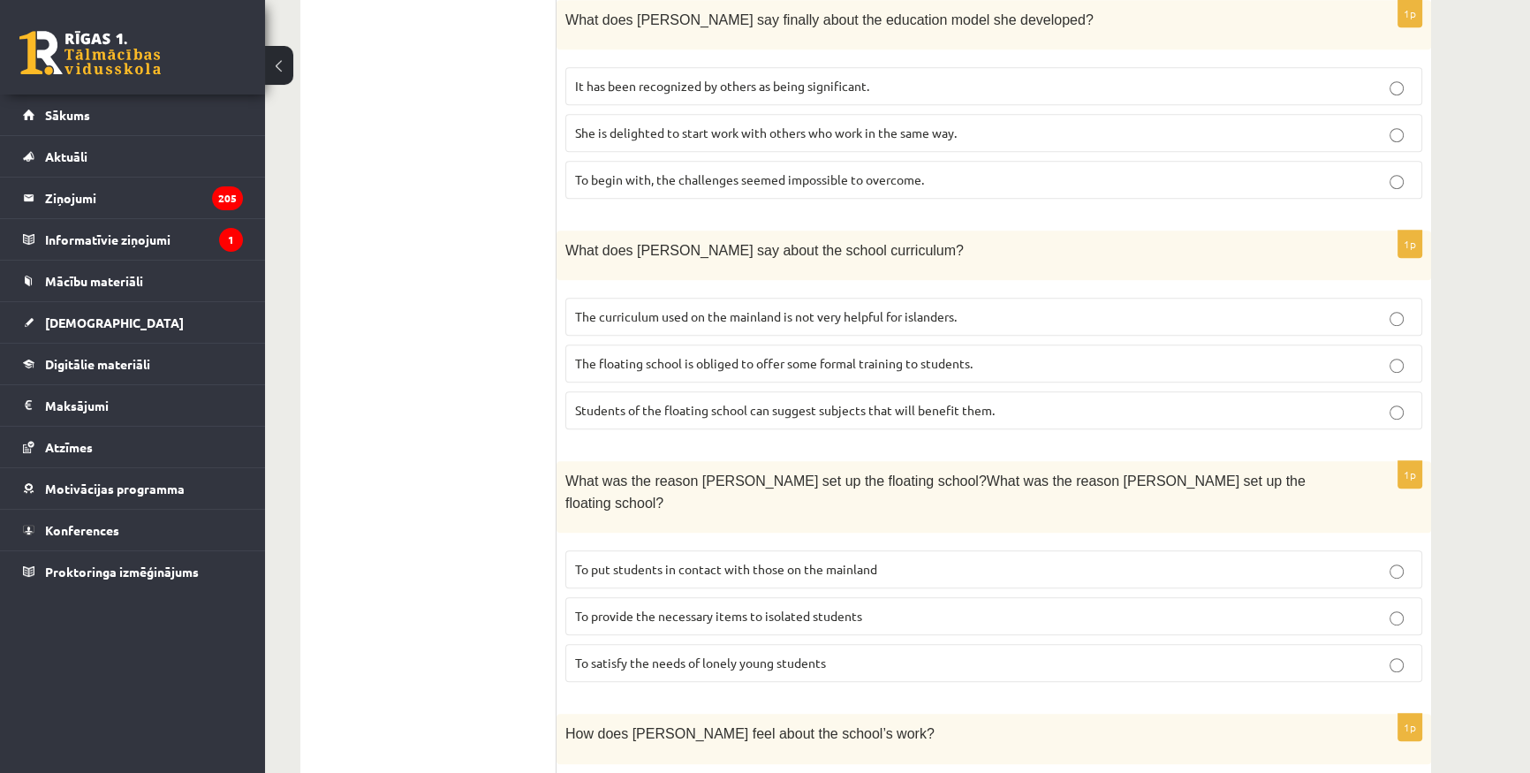
scroll to position [1204, 0]
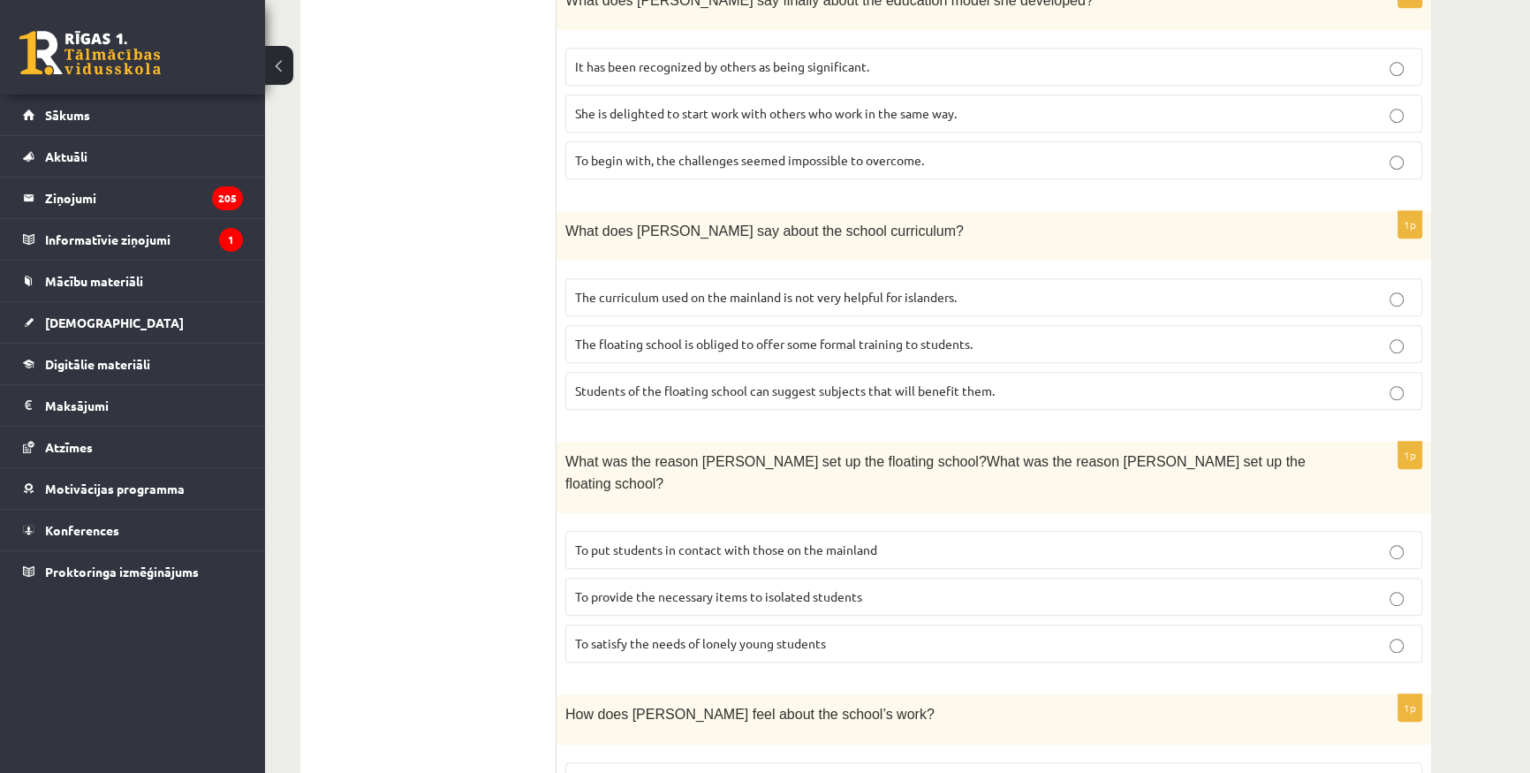
click at [794, 289] on span "The curriculum used on the mainland is not very helpful for islanders." at bounding box center [765, 297] width 381 height 16
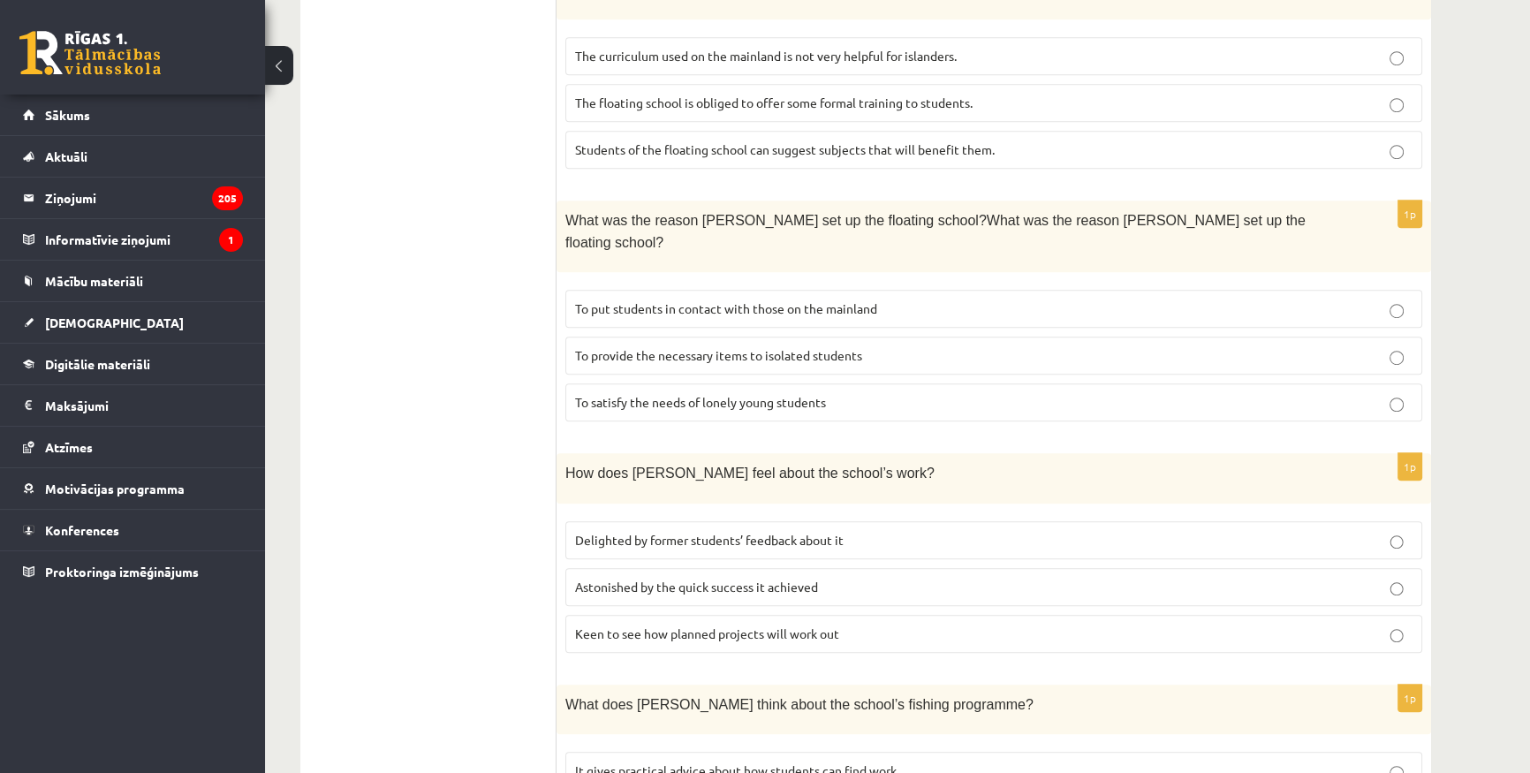
scroll to position [1525, 0]
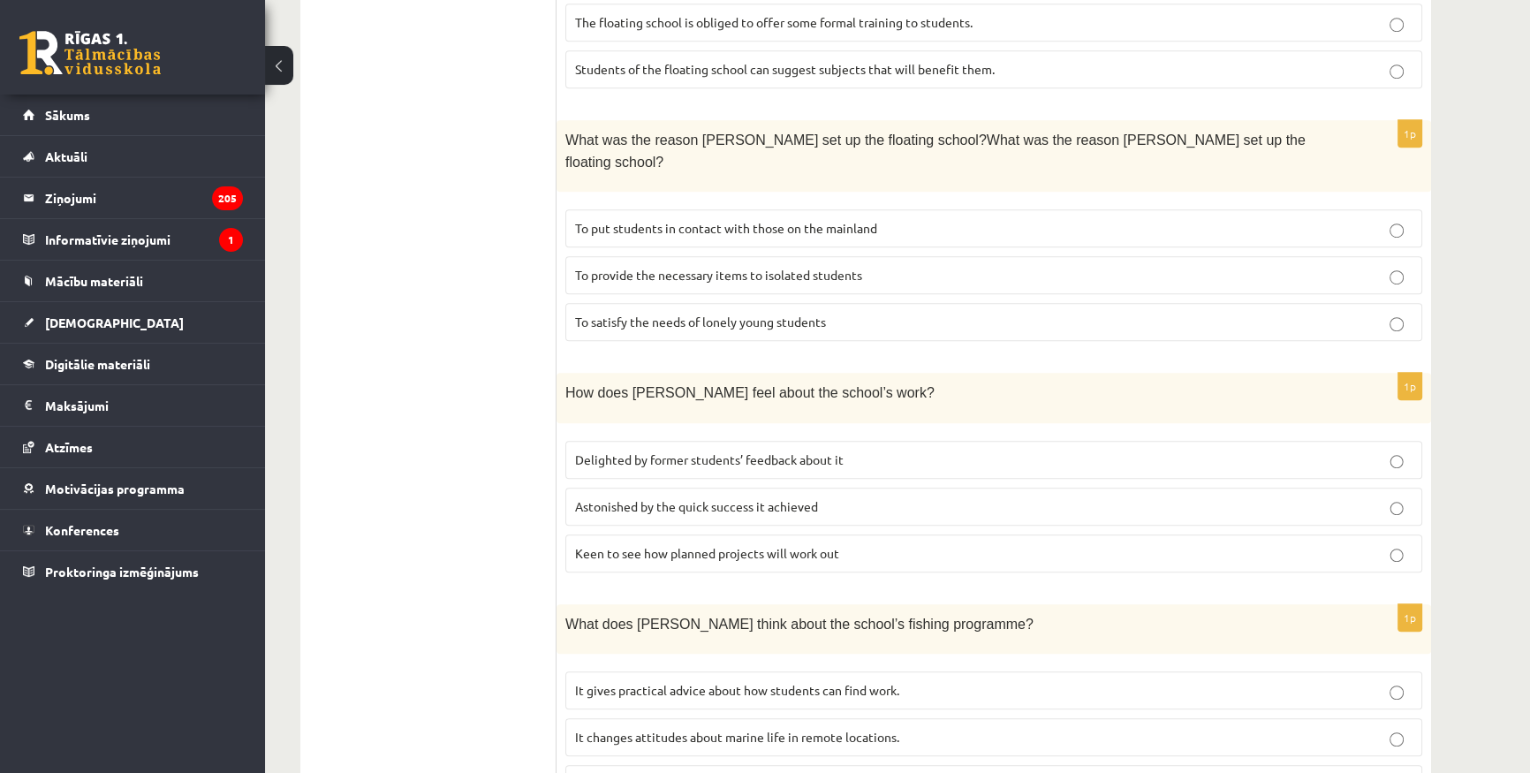
click at [671, 267] on span "To provide the necessary items to isolated students" at bounding box center [718, 275] width 287 height 16
click at [623, 451] on span "Delighted by former students’ feedback about it" at bounding box center [709, 459] width 268 height 16
click at [923, 772] on p "It informs students about developments in ecological areas." at bounding box center [993, 783] width 837 height 19
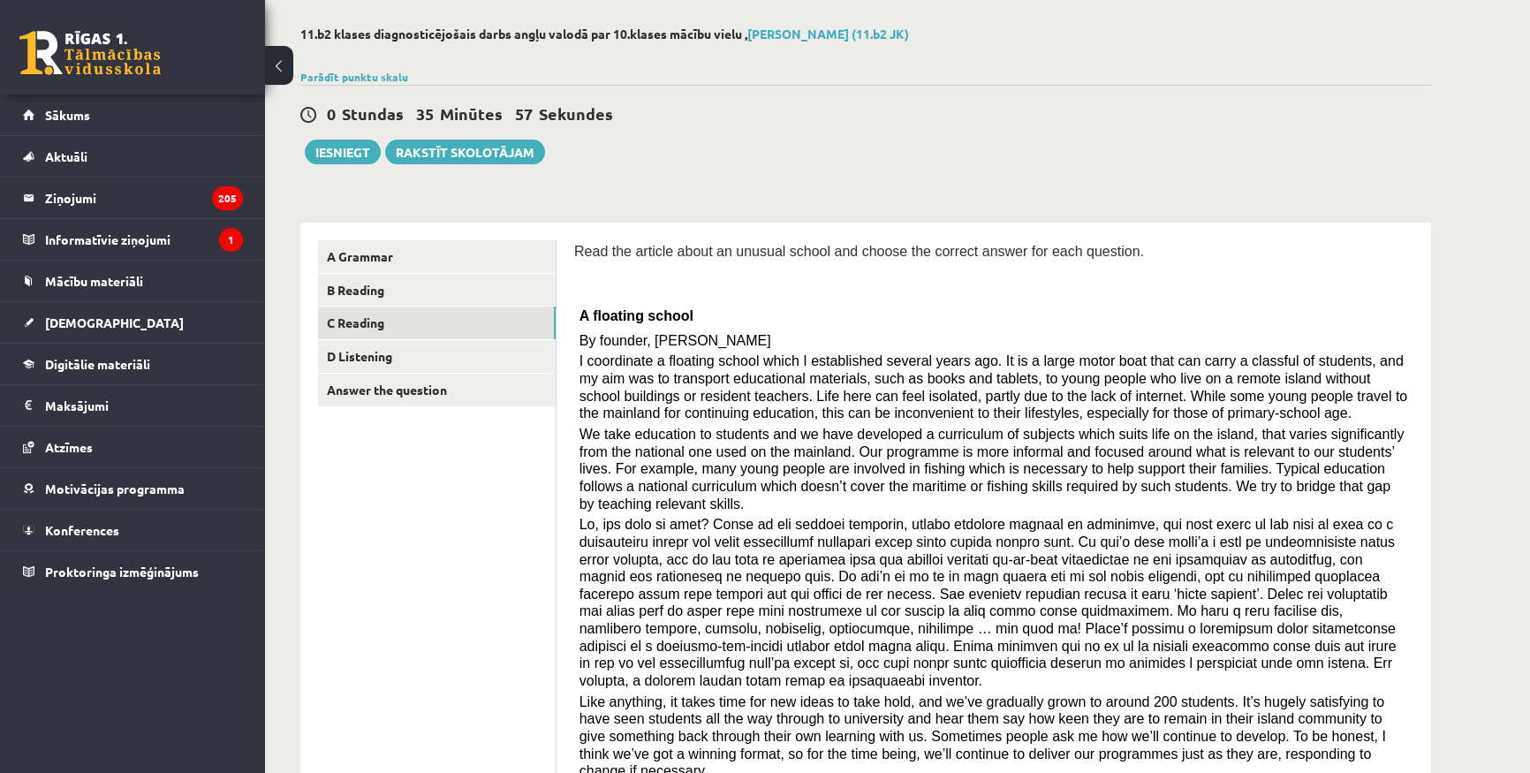
scroll to position [0, 0]
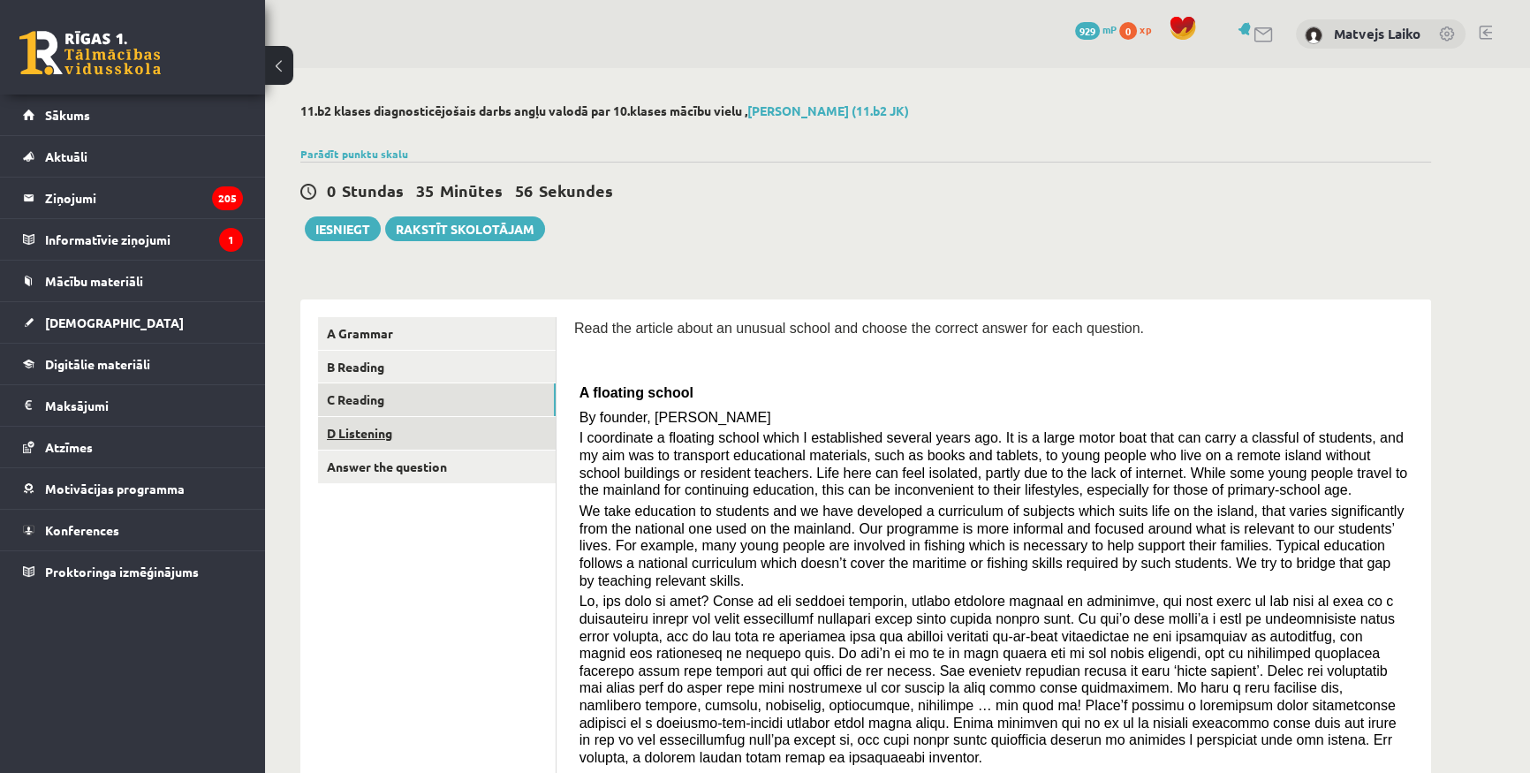
click at [405, 434] on link "D Listening" at bounding box center [437, 433] width 238 height 33
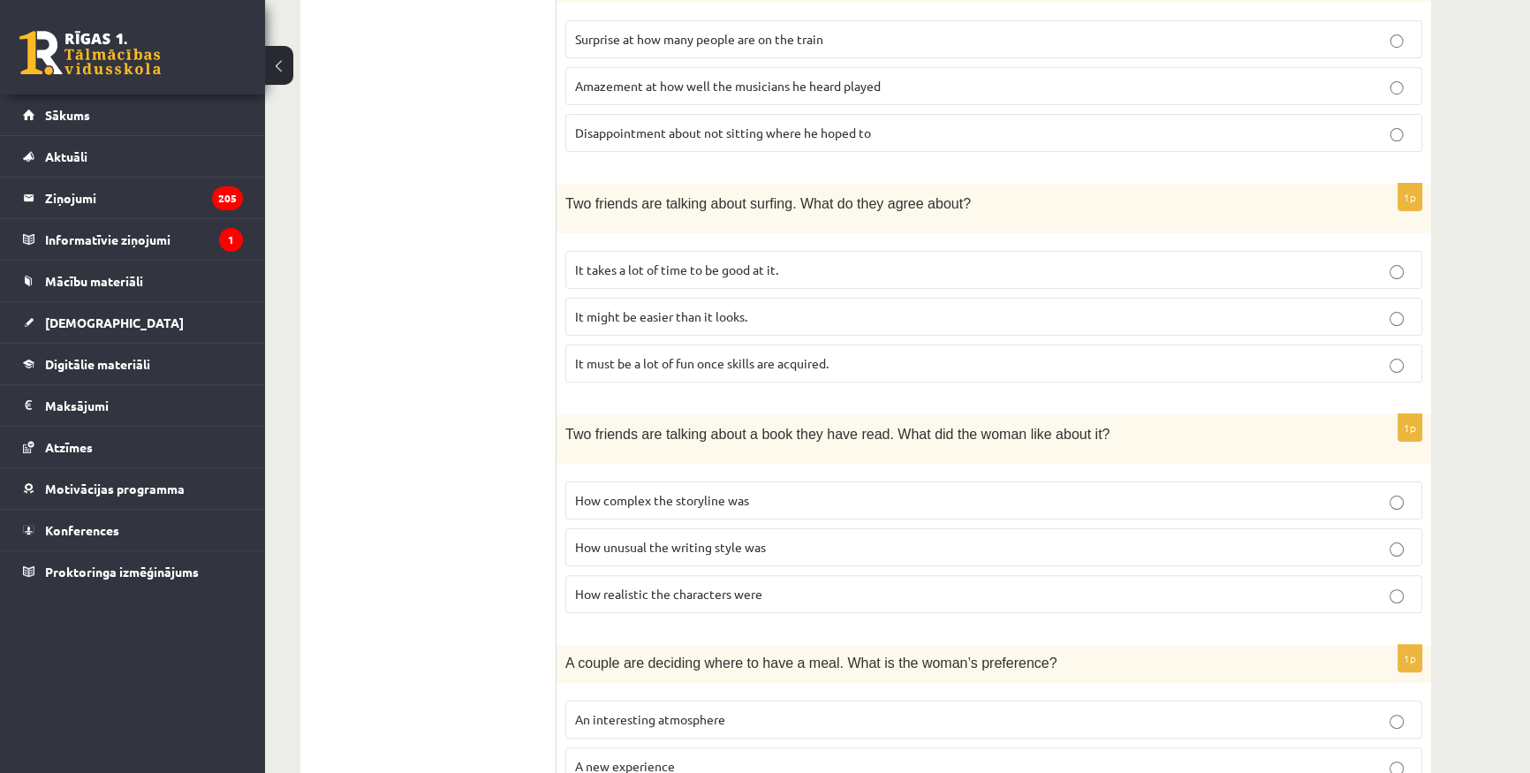
scroll to position [83, 0]
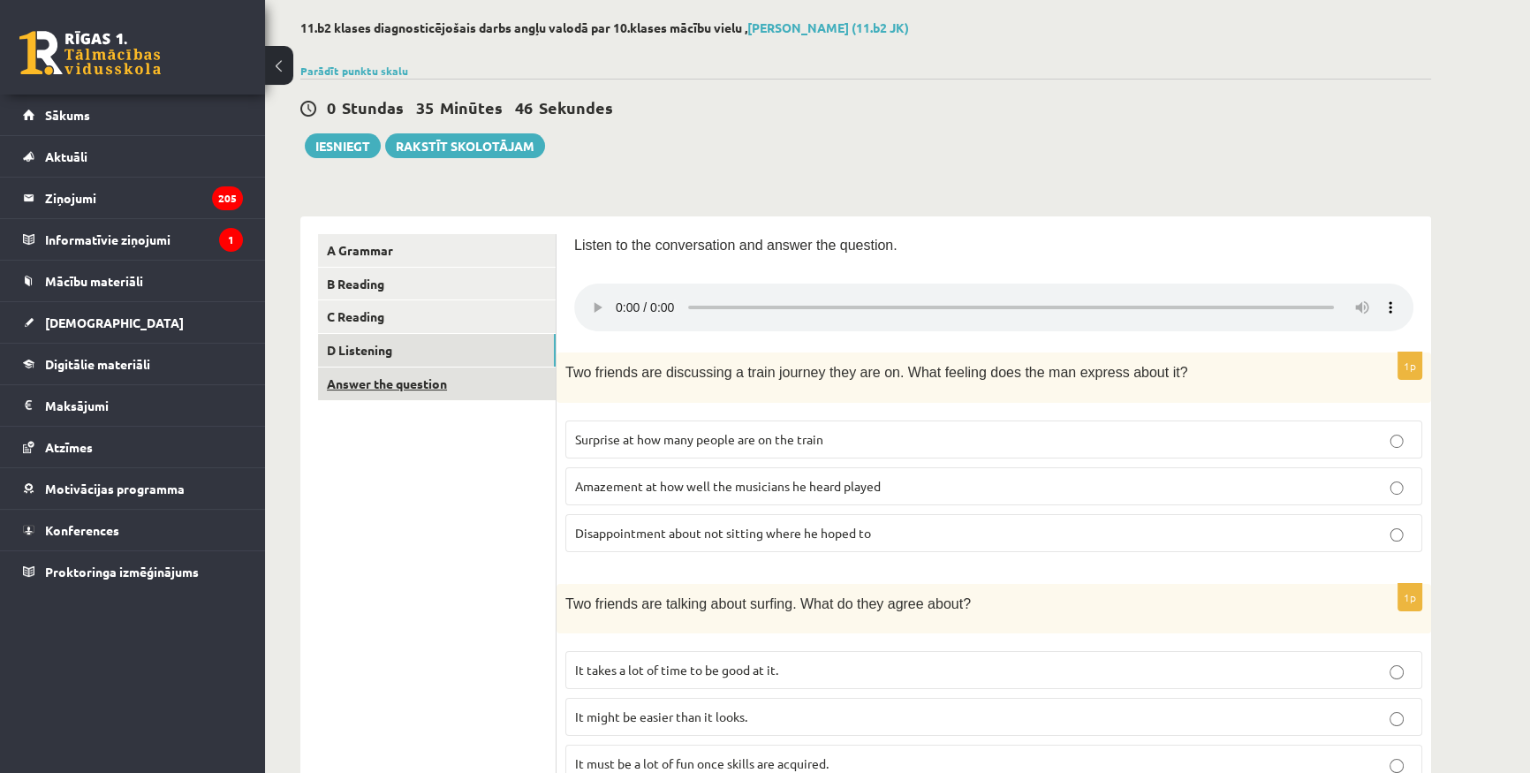
click at [491, 380] on link "Answer the question" at bounding box center [437, 383] width 238 height 33
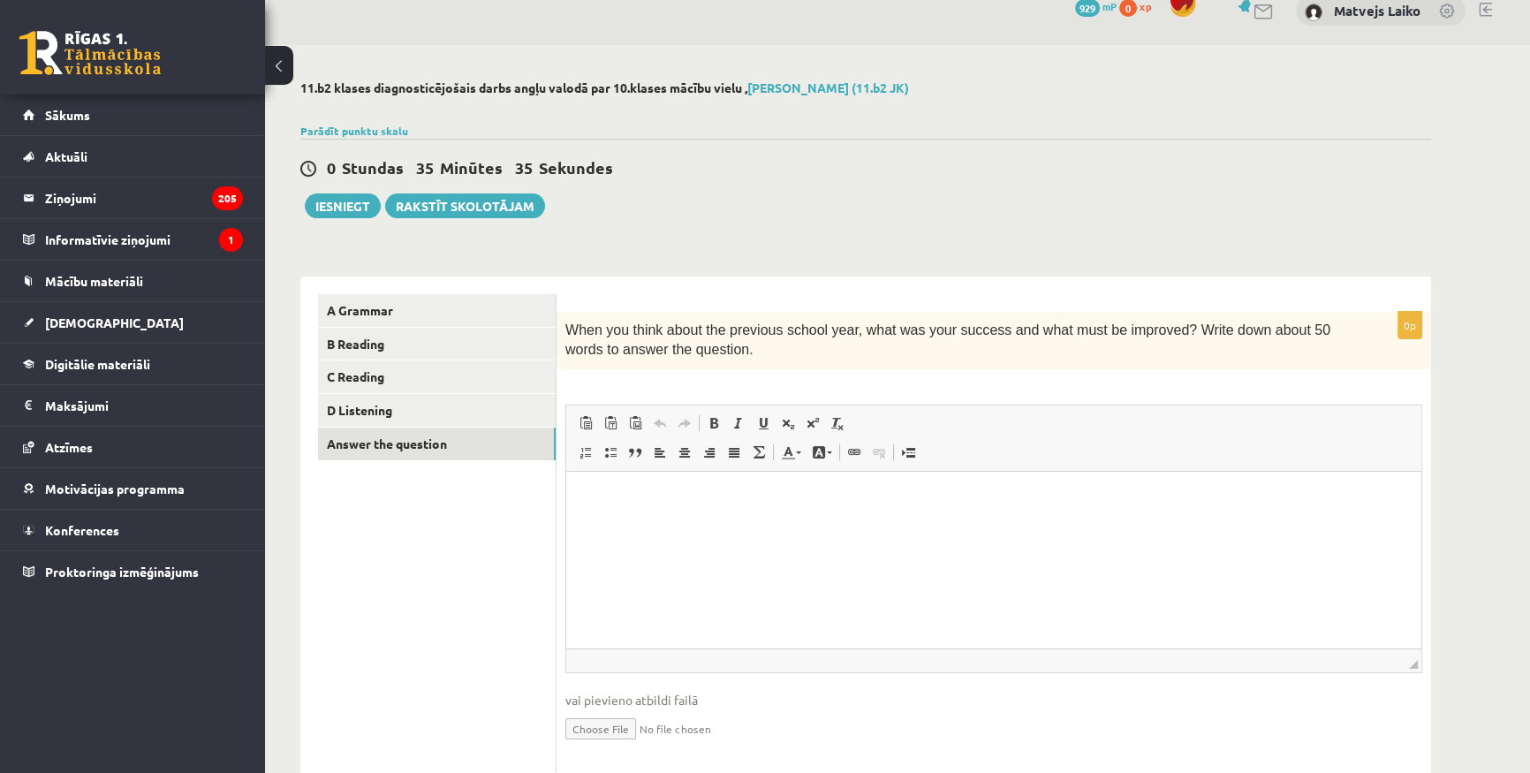
scroll to position [74, 0]
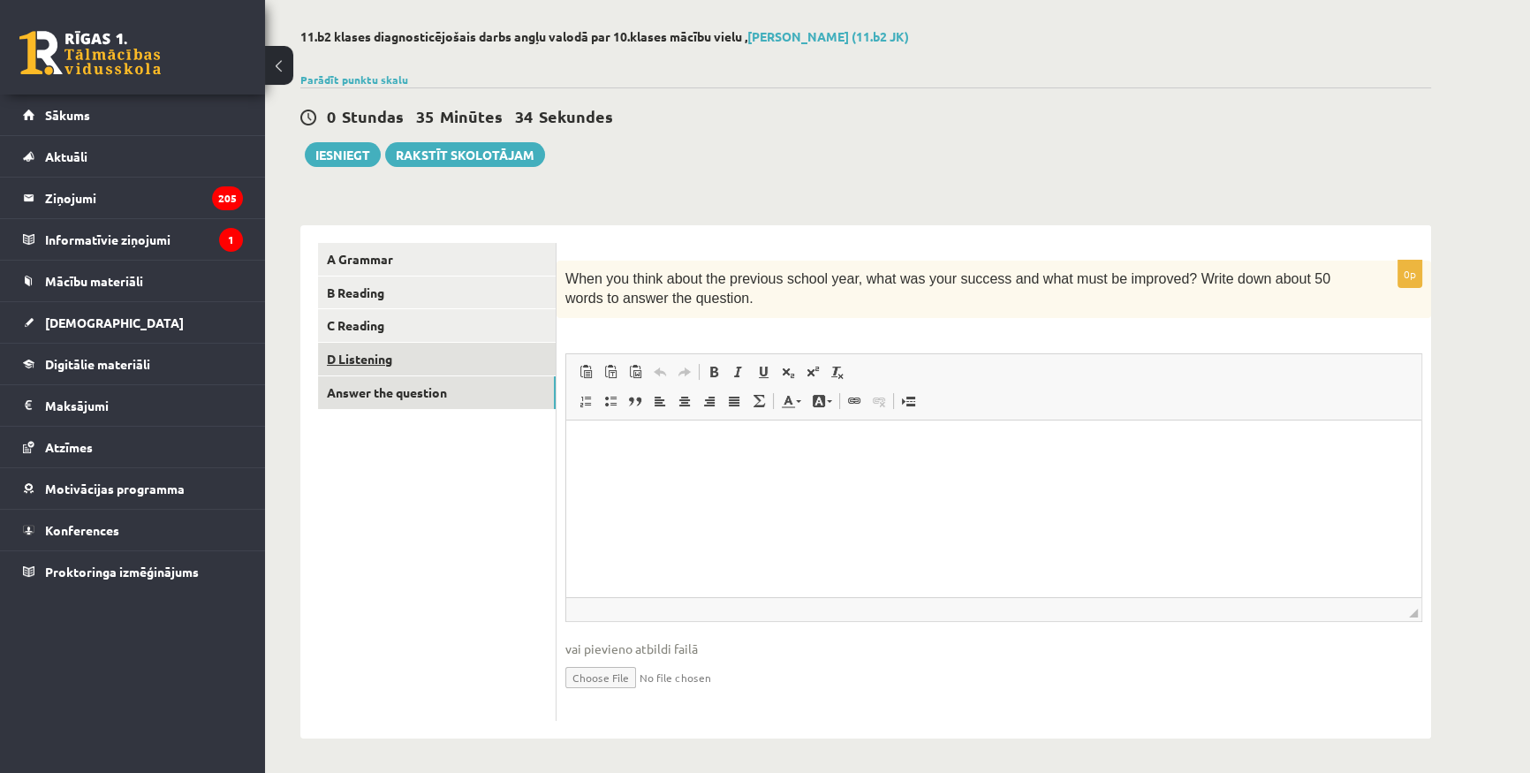
click at [437, 359] on link "D Listening" at bounding box center [437, 359] width 238 height 33
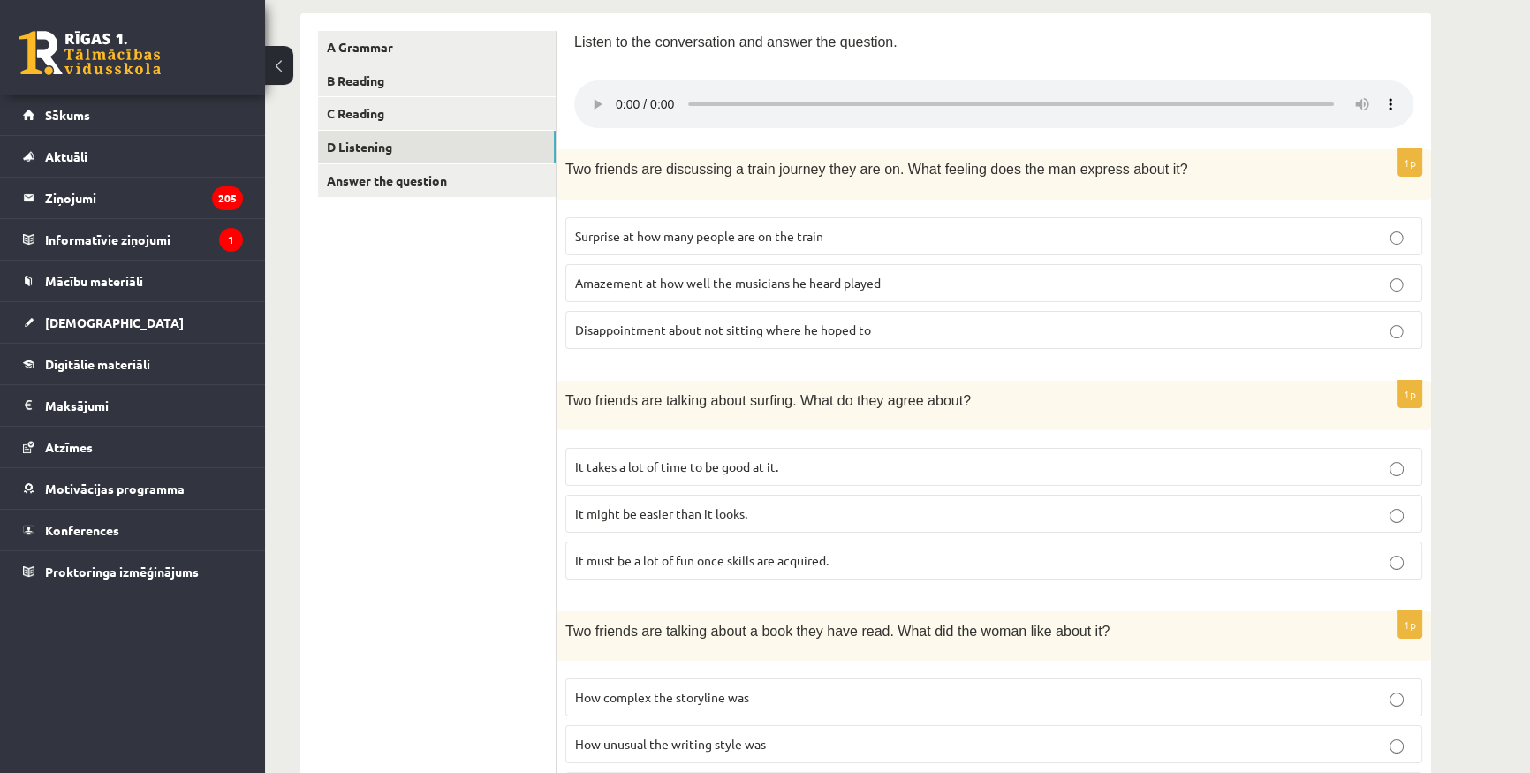
scroll to position [315, 0]
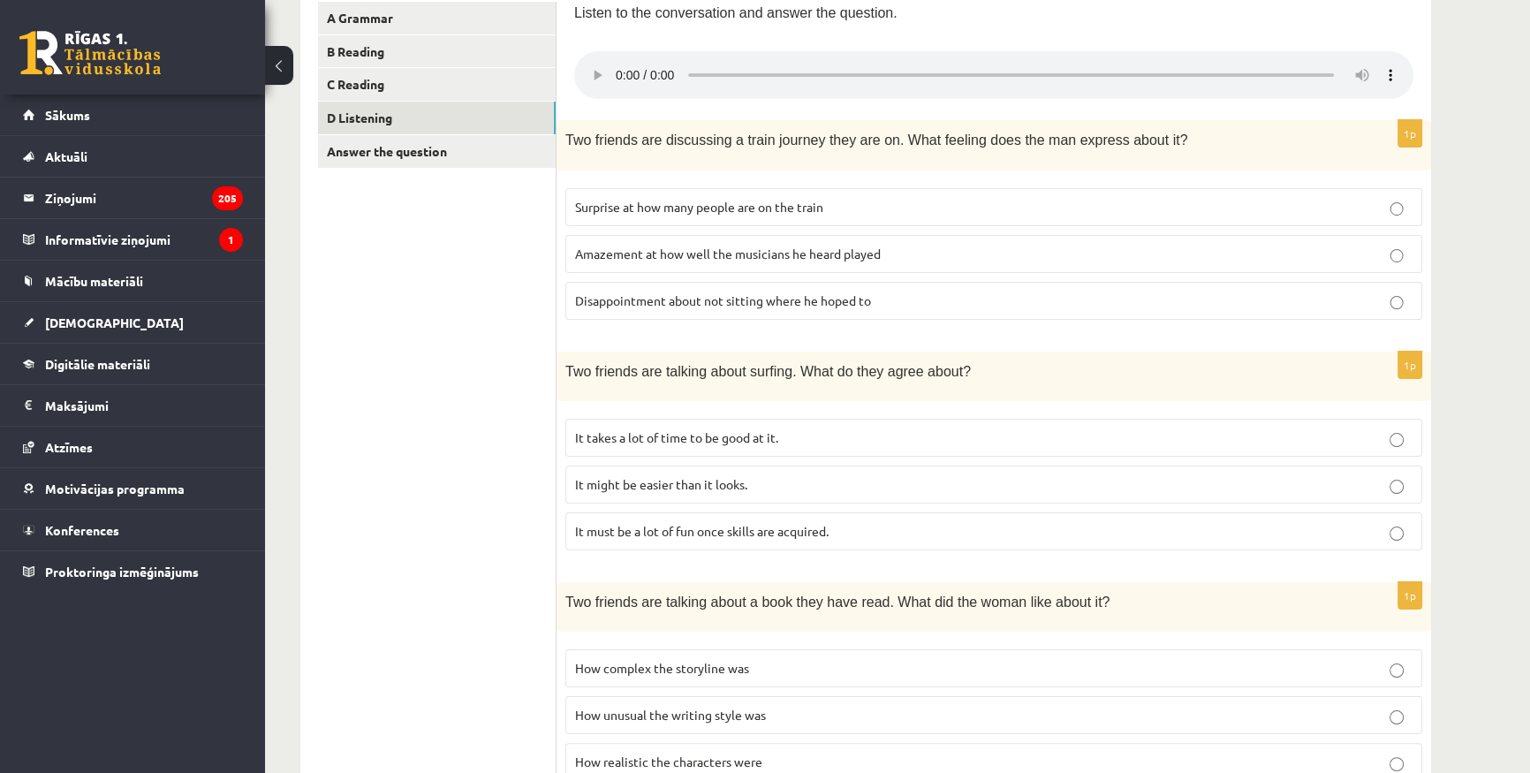
click at [768, 481] on p "It might be easier than it looks." at bounding box center [993, 484] width 837 height 19
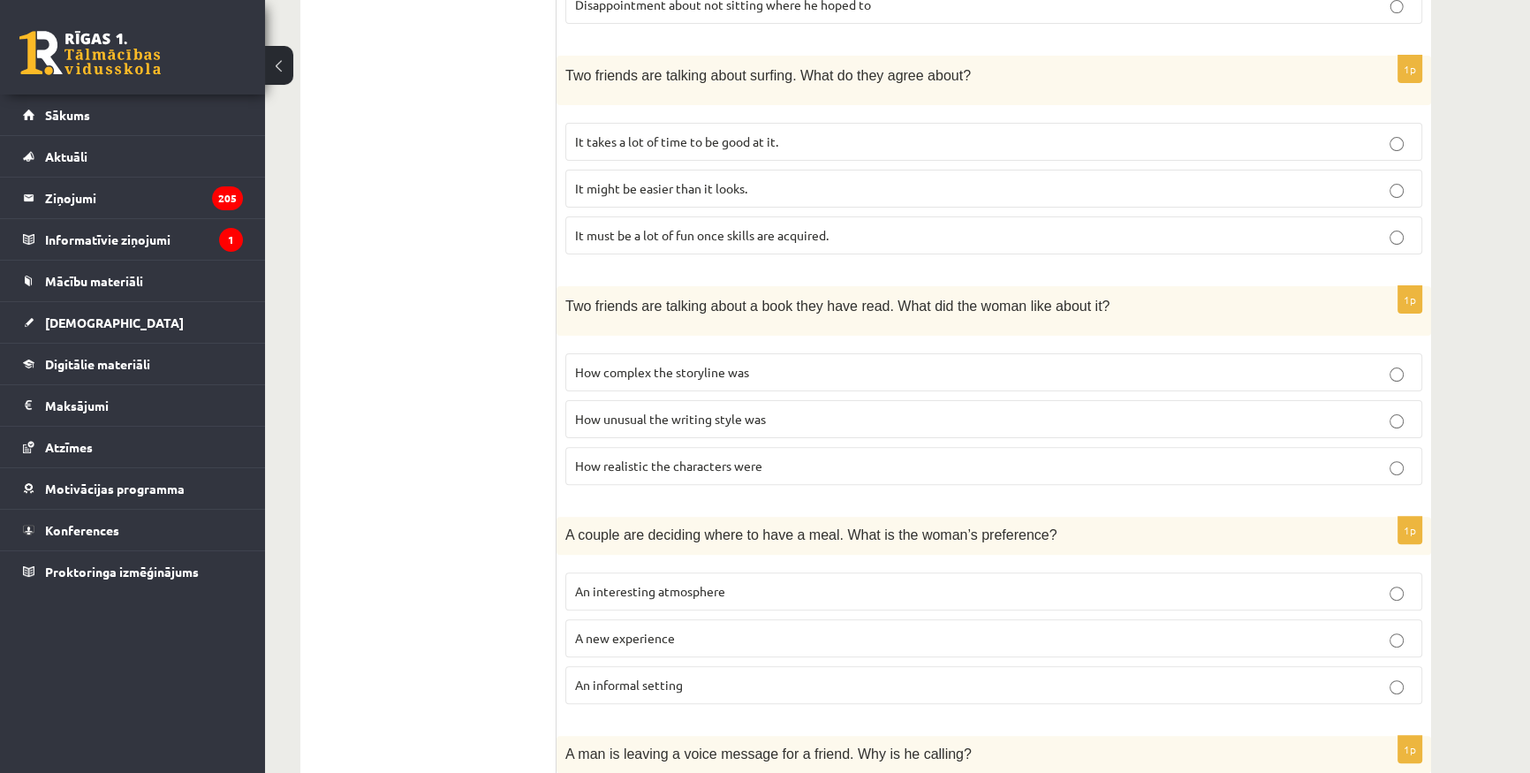
scroll to position [556, 0]
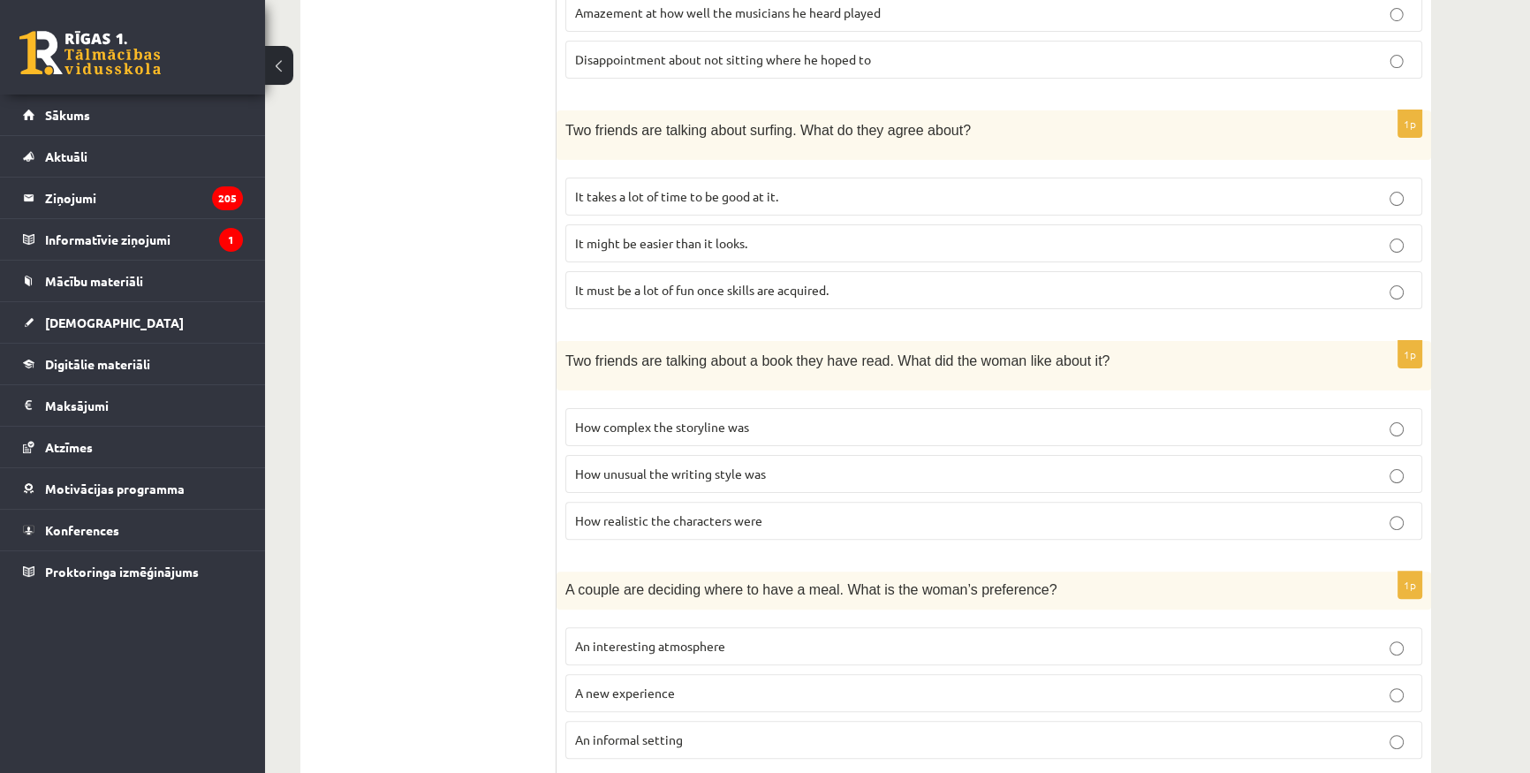
click at [695, 465] on span "How unusual the writing style was" at bounding box center [670, 473] width 191 height 16
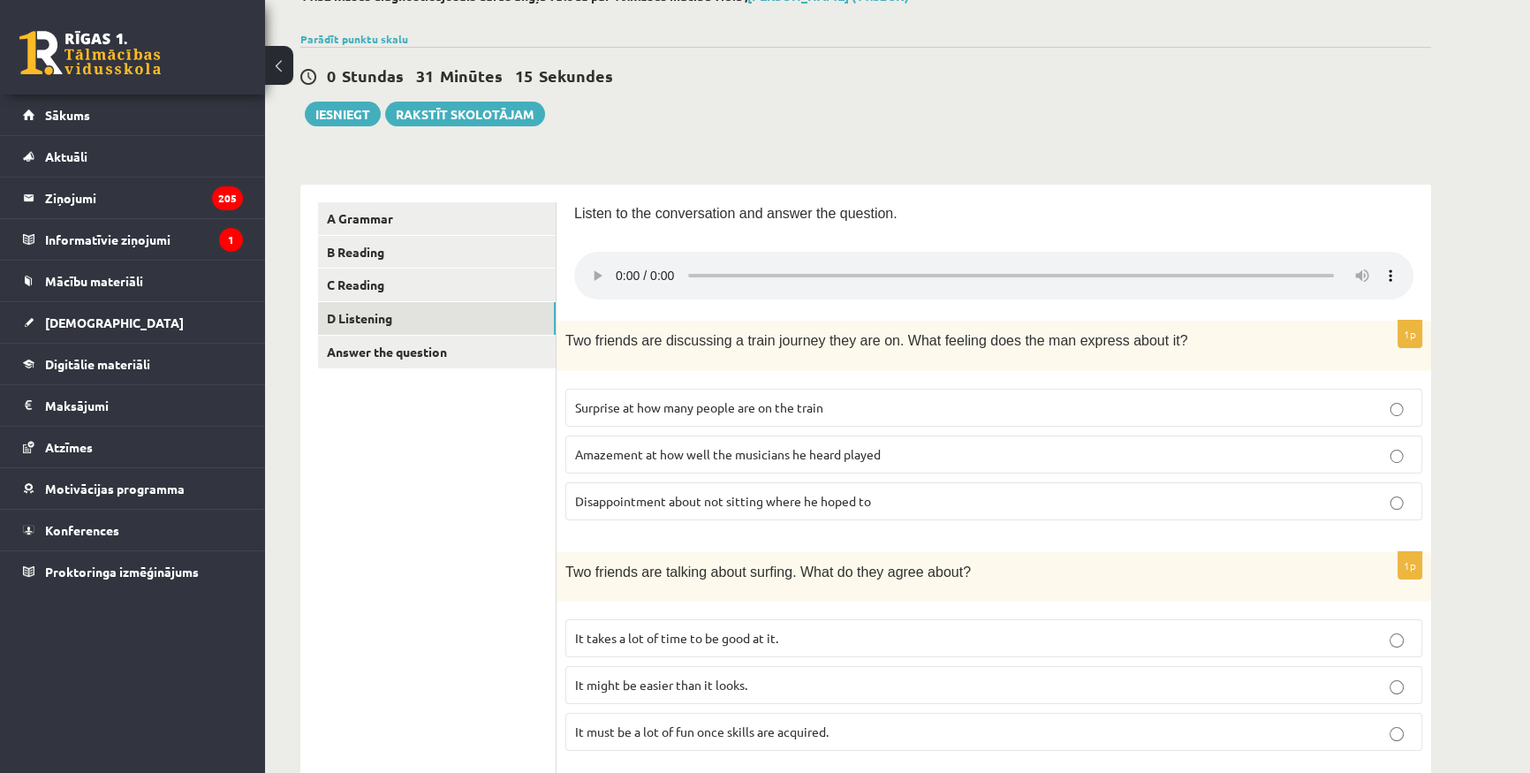
scroll to position [84, 0]
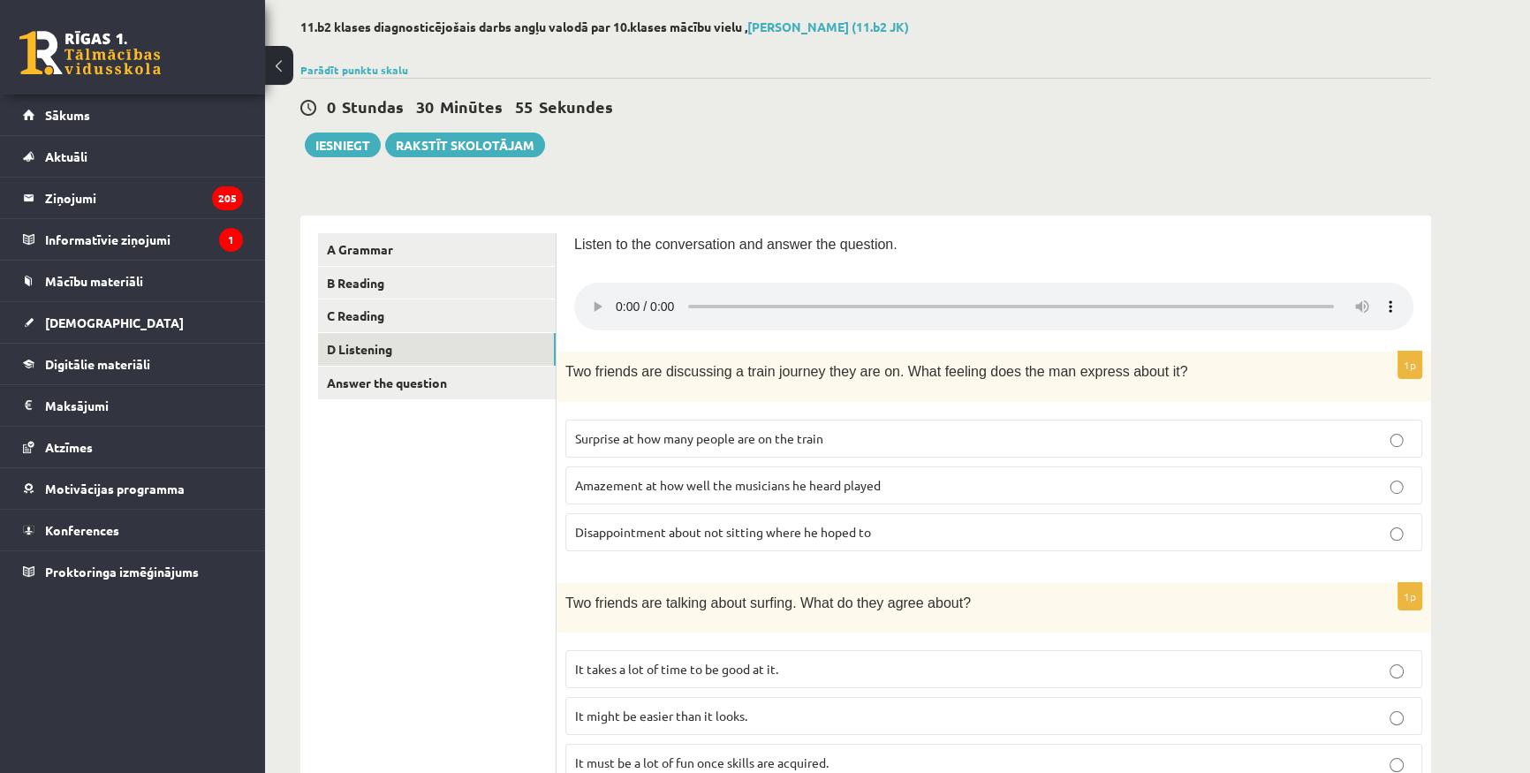
click at [748, 533] on span "Disappointment about not sitting where he hoped to" at bounding box center [723, 532] width 296 height 16
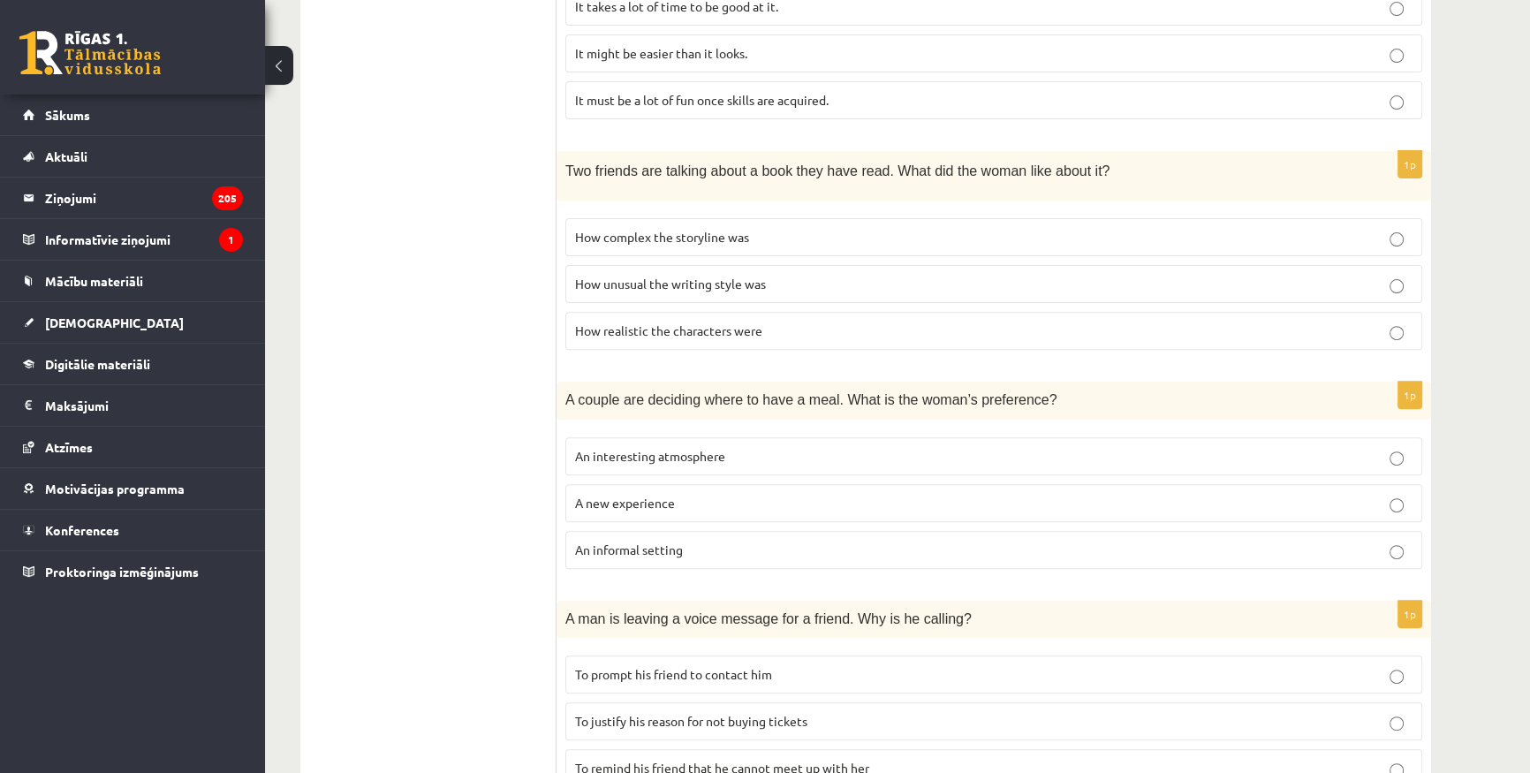
scroll to position [1047, 0]
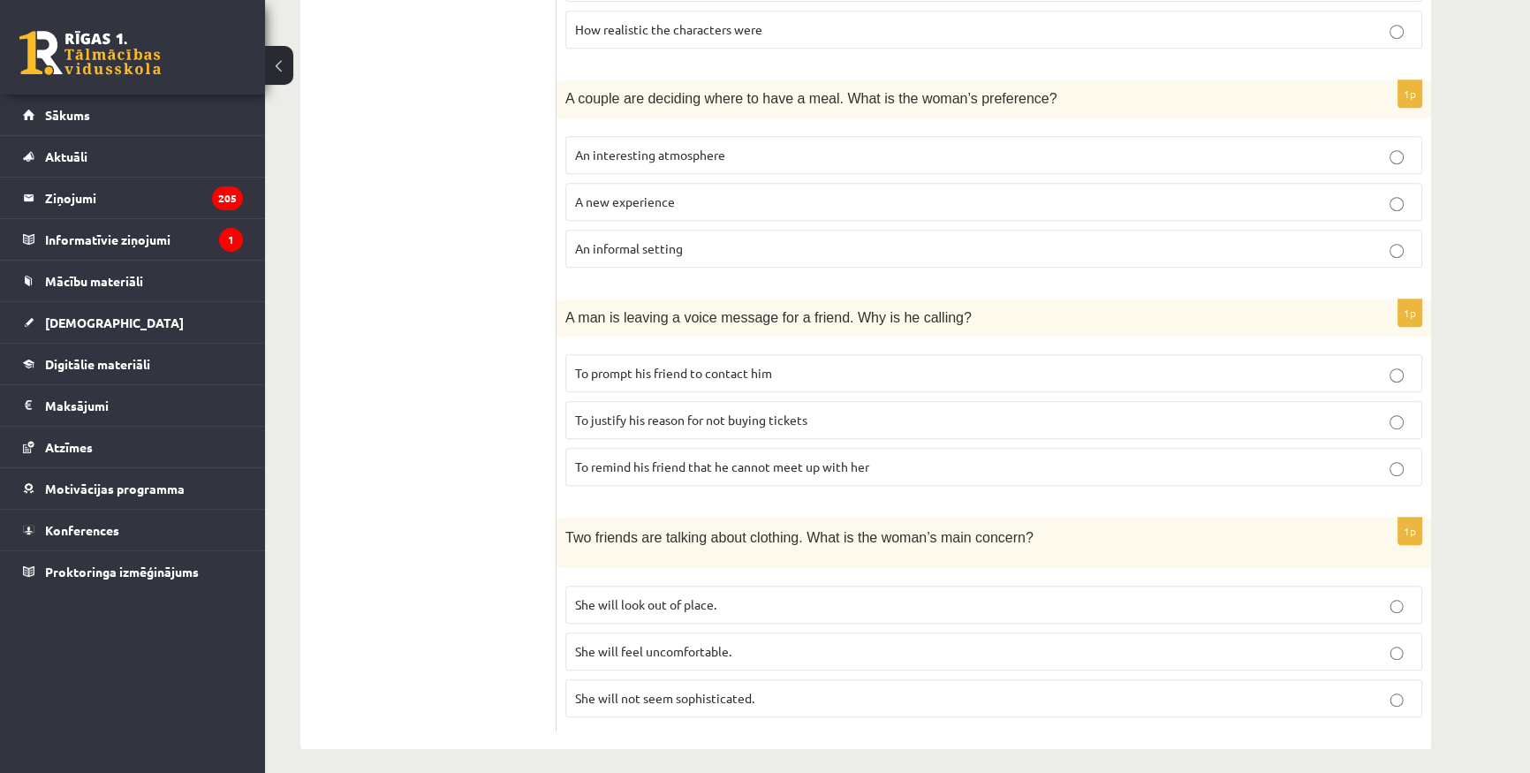
click at [393, 368] on ul "A Grammar B Reading C Reading D Listening Answer the question" at bounding box center [437, 1] width 238 height 1462
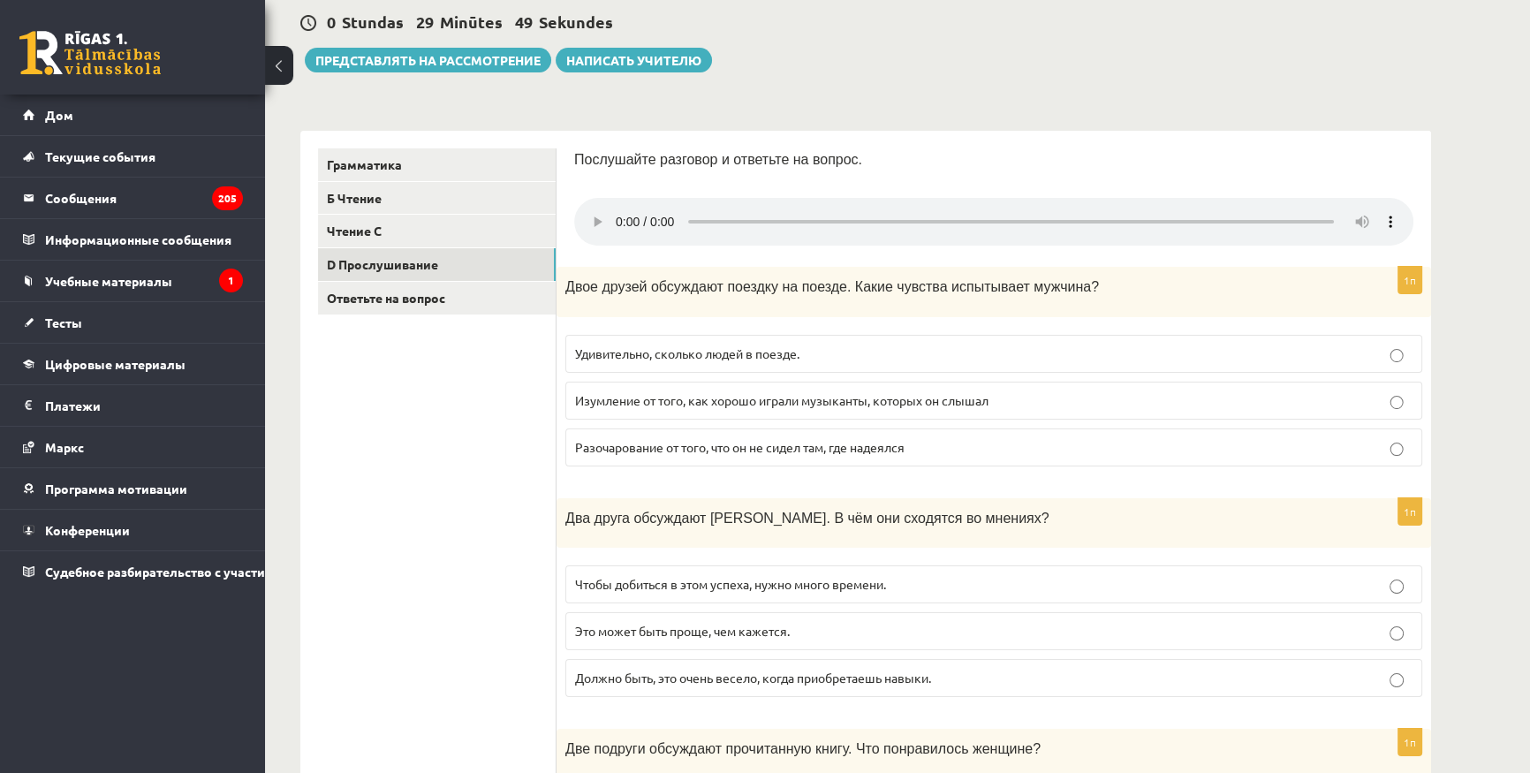
scroll to position [245, 0]
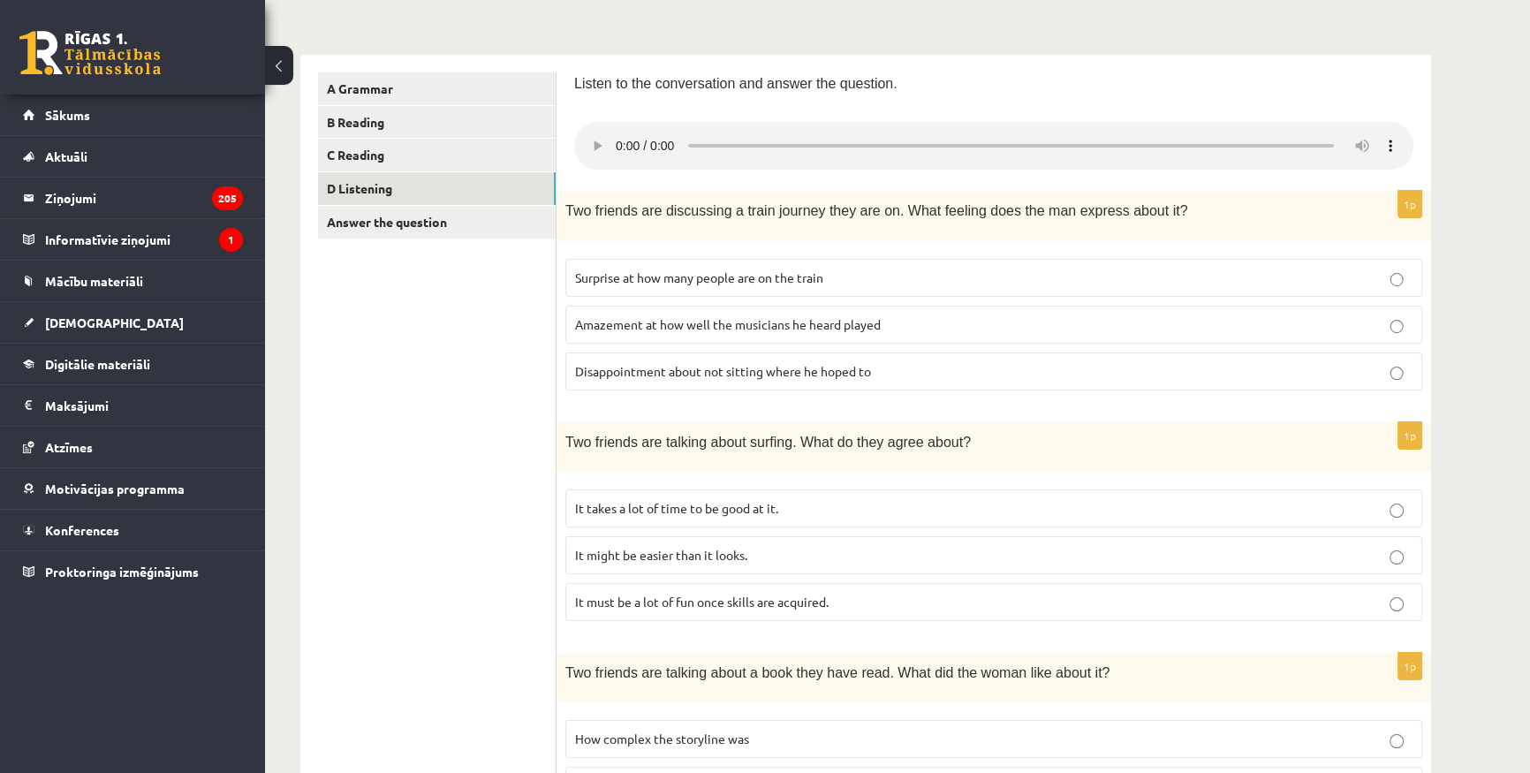
click at [1492, 255] on div "11.b2 klases diagnosticējošais darbs angļu valodā par 10.klases mācību vielu , …" at bounding box center [897, 705] width 1265 height 1764
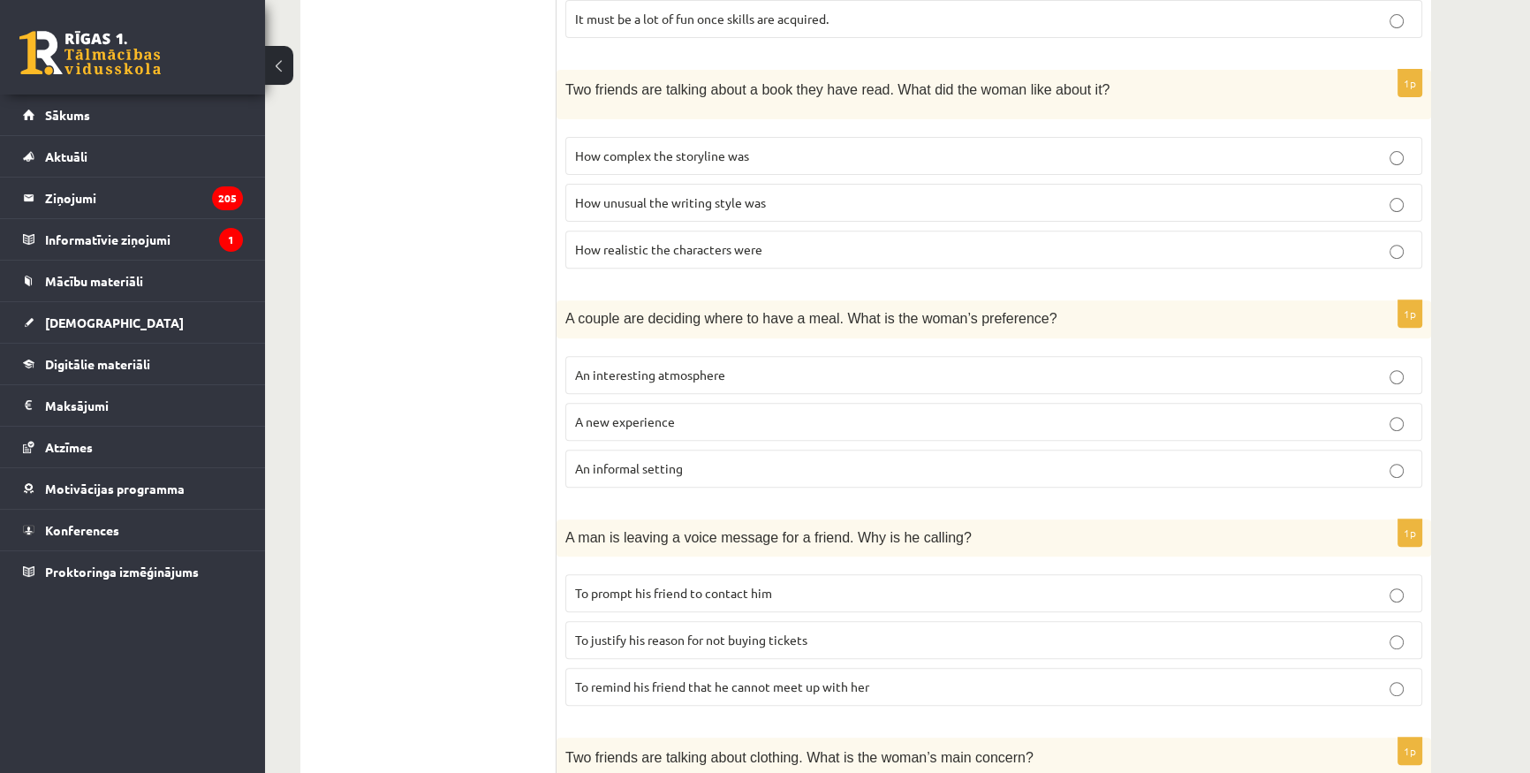
scroll to position [883, 0]
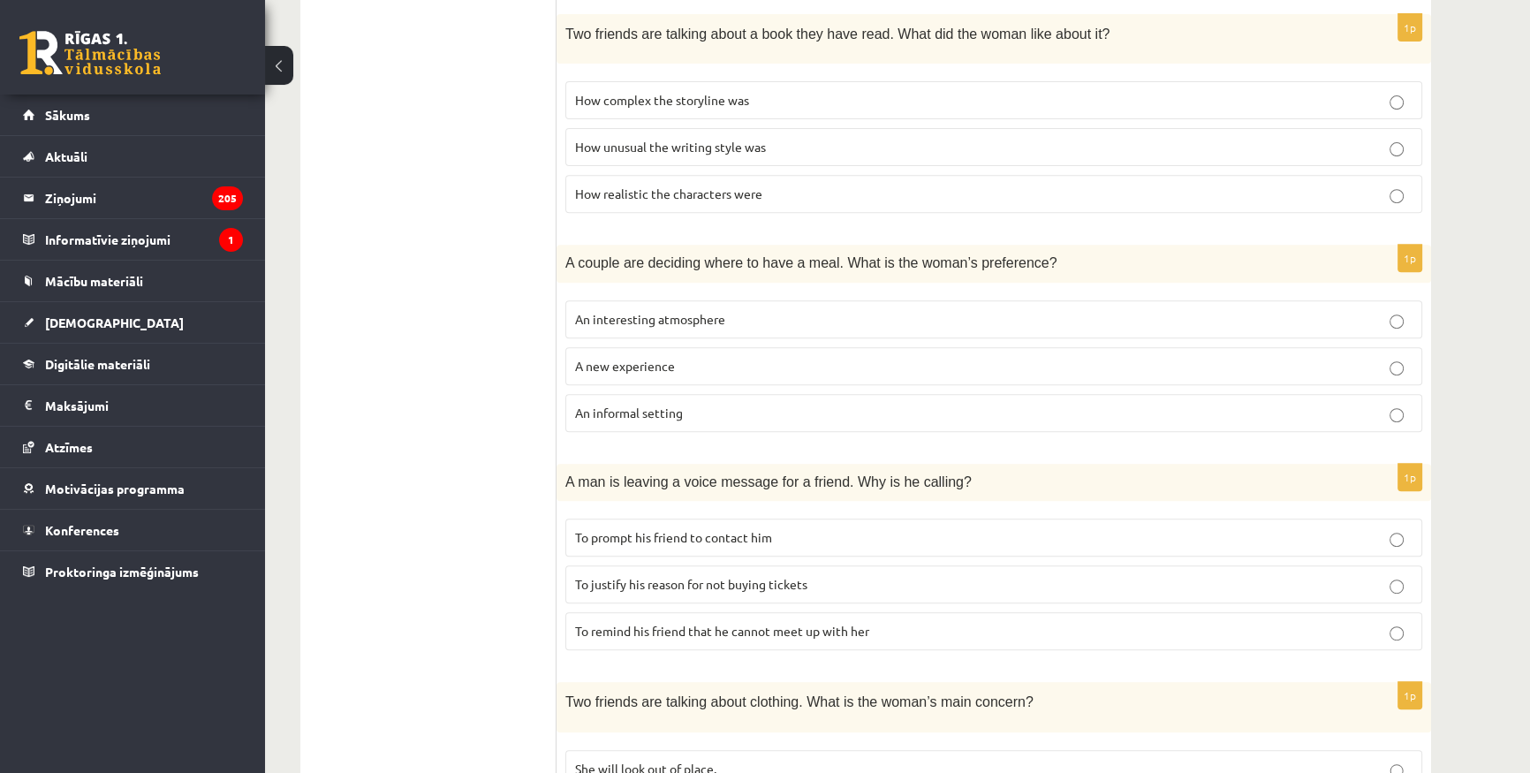
click at [767, 631] on p "To remind his friend that he cannot meet up with her" at bounding box center [993, 631] width 837 height 19
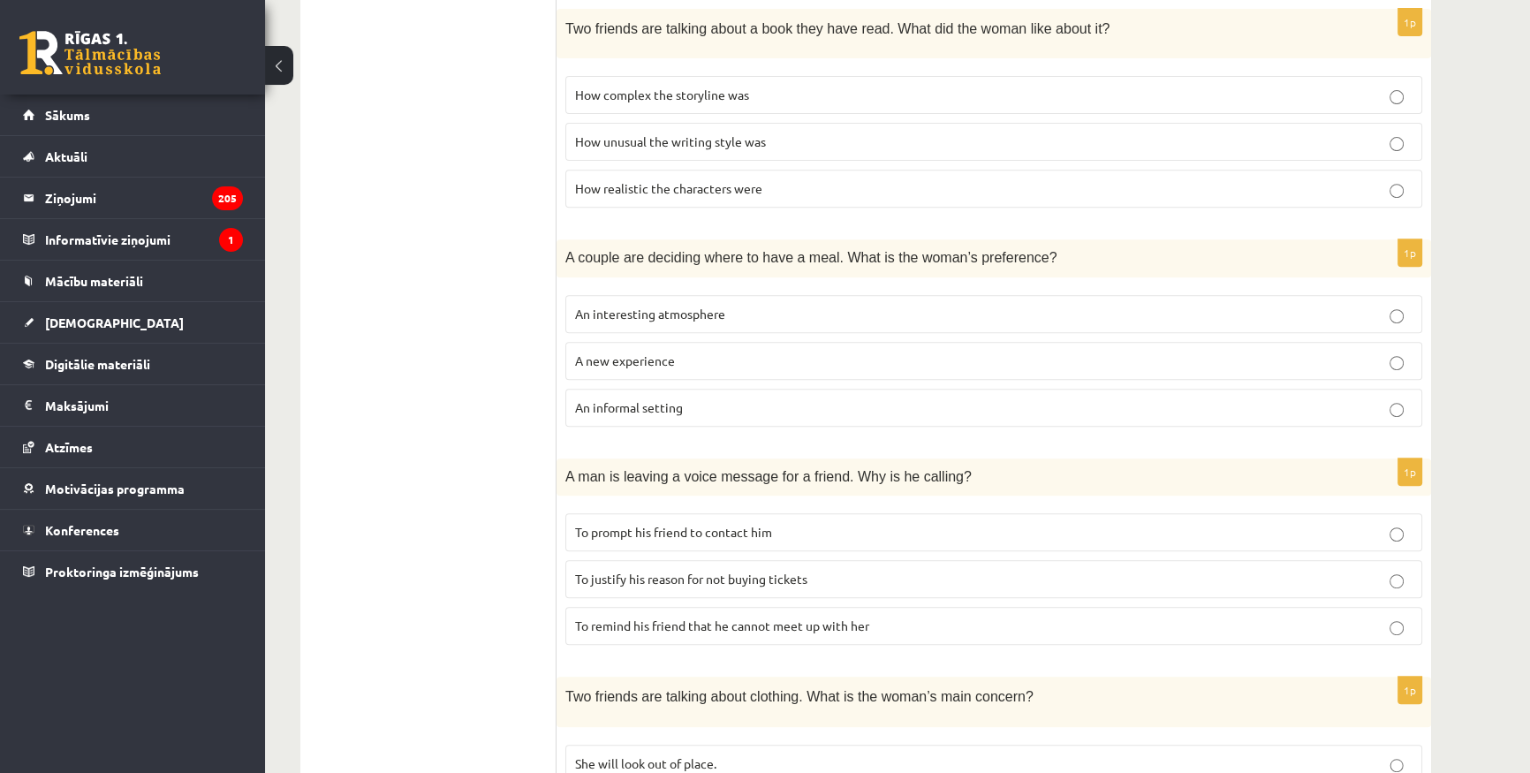
scroll to position [887, 0]
click at [660, 390] on label "An informal setting" at bounding box center [993, 409] width 857 height 38
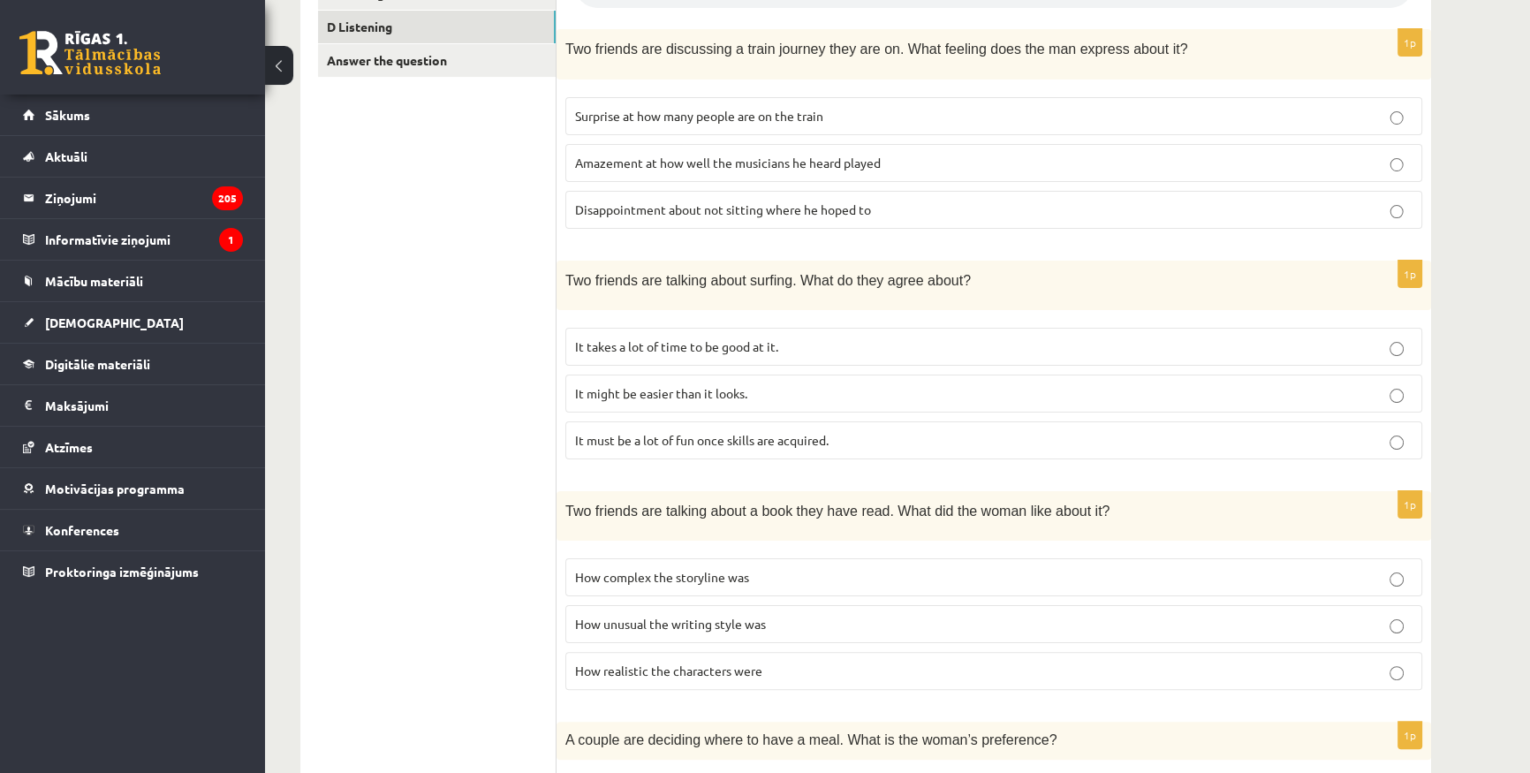
scroll to position [405, 0]
click at [743, 338] on p "It takes a lot of time to be good at it." at bounding box center [993, 347] width 837 height 19
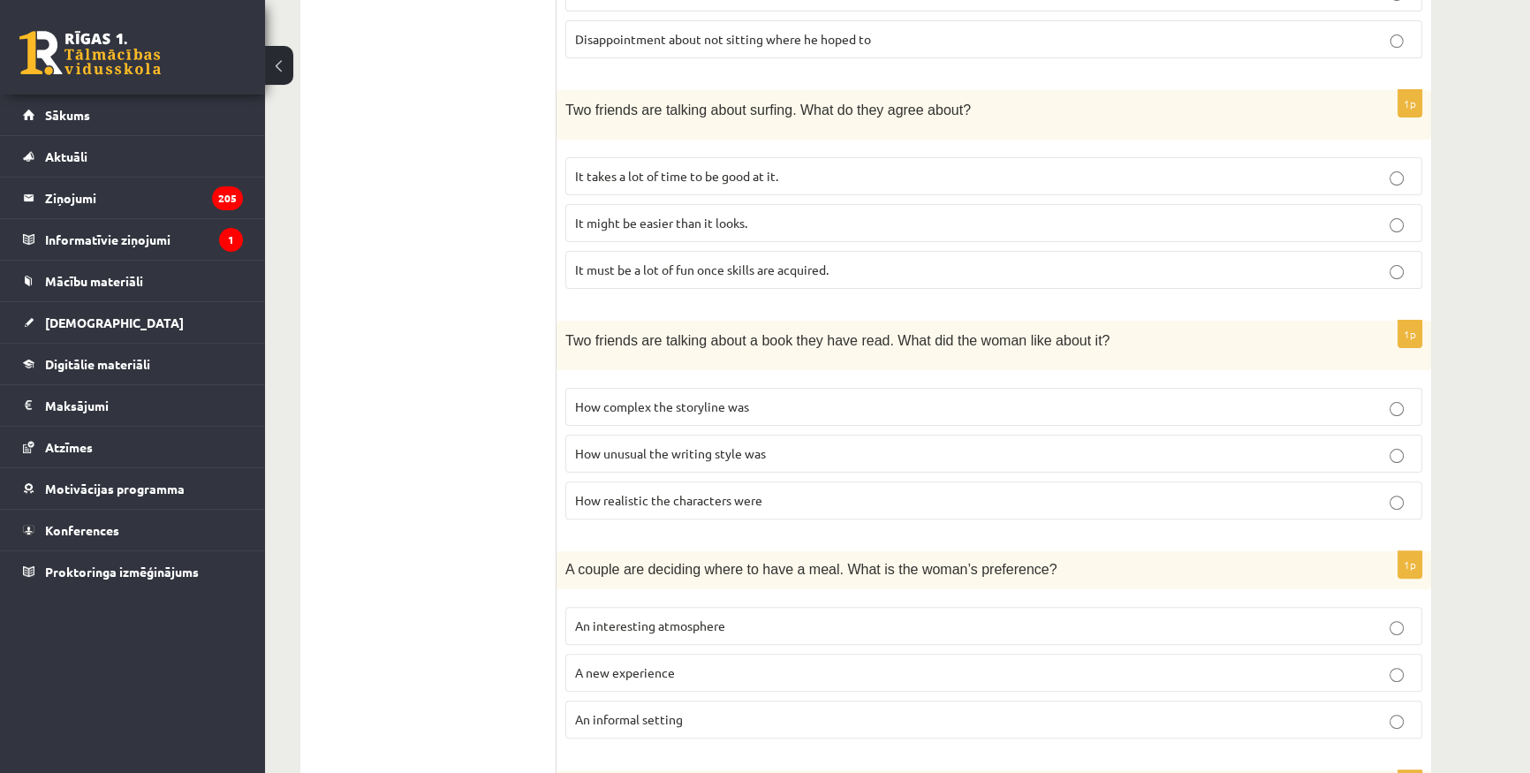
scroll to position [1047, 0]
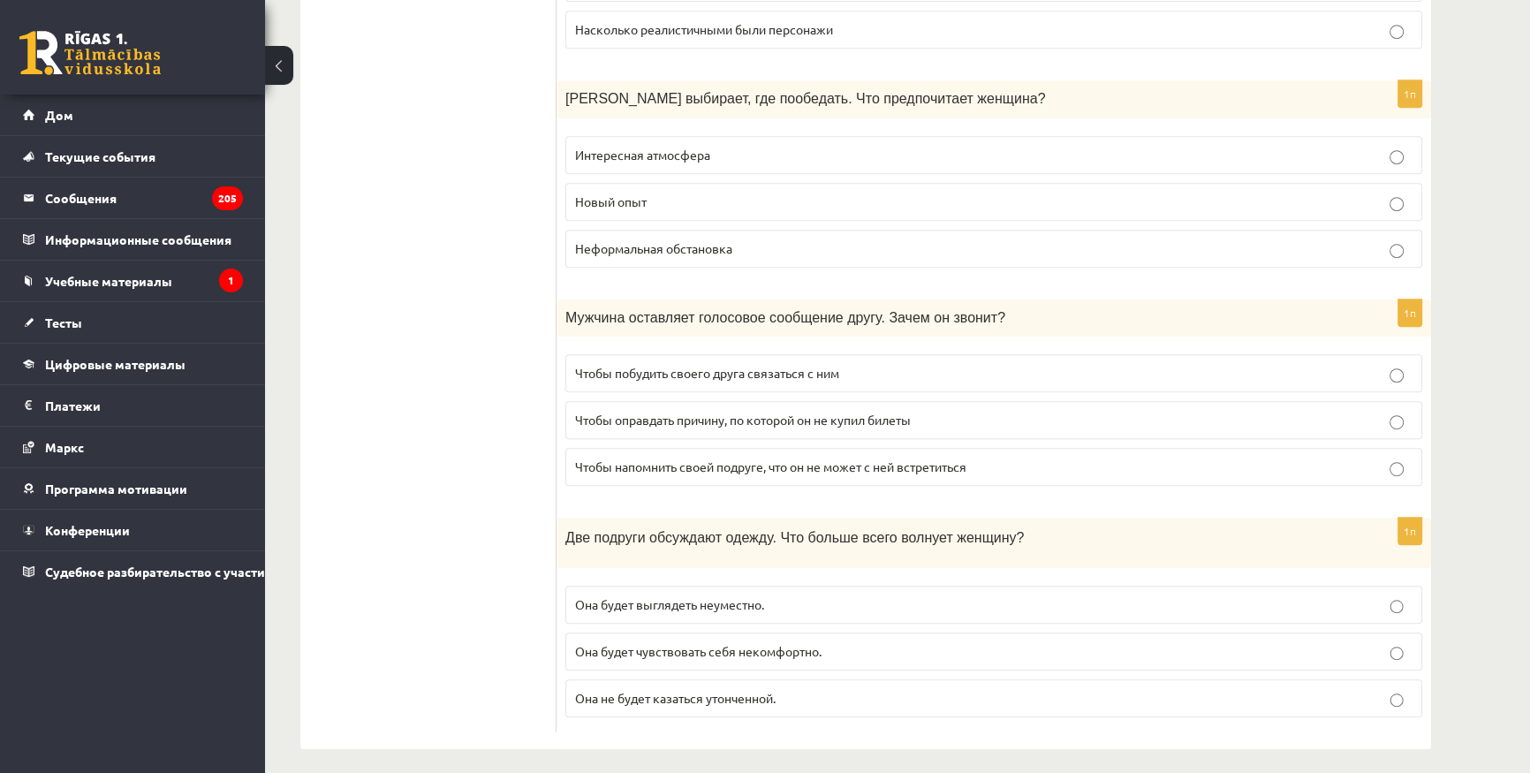
click at [742, 411] on p "Чтобы оправдать причину, по которой он не купил билеты" at bounding box center [993, 420] width 837 height 19
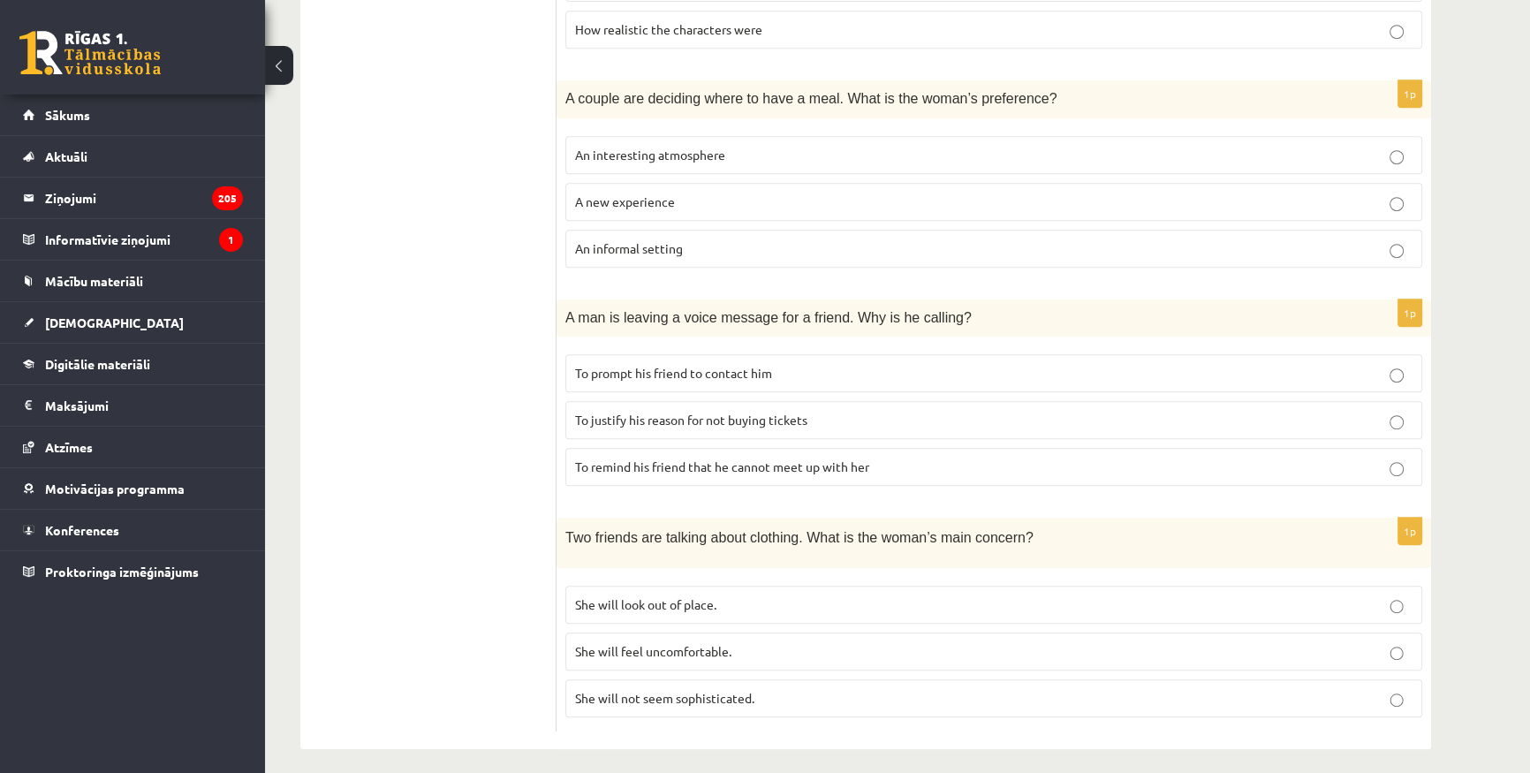
click at [387, 475] on ul "A Grammar B Reading C Reading D Listening Answer the question" at bounding box center [437, 1] width 238 height 1462
drag, startPoint x: 319, startPoint y: 553, endPoint x: 387, endPoint y: 631, distance: 103.3
click at [385, 637] on ul "A Grammar B Reading C Reading D Listening Answer the question" at bounding box center [437, 1] width 238 height 1462
click at [696, 577] on fieldset "She will look out of place. She will feel uncomfortable. She will not seem soph…" at bounding box center [993, 650] width 857 height 146
click at [696, 597] on span "She will look out of place." at bounding box center [645, 604] width 141 height 16
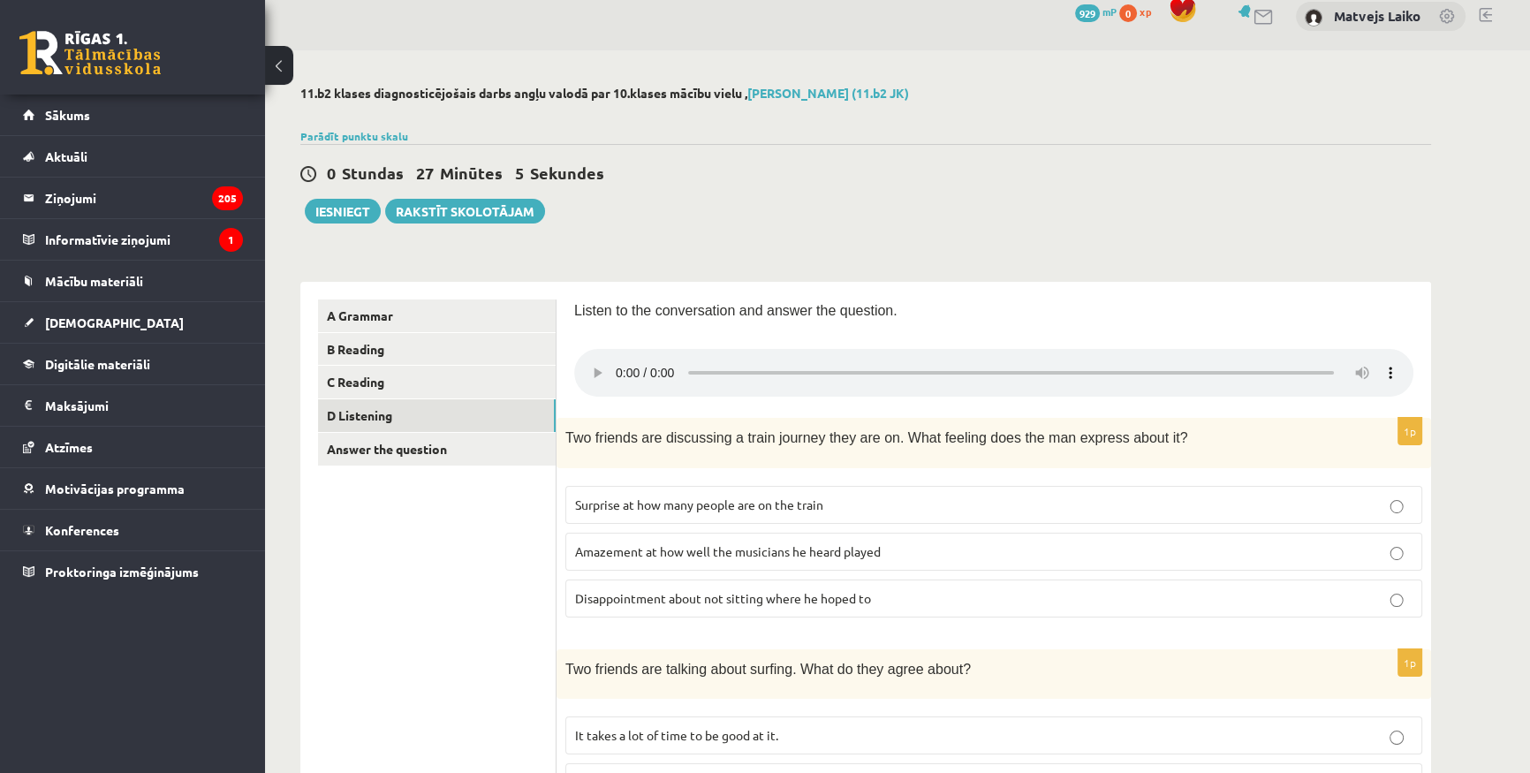
scroll to position [0, 0]
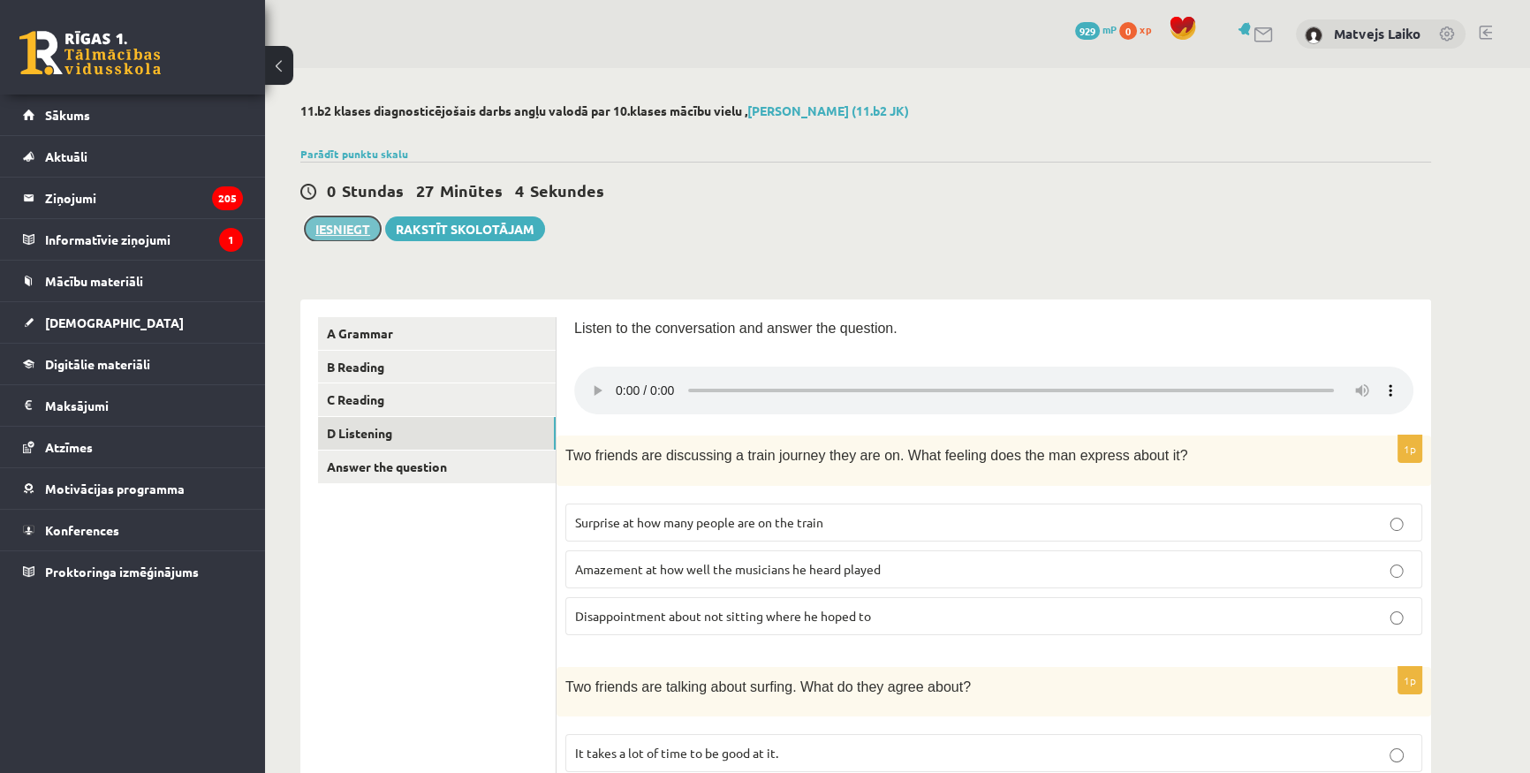
click at [354, 230] on button "Iesniegt" at bounding box center [343, 228] width 76 height 25
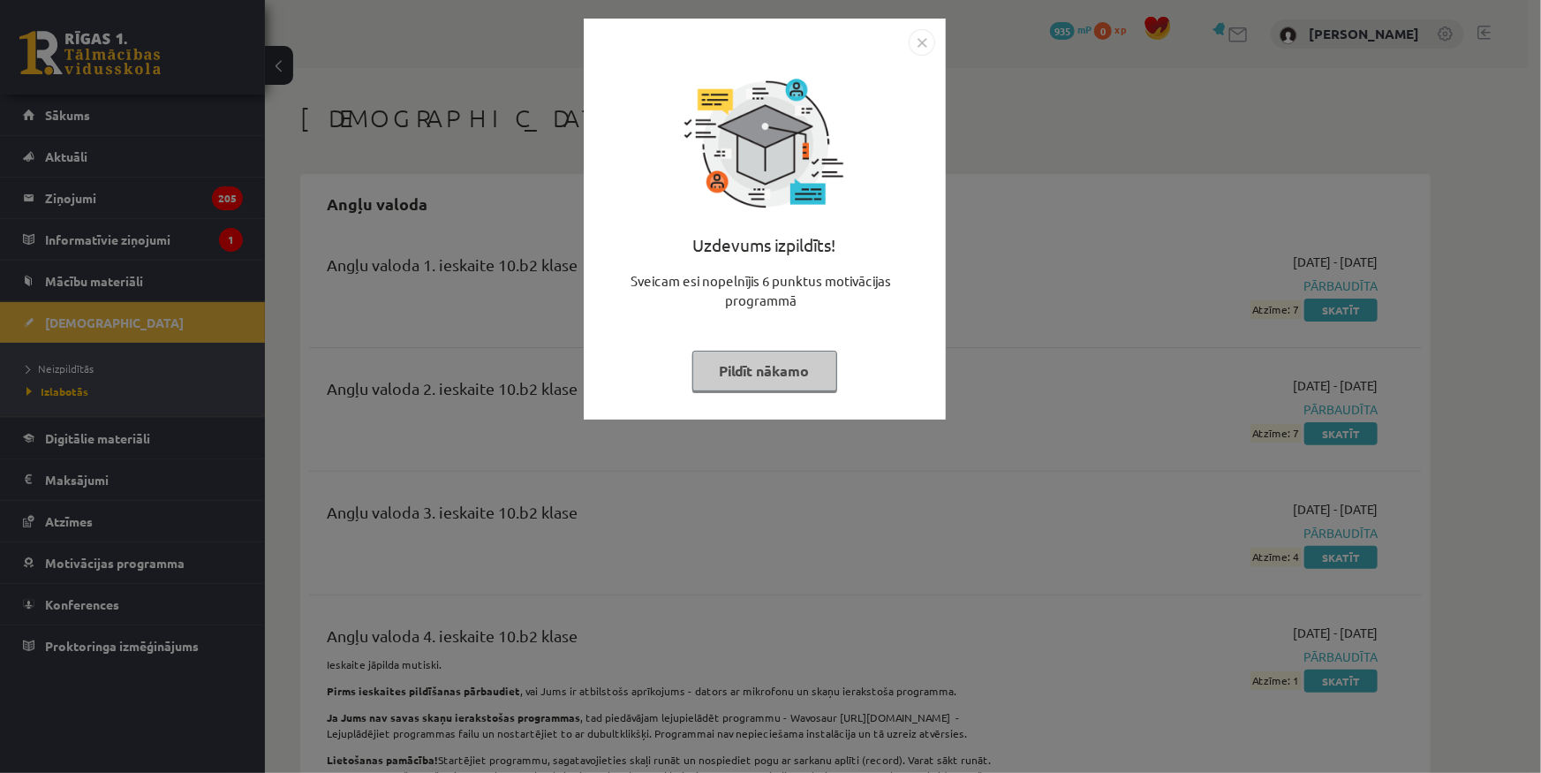
click at [790, 379] on button "Pildīt nākamo" at bounding box center [764, 371] width 145 height 41
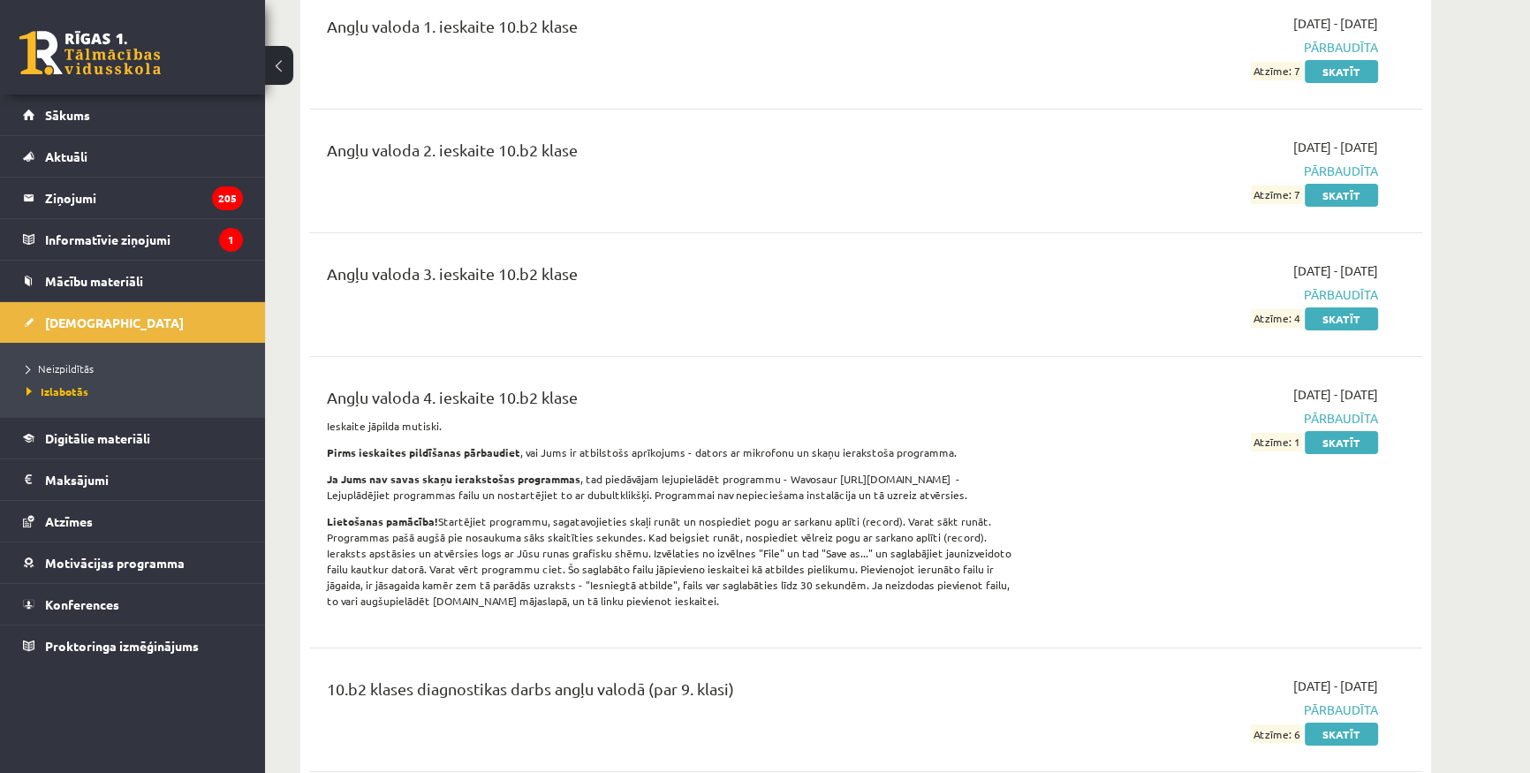
scroll to position [240, 0]
click at [73, 368] on span "Neizpildītās" at bounding box center [59, 368] width 67 height 14
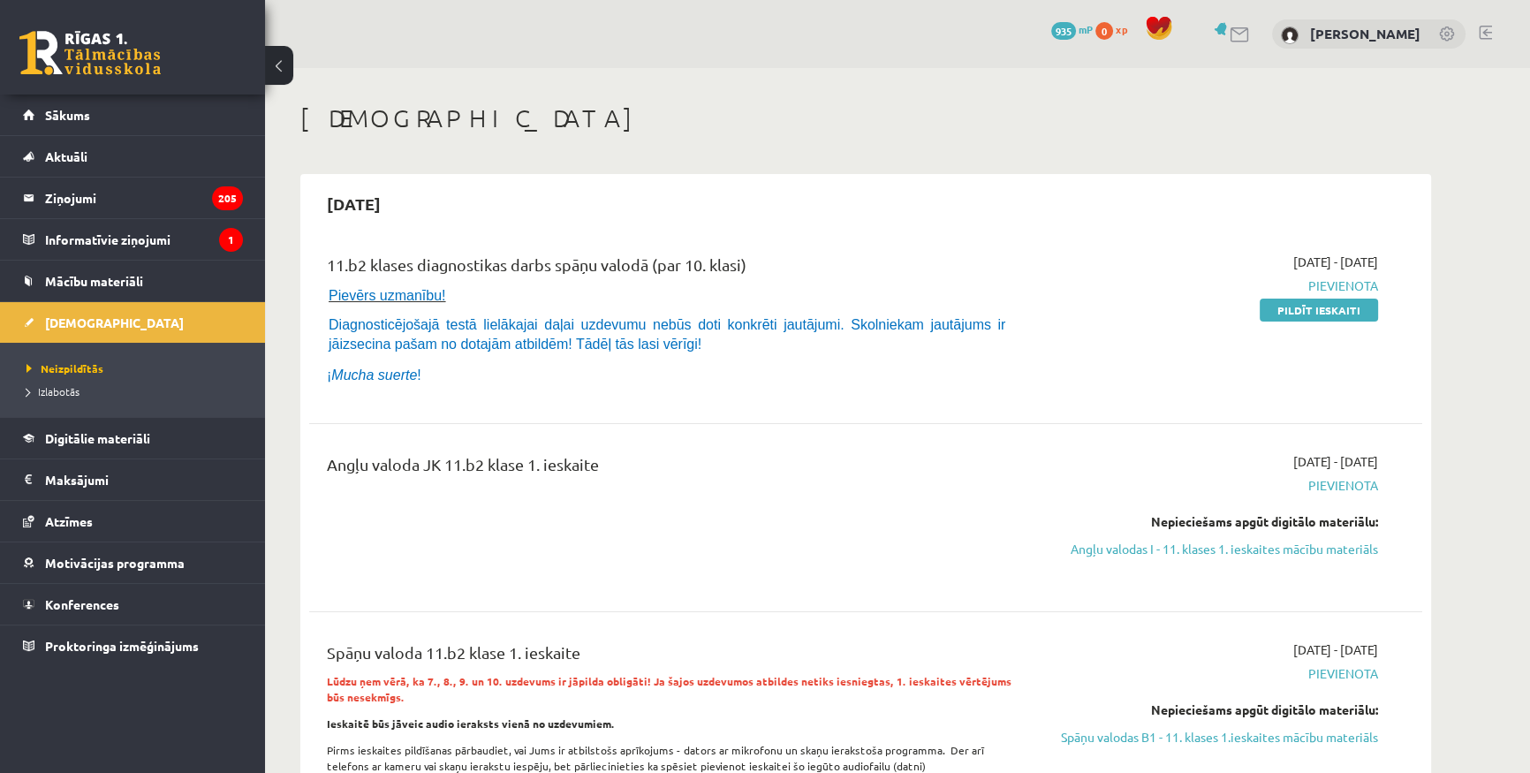
click at [70, 403] on ul "Neizpildītās Izlabotās" at bounding box center [132, 380] width 265 height 74
click at [64, 388] on span "Izlabotās" at bounding box center [52, 391] width 53 height 14
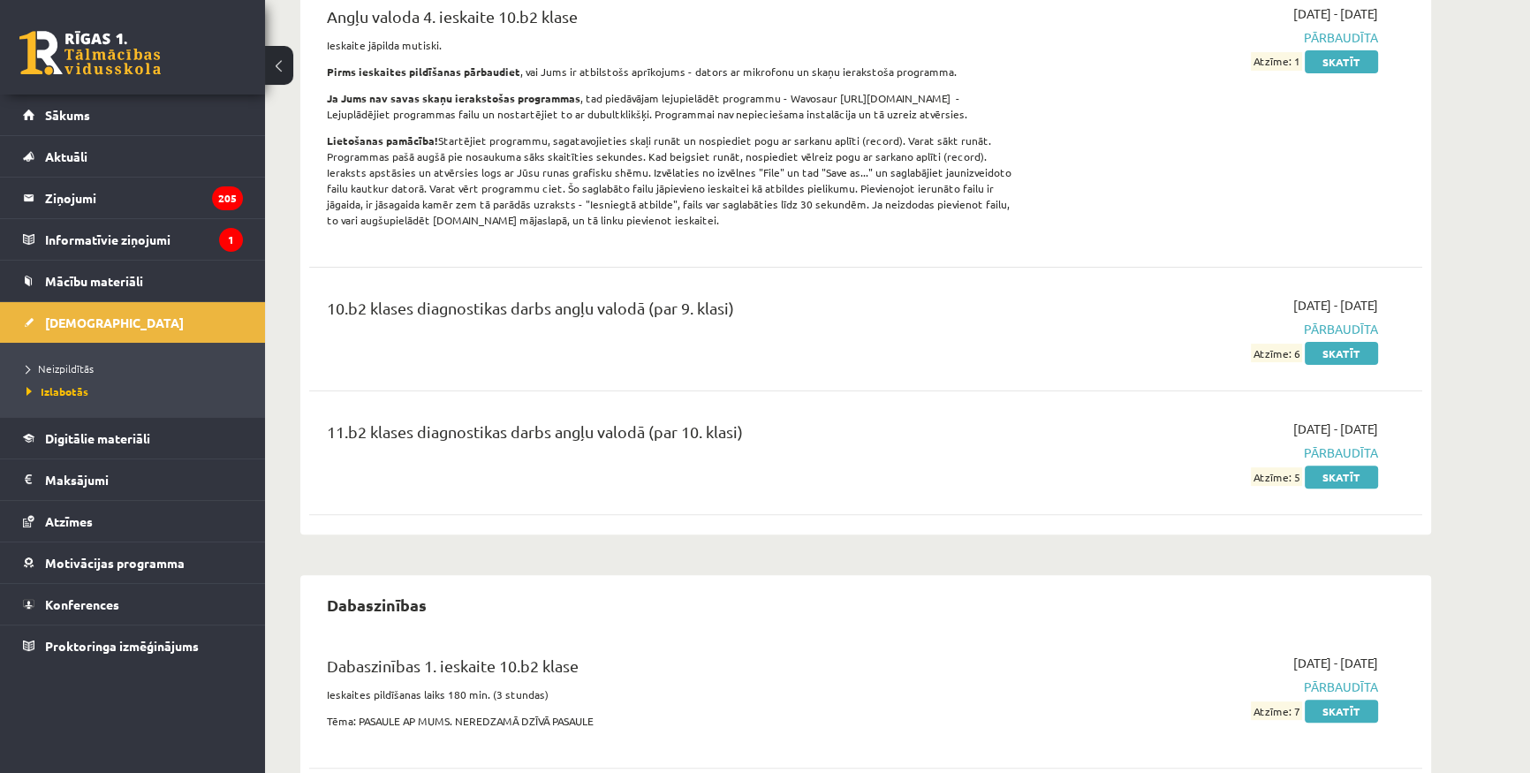
scroll to position [642, 0]
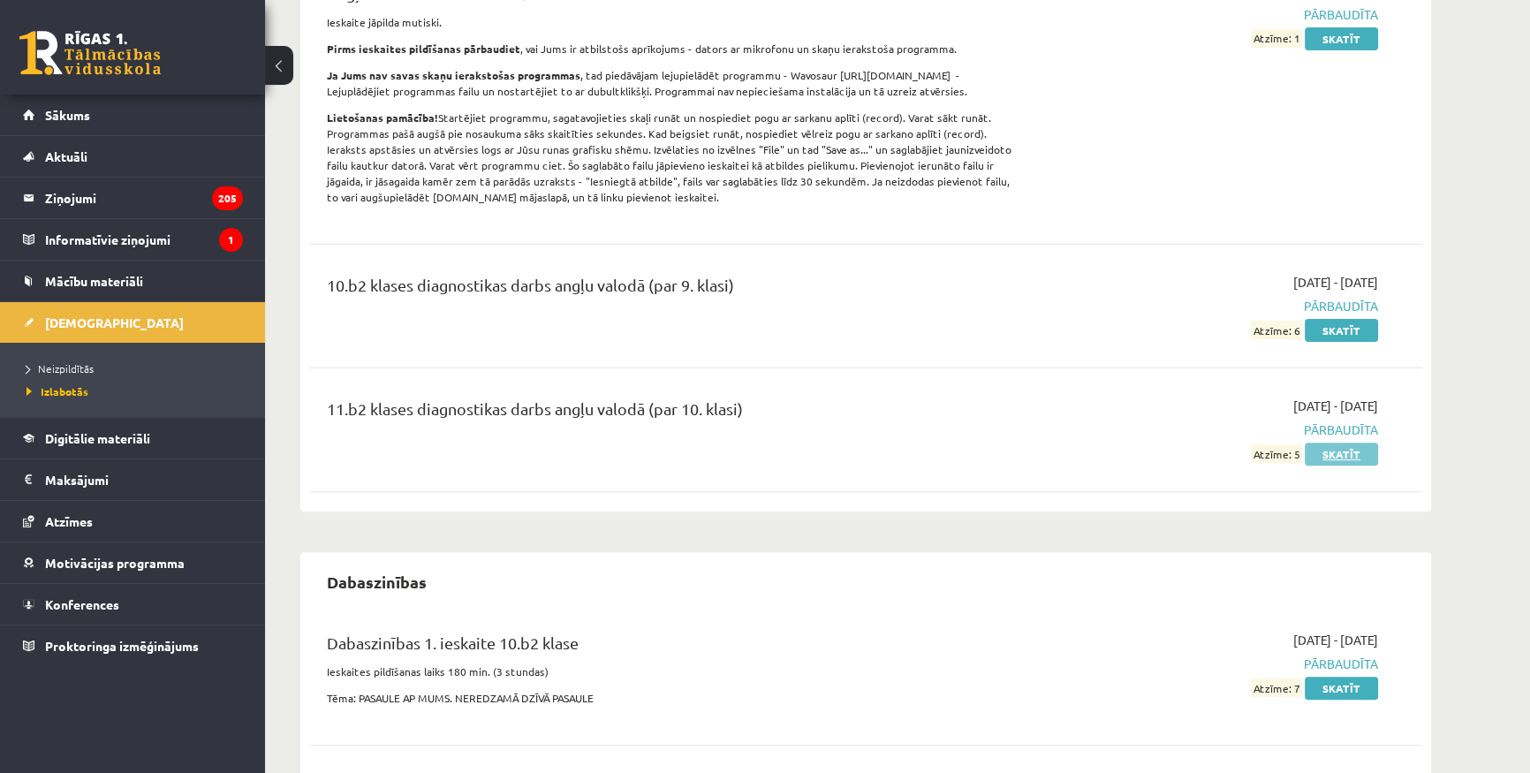
click at [1343, 450] on link "Skatīt" at bounding box center [1340, 453] width 73 height 23
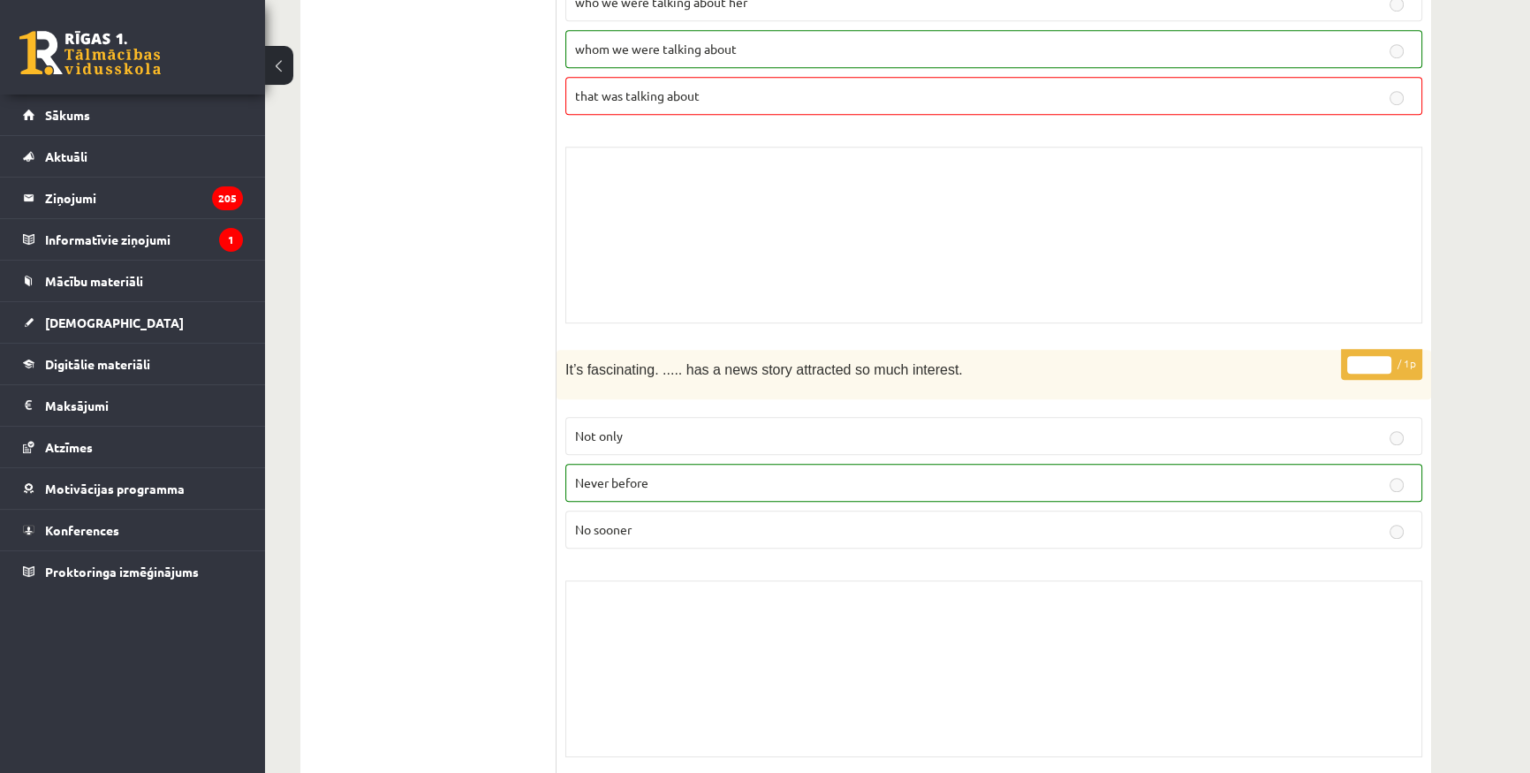
scroll to position [1630, 0]
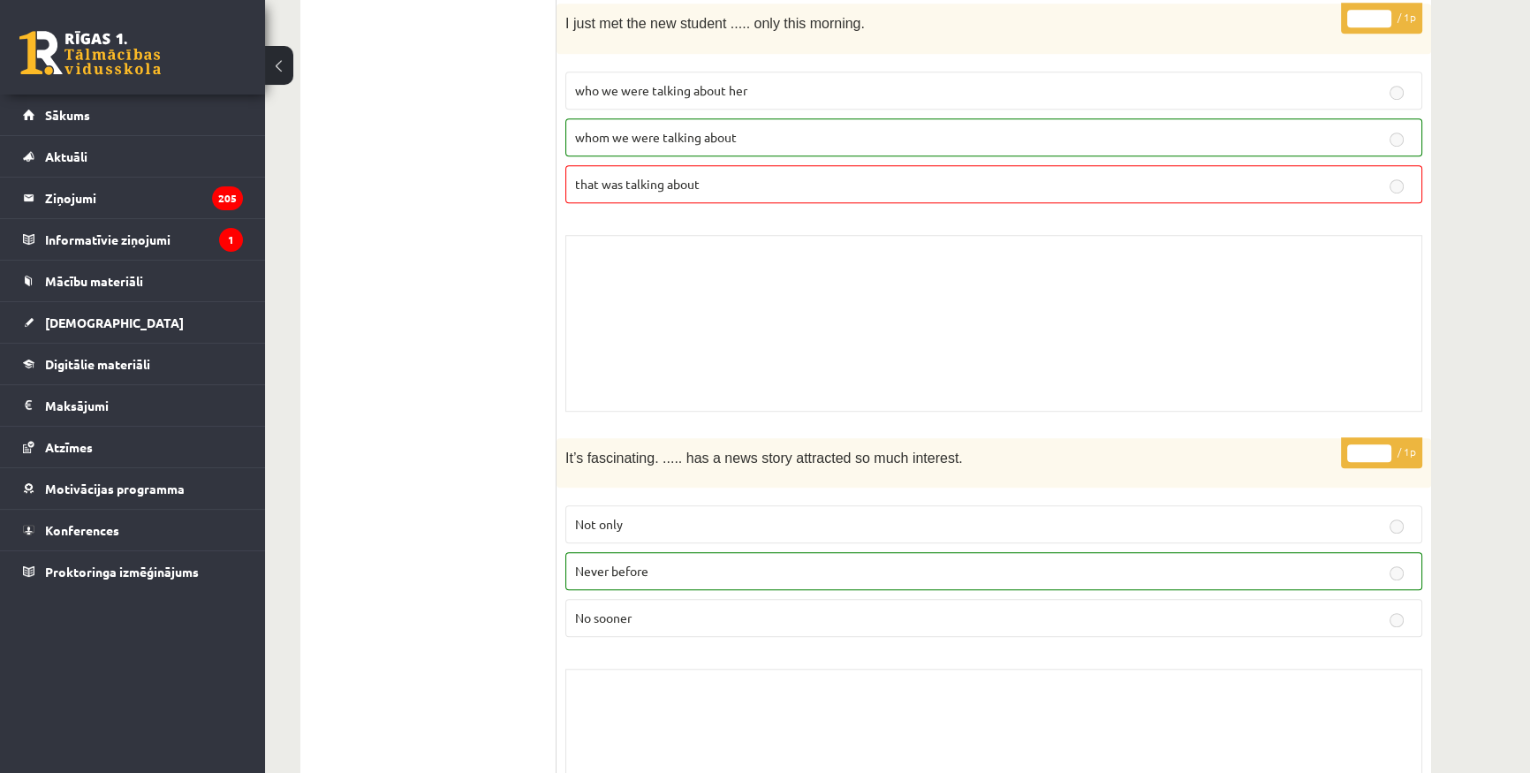
click at [724, 103] on fieldset "who we were talking about her whom we were talking about that was talking about" at bounding box center [993, 136] width 857 height 146
click at [736, 138] on label "whom we were talking about" at bounding box center [993, 137] width 857 height 38
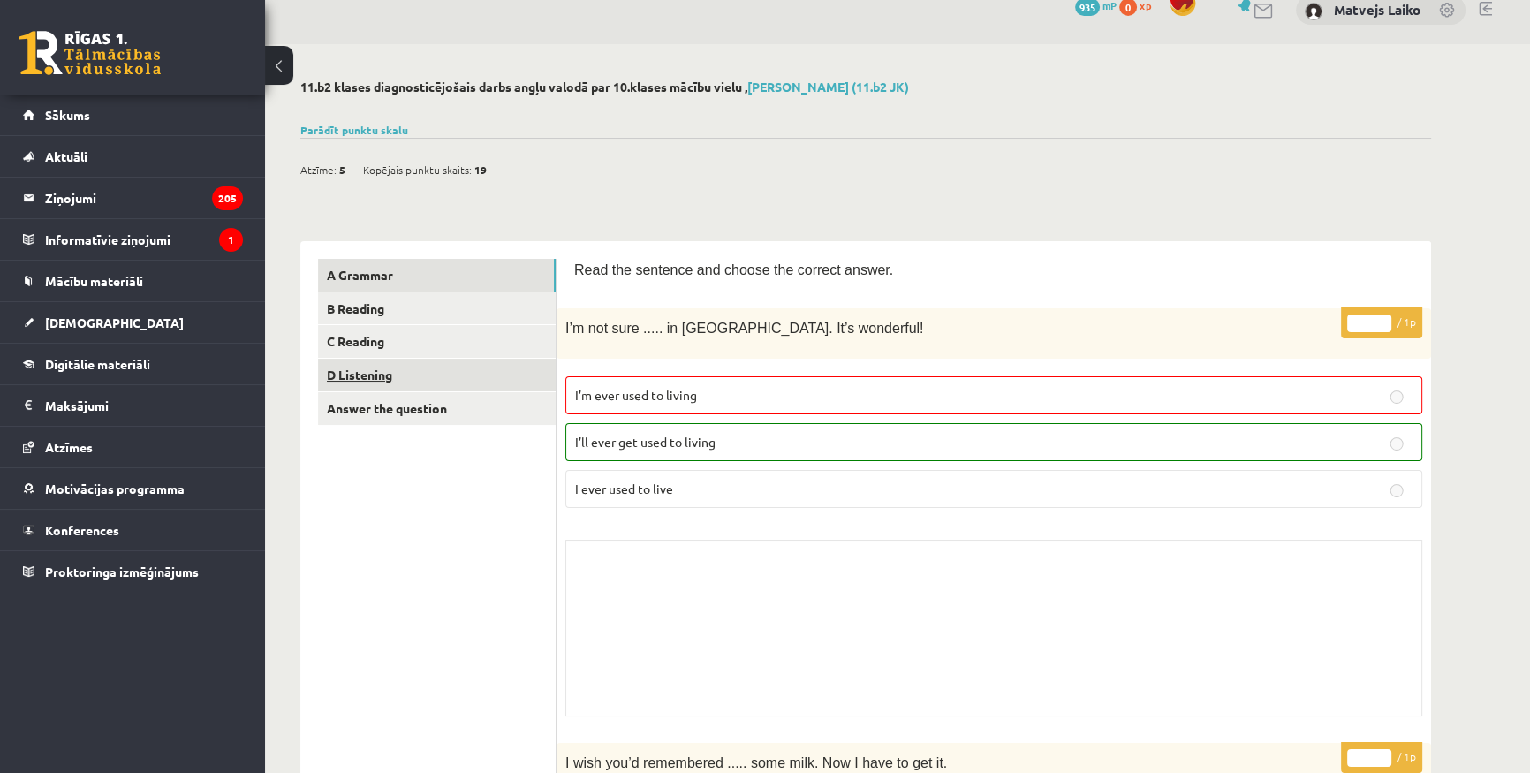
scroll to position [0, 0]
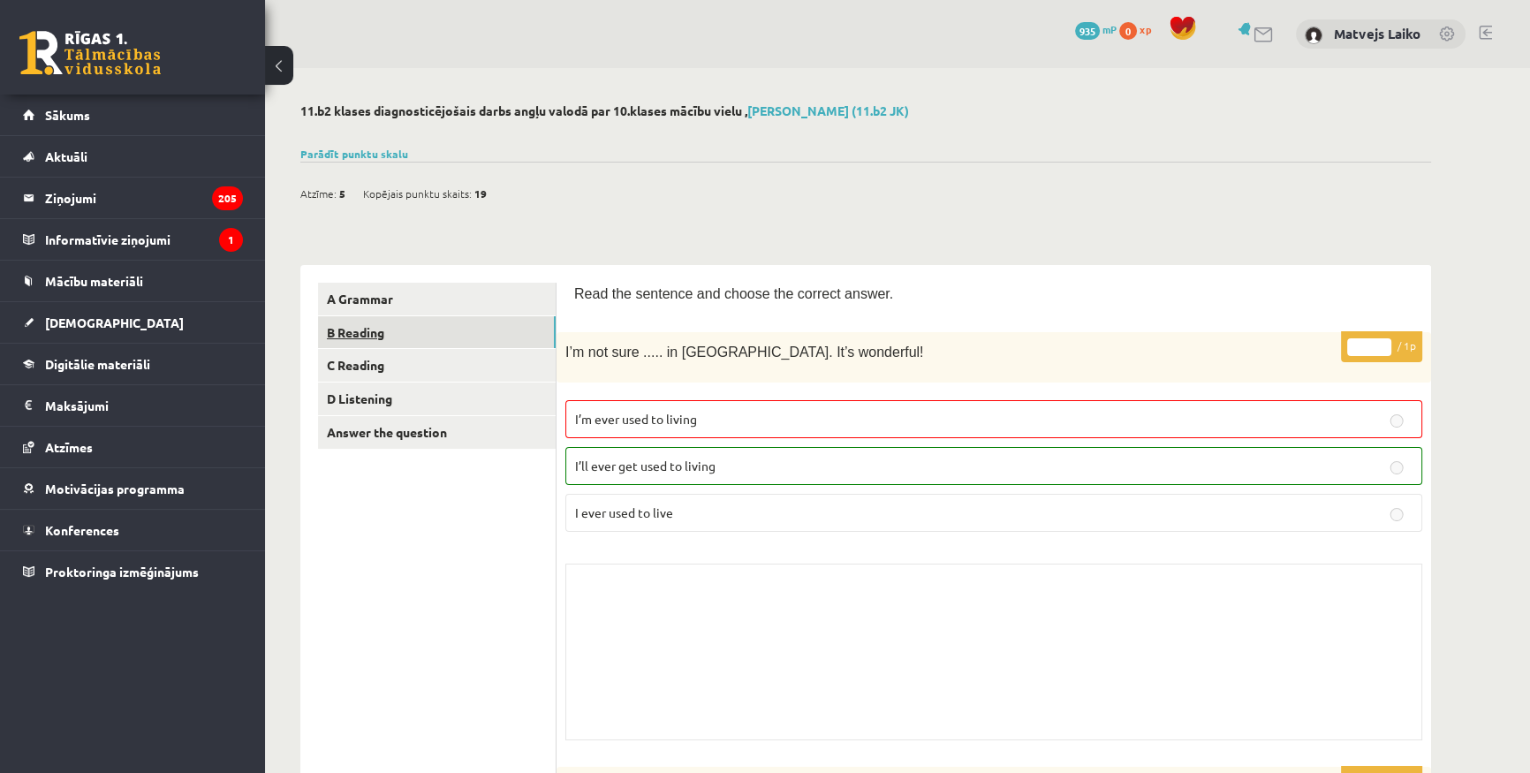
click at [392, 332] on link "B Reading" at bounding box center [437, 332] width 238 height 33
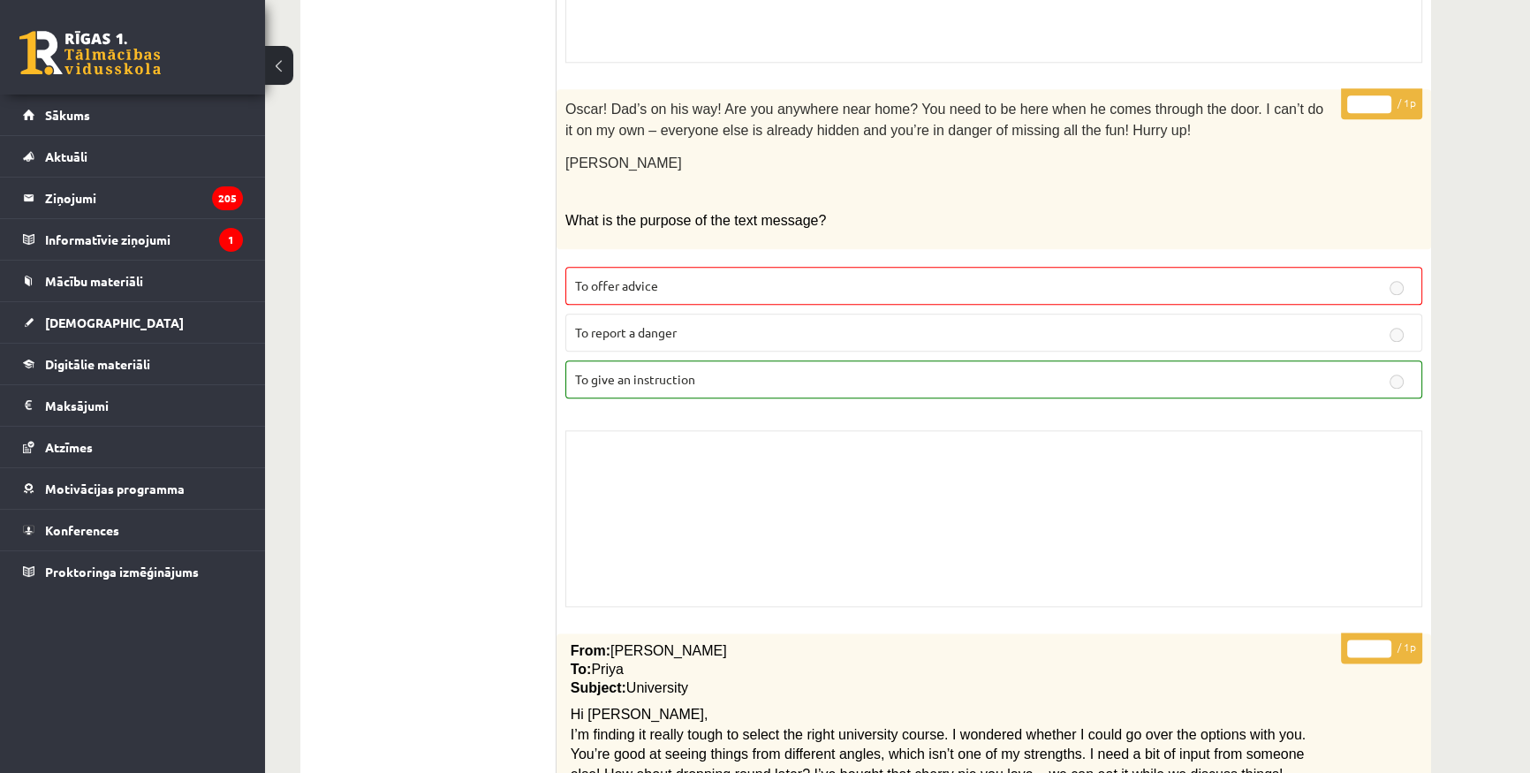
scroll to position [2370, 0]
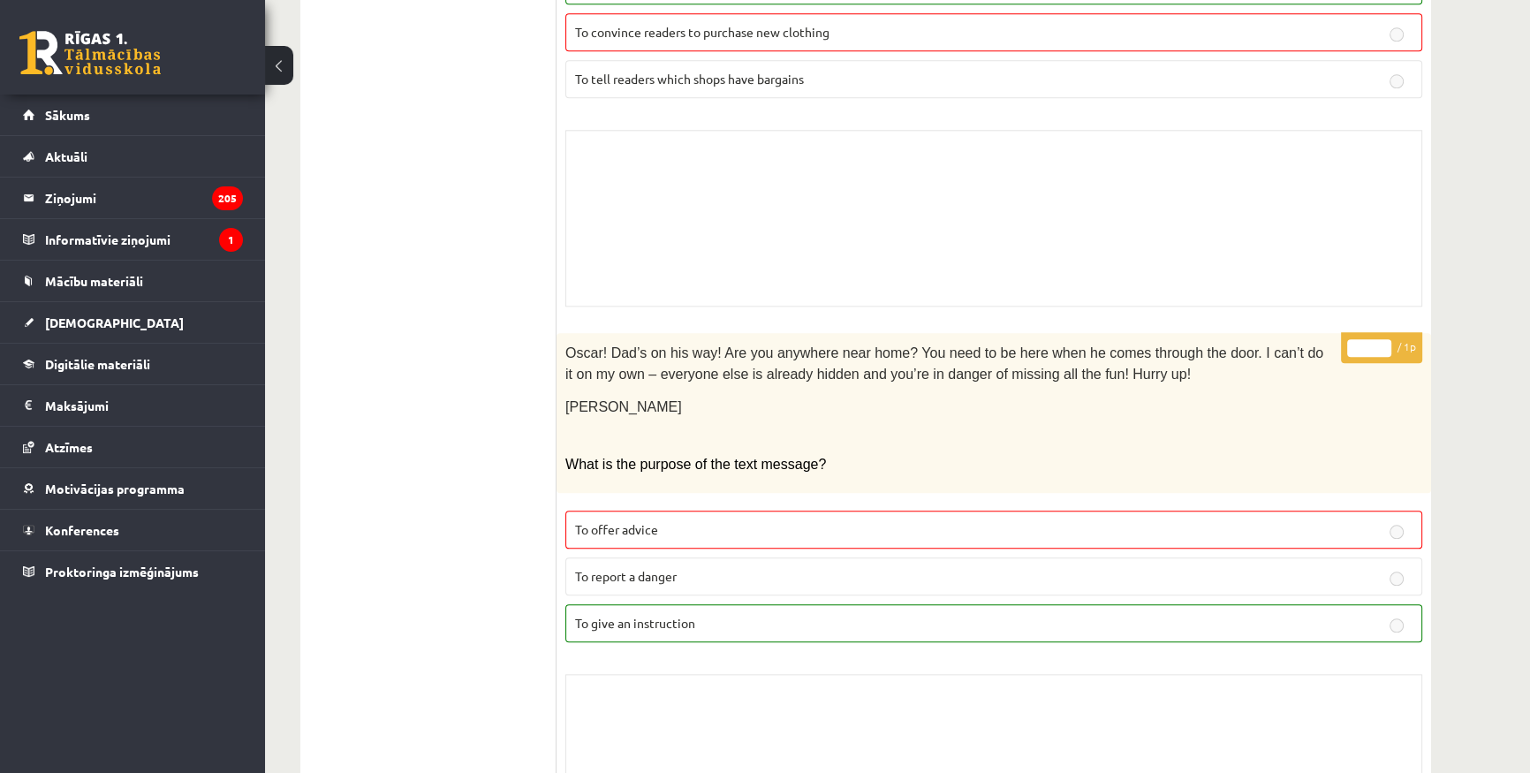
click at [714, 502] on fieldset "To offer advice To report a danger To give an instruction" at bounding box center [993, 575] width 857 height 146
click at [710, 520] on p "To offer advice" at bounding box center [993, 529] width 837 height 19
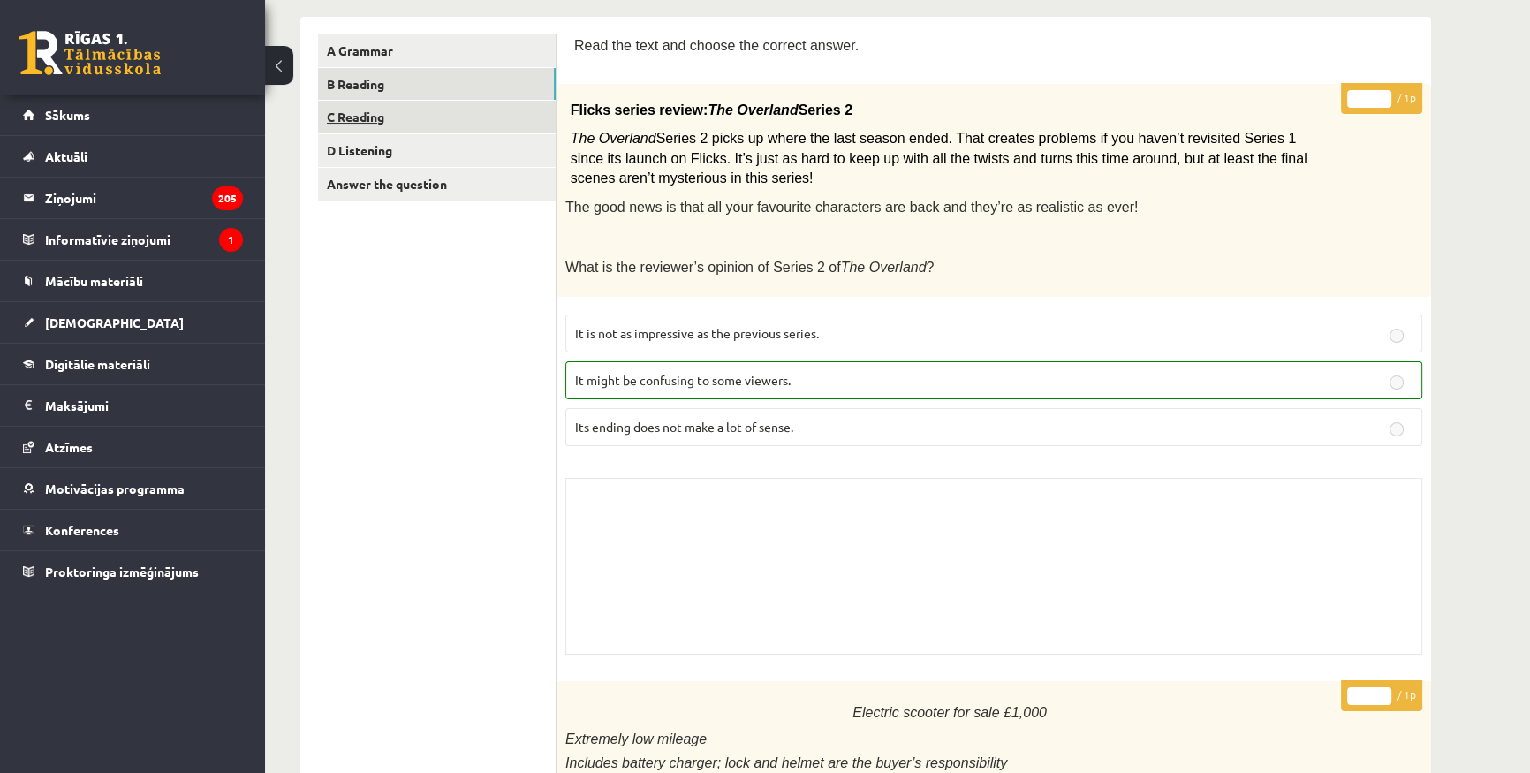
scroll to position [0, 0]
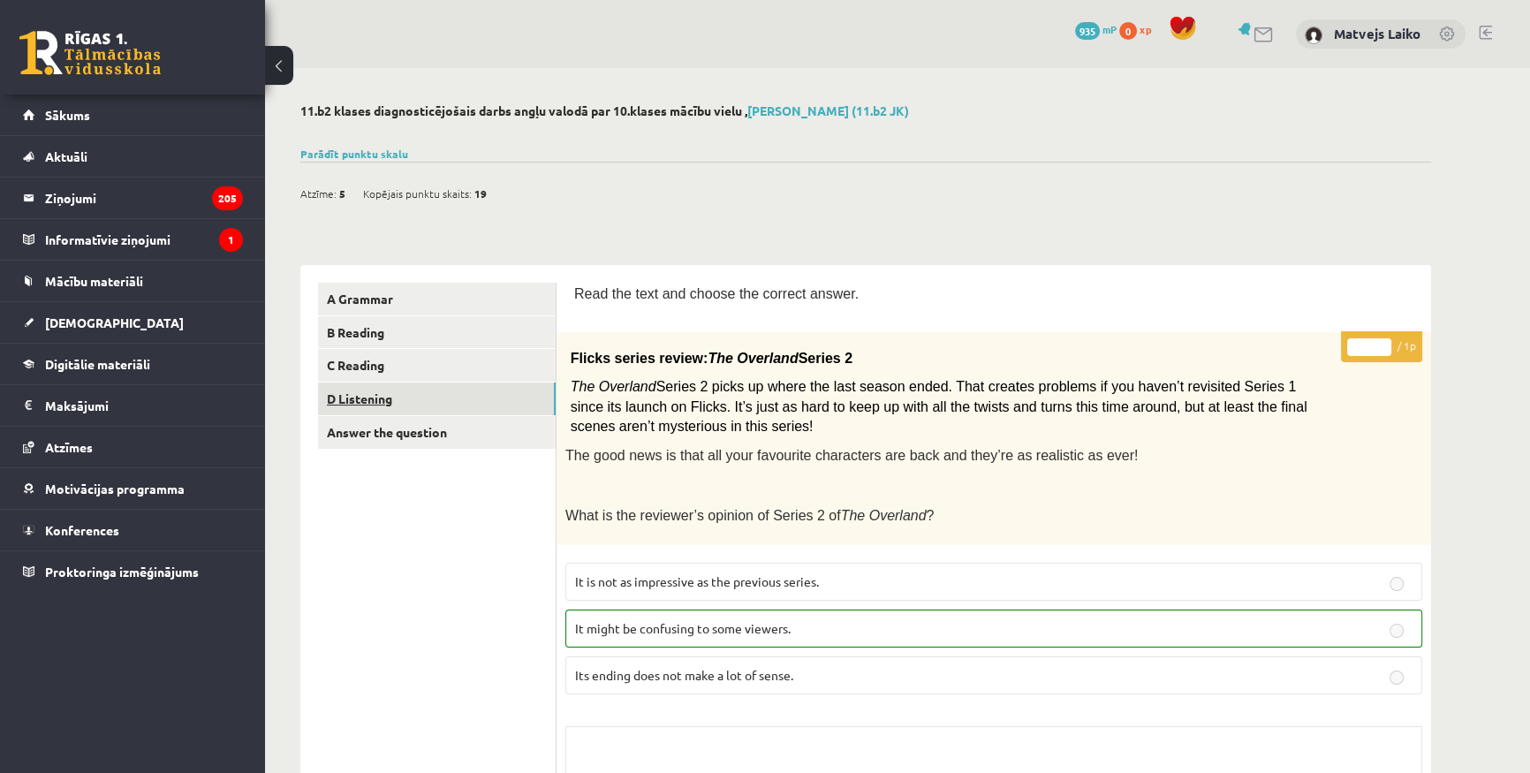
click at [412, 383] on link "D Listening" at bounding box center [437, 398] width 238 height 33
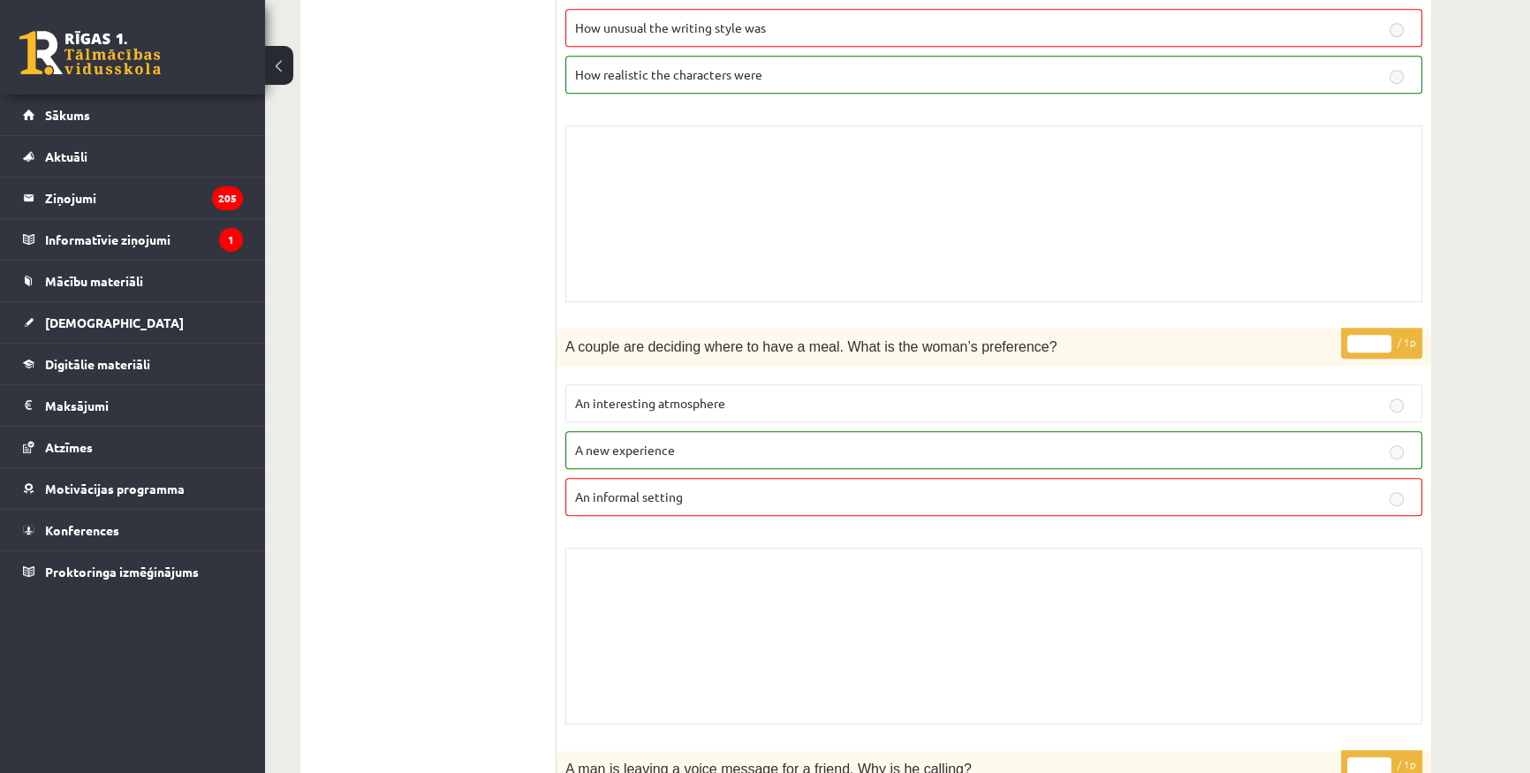
scroll to position [1445, 0]
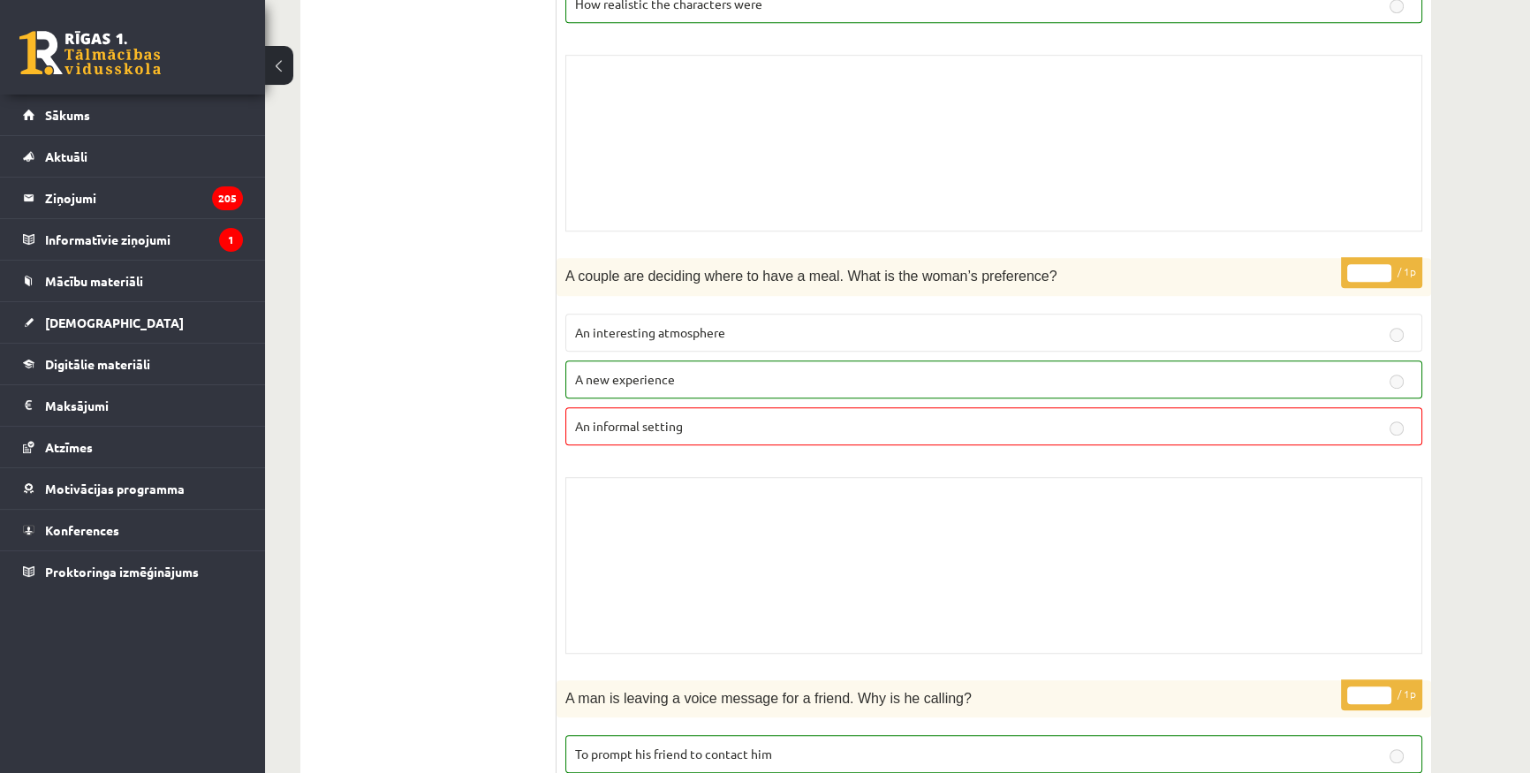
click at [682, 419] on span "An informal setting" at bounding box center [629, 426] width 108 height 16
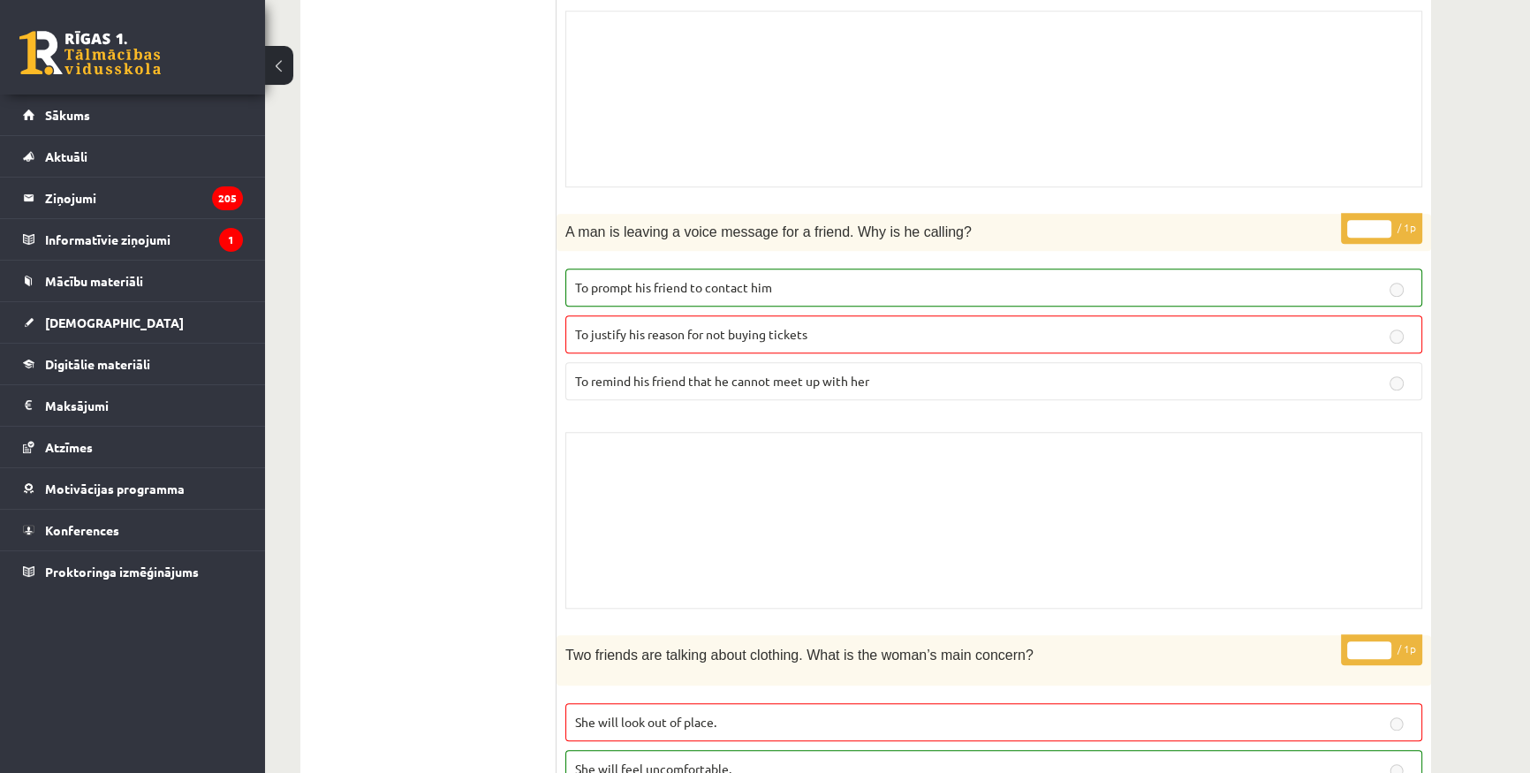
scroll to position [1910, 0]
click at [826, 283] on p "To prompt his friend to contact him" at bounding box center [993, 288] width 837 height 19
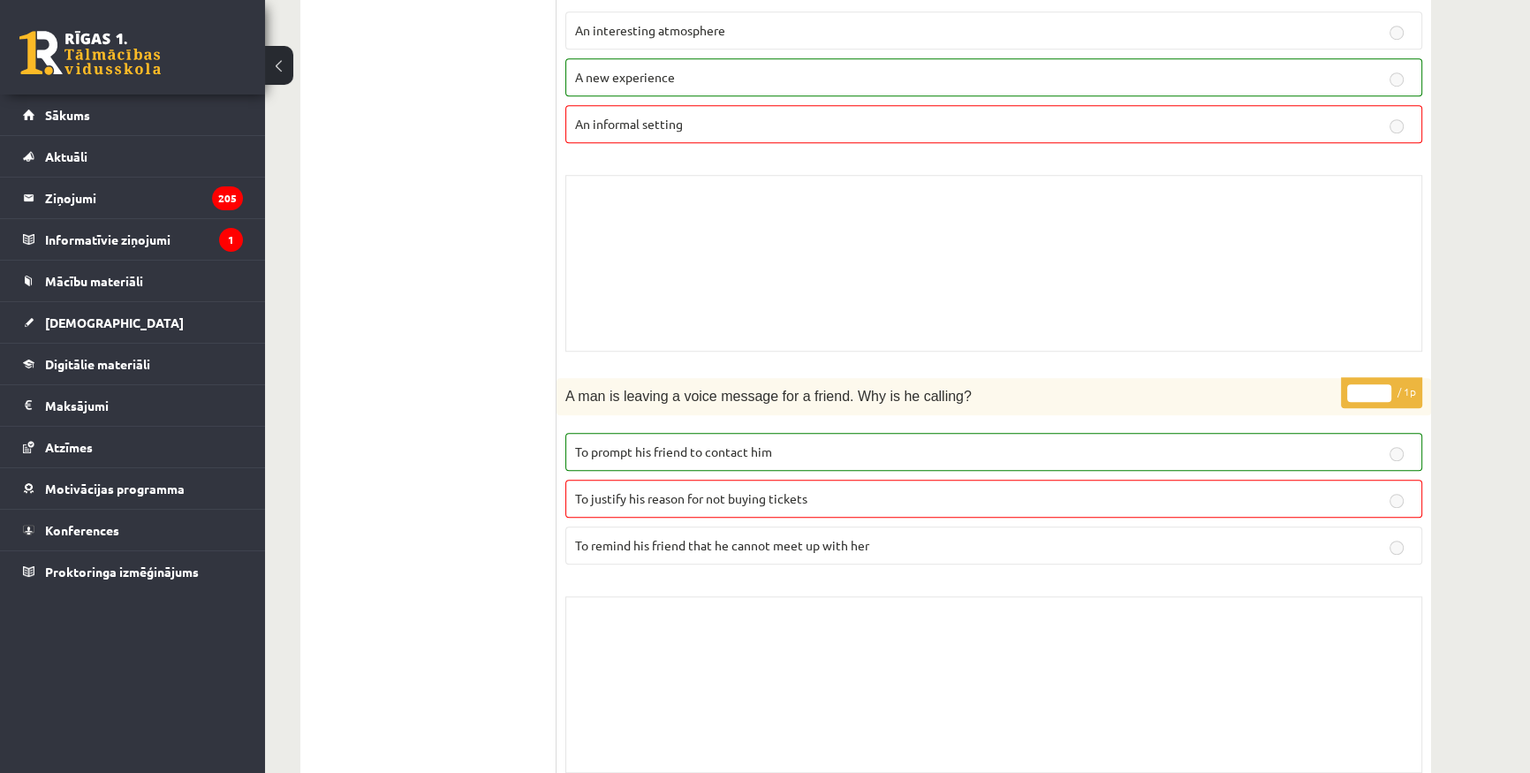
scroll to position [1669, 0]
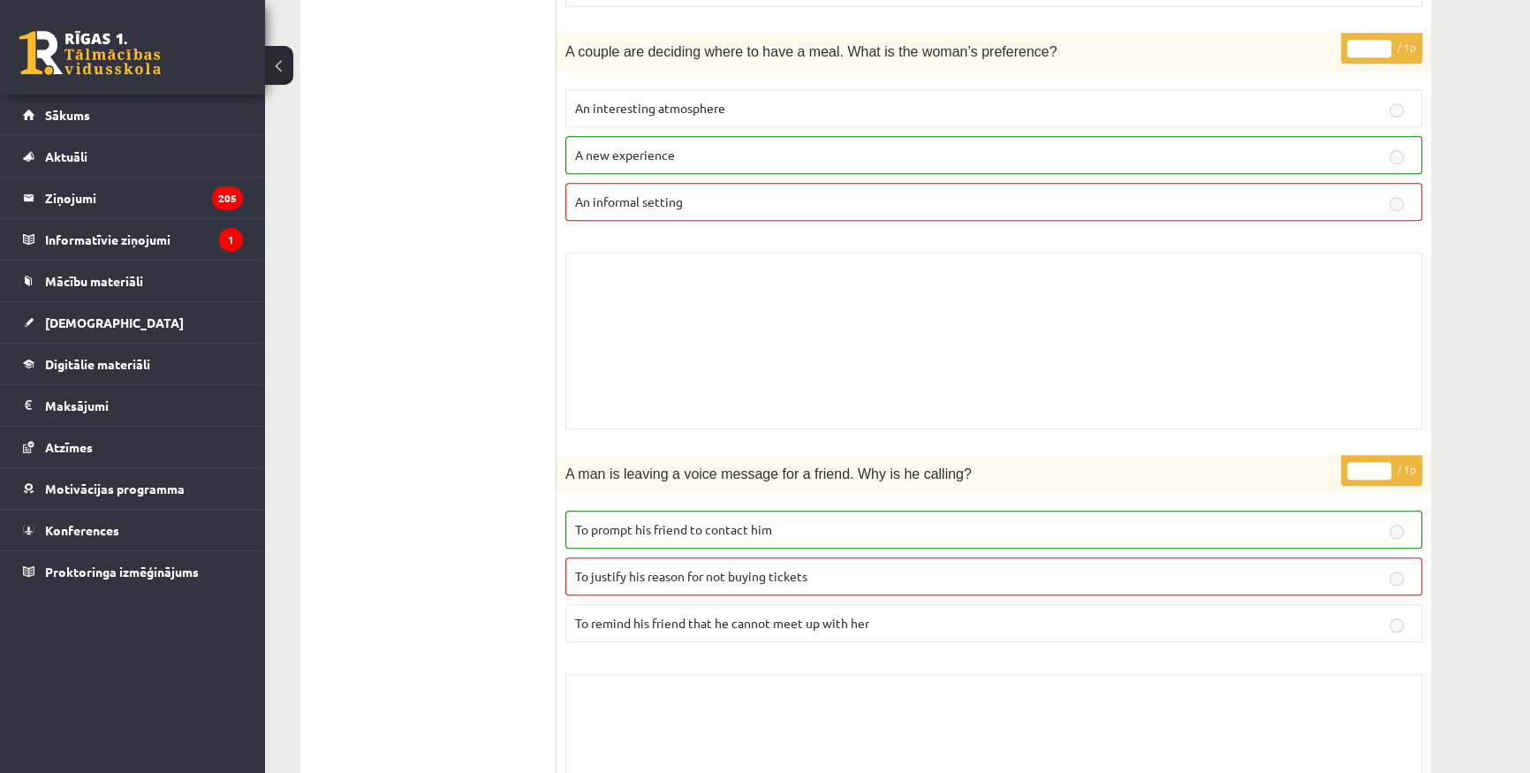
click at [776, 525] on p "To prompt his friend to contact him" at bounding box center [993, 529] width 837 height 19
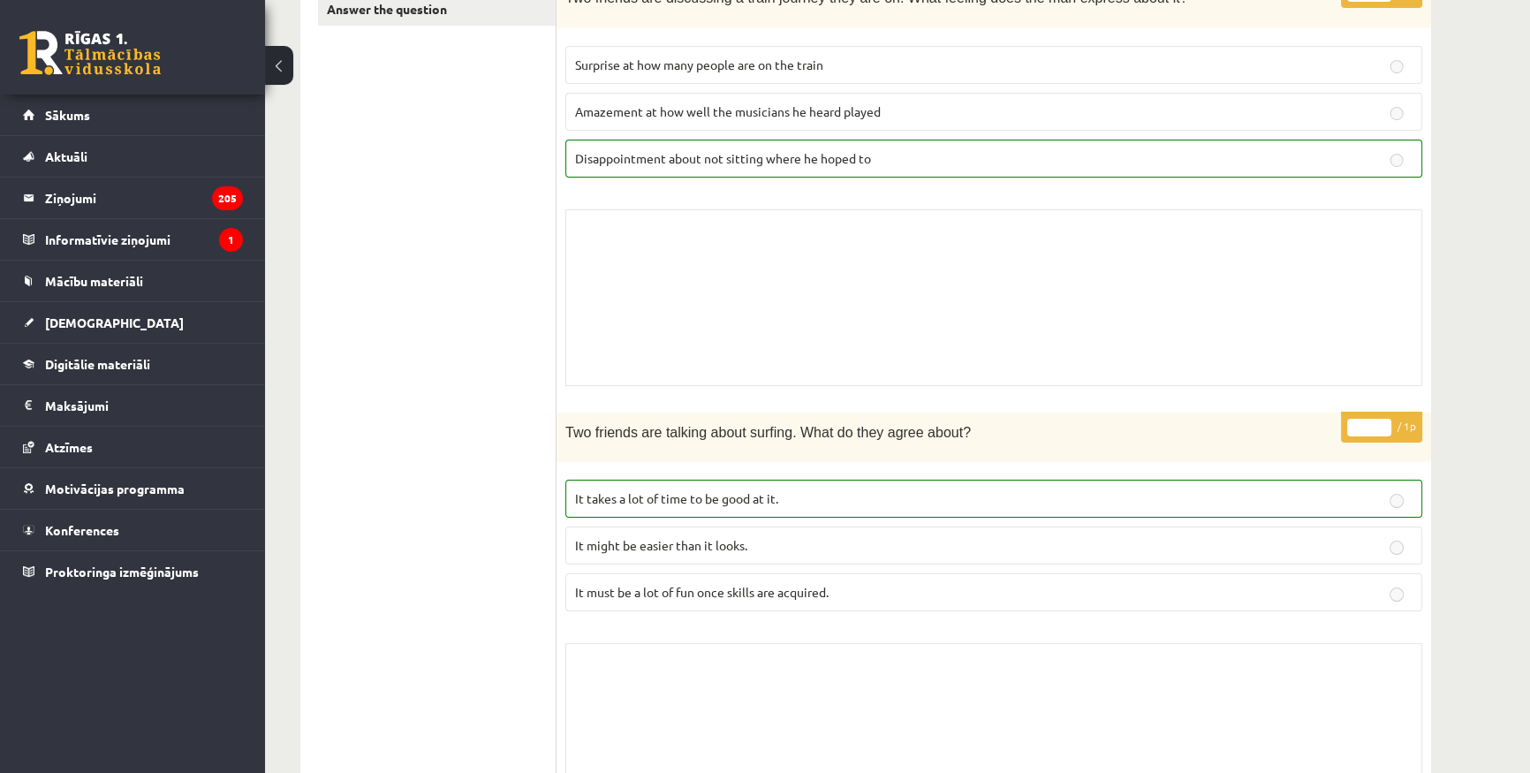
scroll to position [0, 0]
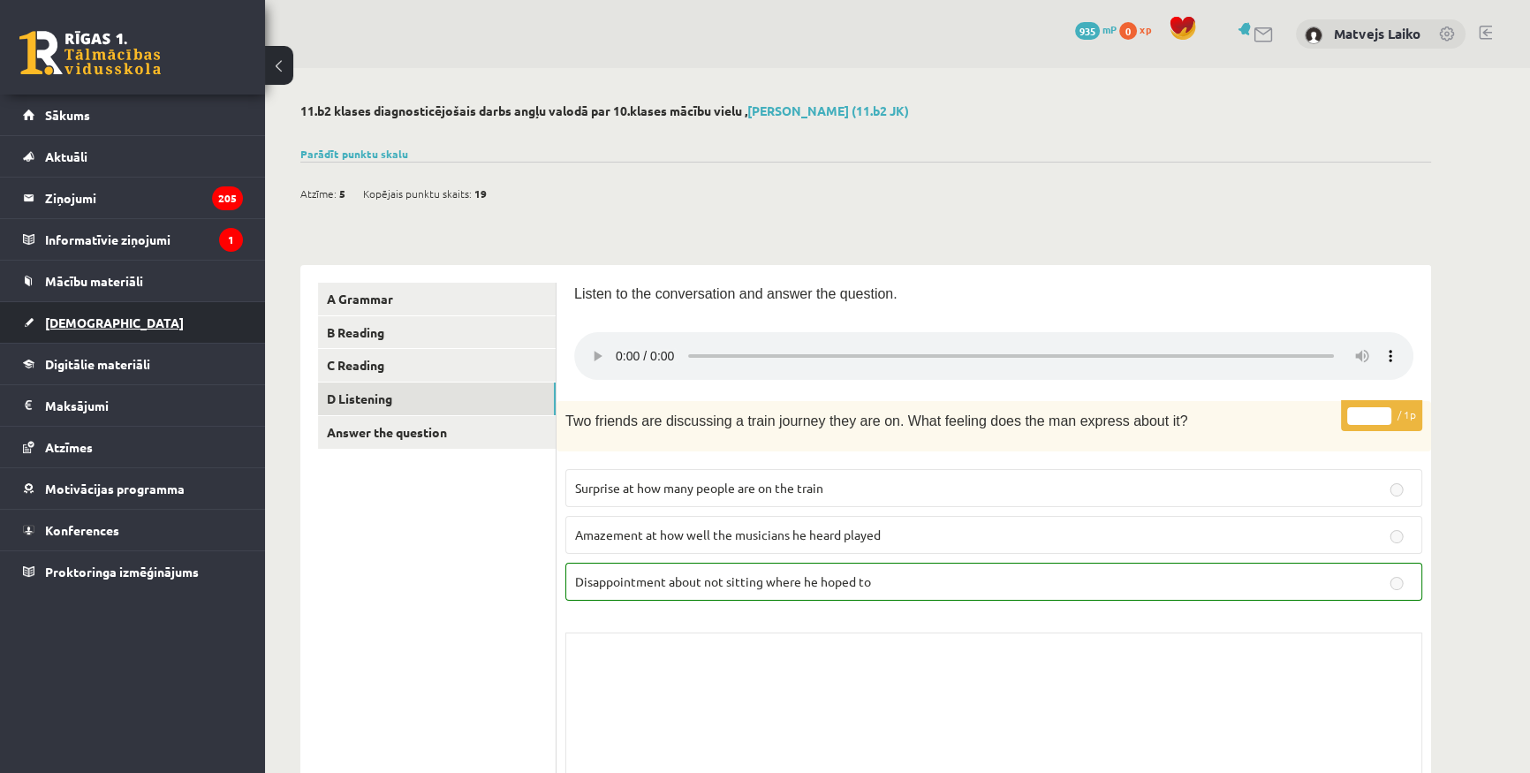
click at [82, 329] on link "[DEMOGRAPHIC_DATA]" at bounding box center [133, 322] width 220 height 41
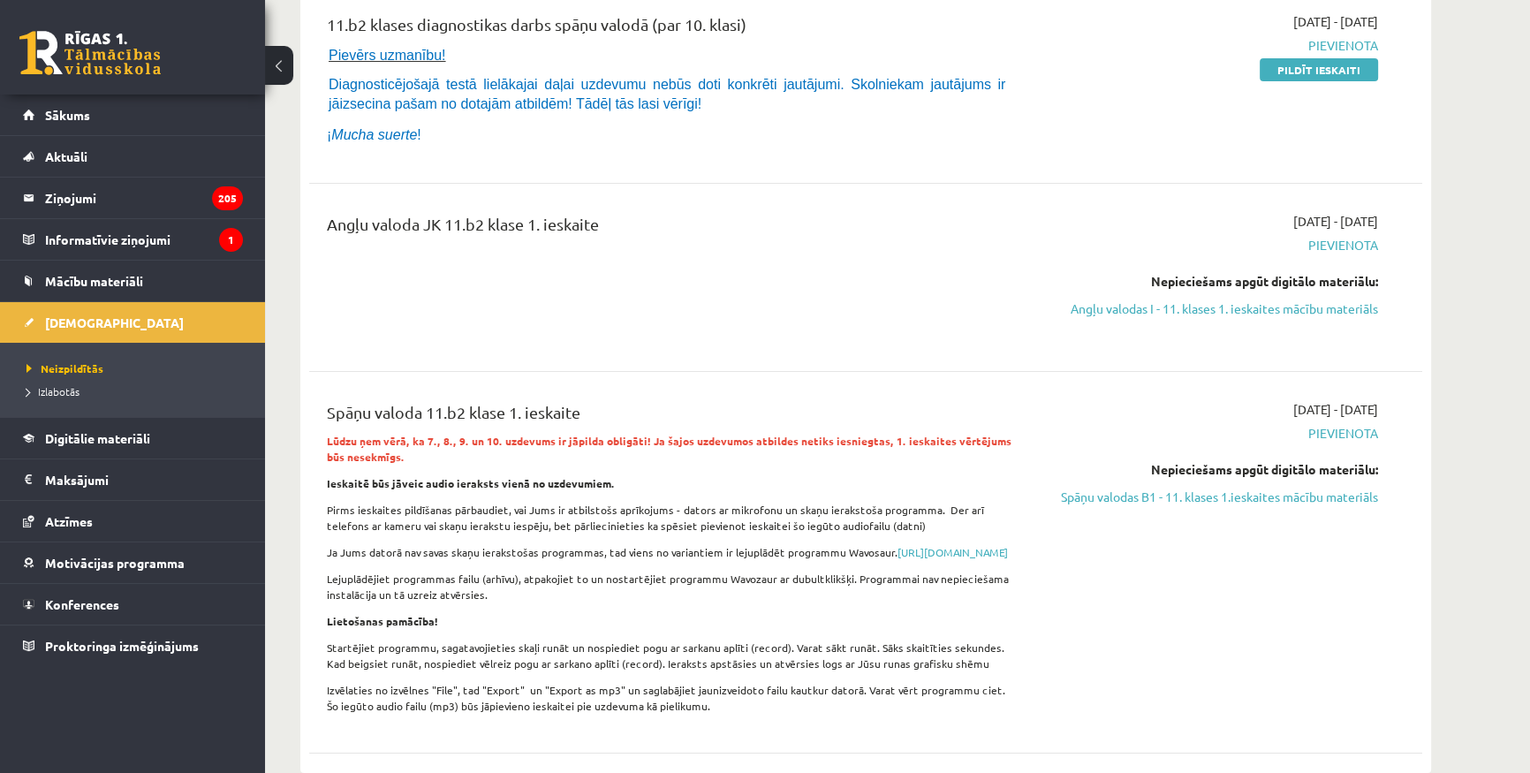
scroll to position [160, 0]
